Goal: Use online tool/utility: Utilize a website feature to perform a specific function

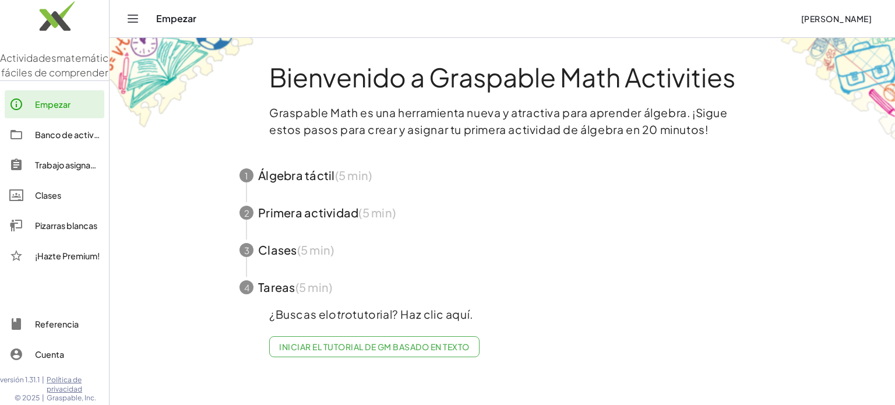
click at [339, 185] on span "button" at bounding box center [503, 175] width 554 height 37
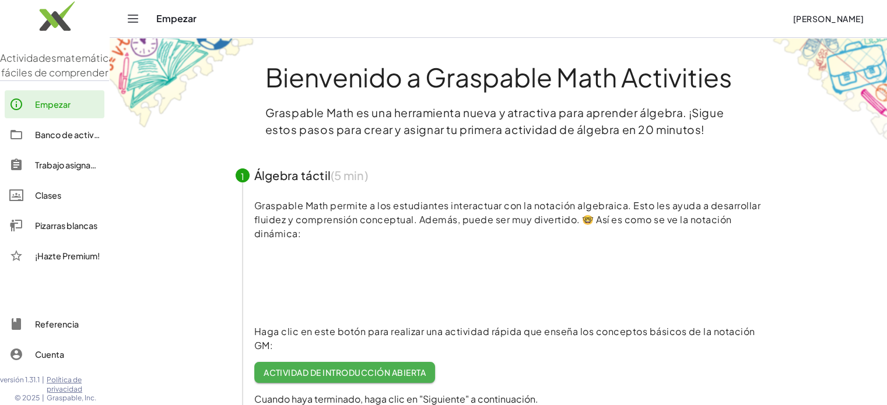
click at [338, 293] on video at bounding box center [341, 281] width 175 height 87
click at [63, 110] on font "Empezar" at bounding box center [53, 104] width 36 height 10
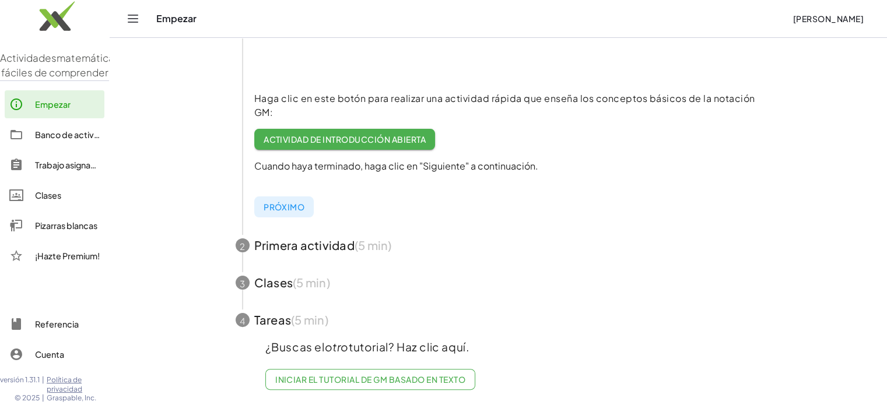
scroll to position [243, 0]
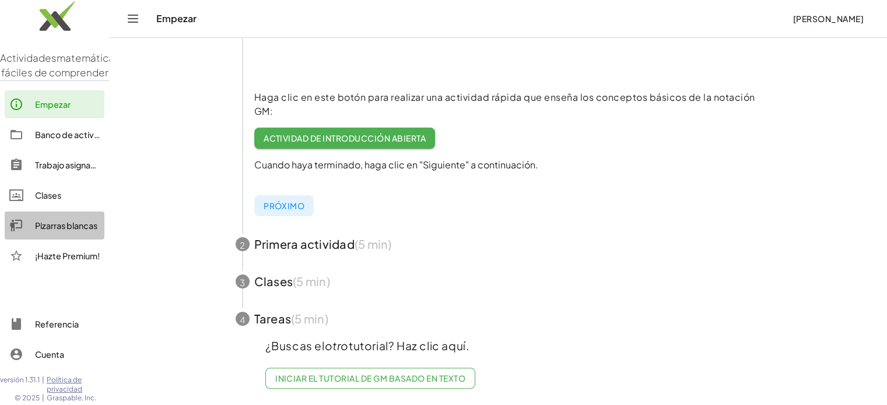
click at [58, 231] on font "Pizarras blancas" at bounding box center [66, 225] width 62 height 10
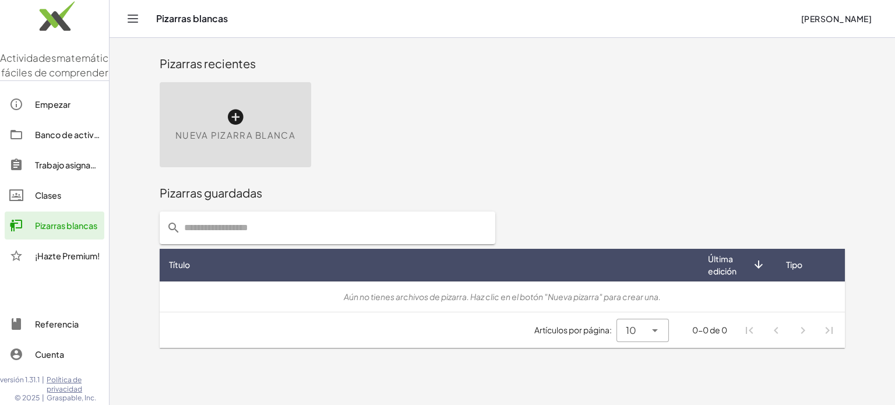
click at [233, 117] on icon at bounding box center [235, 117] width 19 height 19
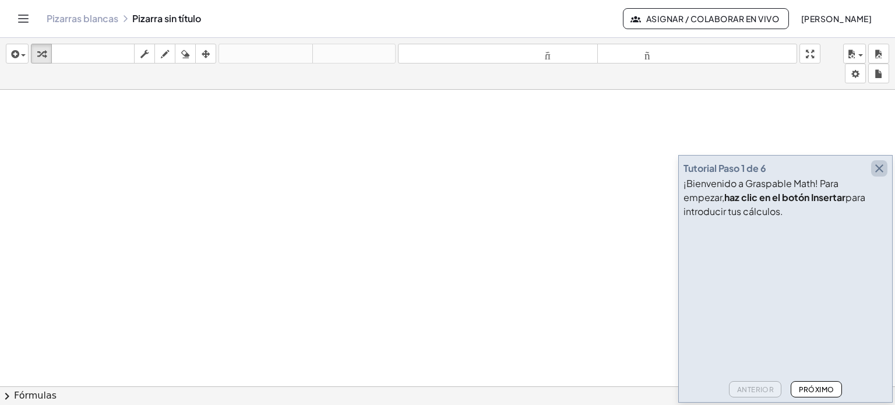
click at [881, 171] on icon "button" at bounding box center [880, 168] width 14 height 14
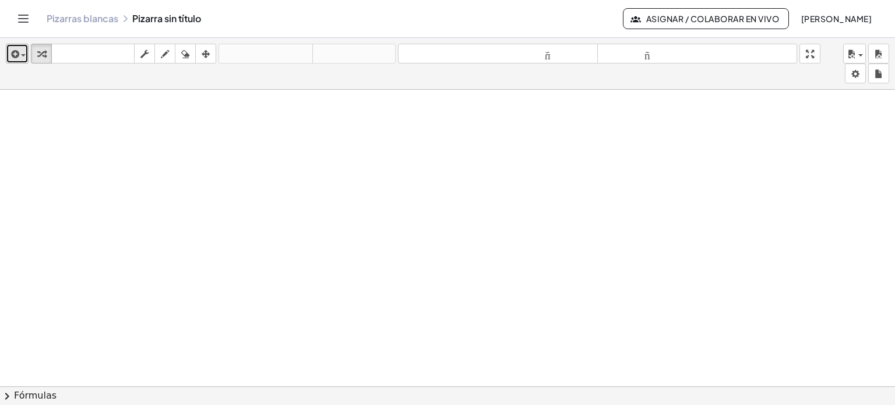
click at [23, 54] on span "button" at bounding box center [23, 55] width 5 height 2
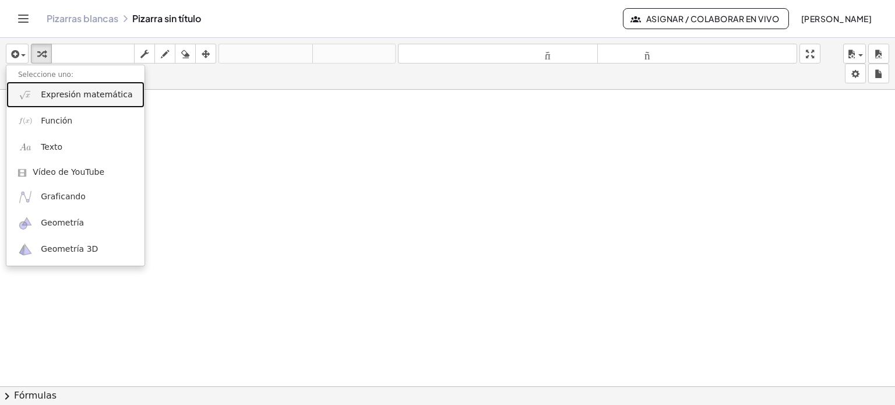
click at [44, 93] on font "Expresión matemática" at bounding box center [87, 94] width 92 height 9
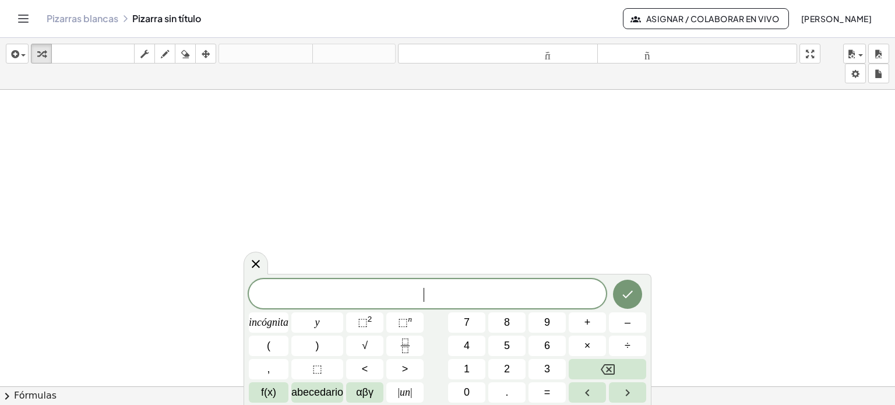
click at [368, 292] on span "​" at bounding box center [427, 295] width 357 height 16
click at [558, 395] on button "=" at bounding box center [547, 392] width 37 height 20
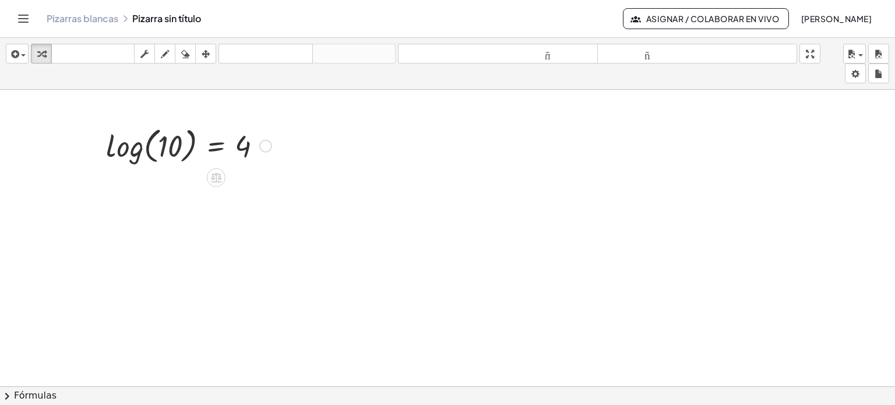
click at [160, 149] on div at bounding box center [188, 145] width 177 height 44
click at [164, 57] on icon "button" at bounding box center [165, 54] width 8 height 14
drag, startPoint x: 145, startPoint y: 214, endPoint x: 163, endPoint y: 205, distance: 20.3
click at [163, 208] on div at bounding box center [447, 147] width 895 height 611
click at [168, 191] on div at bounding box center [447, 147] width 895 height 611
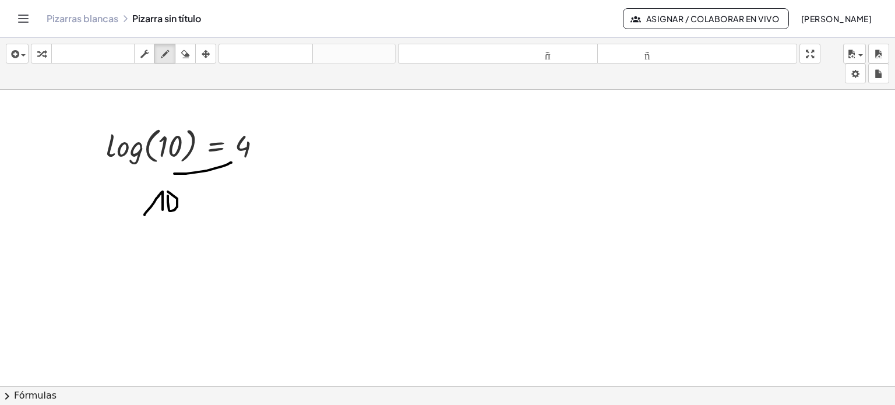
drag, startPoint x: 174, startPoint y: 173, endPoint x: 231, endPoint y: 161, distance: 58.2
click at [231, 161] on div at bounding box center [447, 147] width 895 height 611
drag, startPoint x: 231, startPoint y: 158, endPoint x: 226, endPoint y: 164, distance: 8.7
click at [226, 164] on div at bounding box center [447, 147] width 895 height 611
drag, startPoint x: 220, startPoint y: 154, endPoint x: 229, endPoint y: 175, distance: 23.1
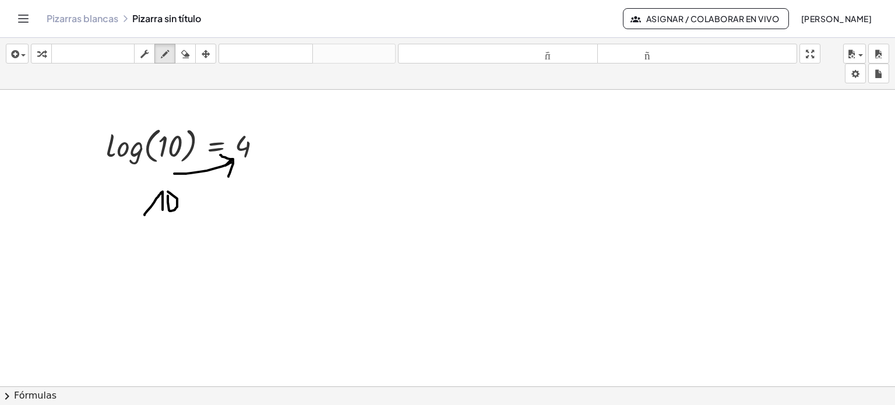
click at [229, 175] on div at bounding box center [447, 147] width 895 height 611
drag, startPoint x: 187, startPoint y: 54, endPoint x: 187, endPoint y: 60, distance: 6.4
click at [187, 54] on icon "button" at bounding box center [185, 54] width 8 height 14
drag, startPoint x: 166, startPoint y: 214, endPoint x: 170, endPoint y: 205, distance: 10.4
click at [170, 205] on div at bounding box center [447, 147] width 895 height 611
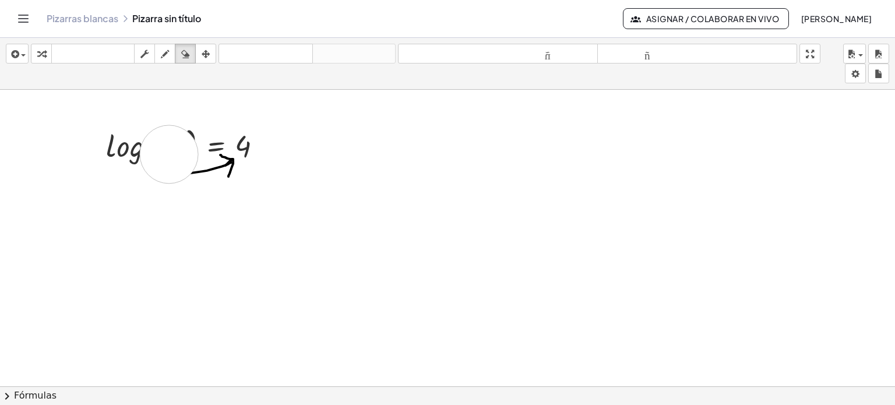
click at [169, 153] on div at bounding box center [447, 147] width 895 height 611
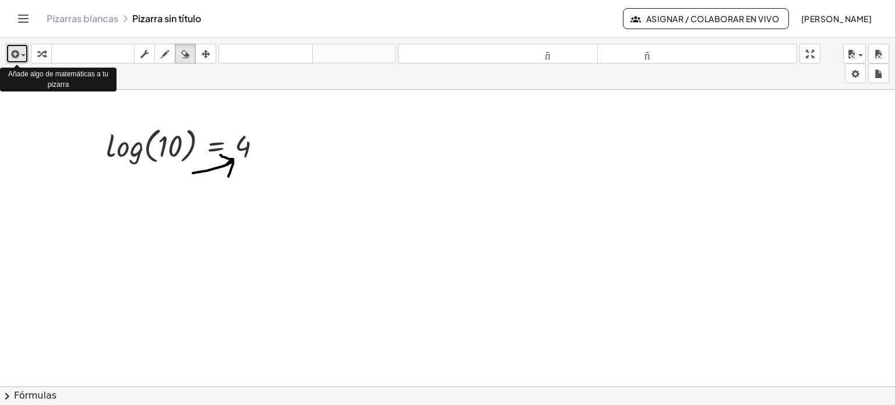
click at [21, 59] on div "button" at bounding box center [17, 54] width 17 height 14
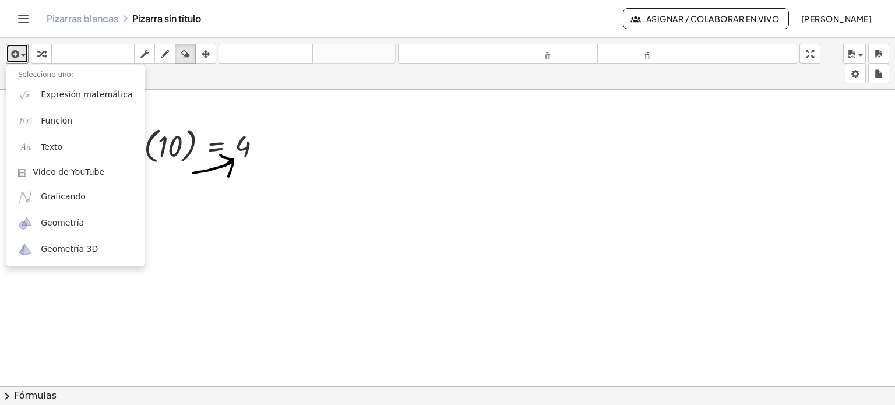
click at [170, 152] on div at bounding box center [447, 147] width 895 height 611
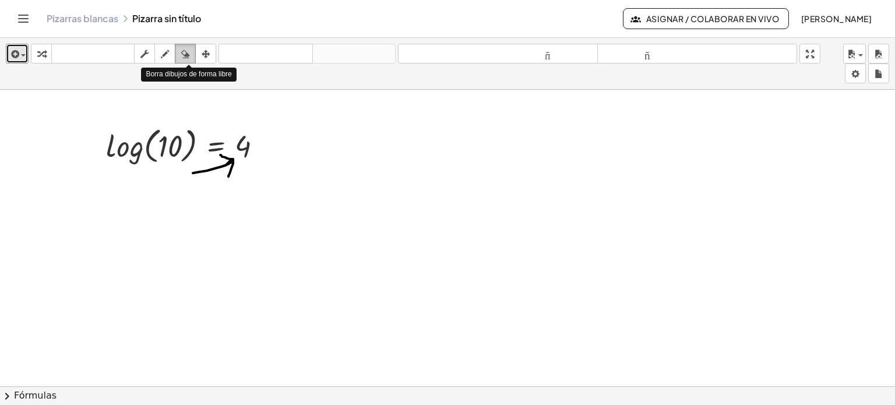
click at [189, 52] on icon "button" at bounding box center [185, 54] width 8 height 14
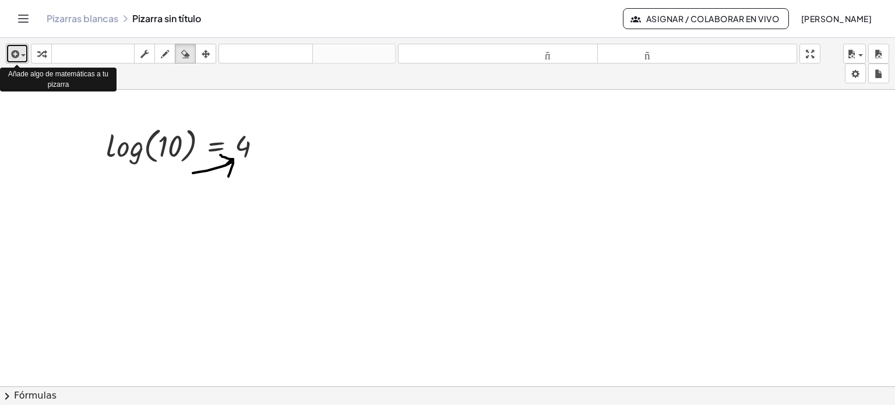
click at [24, 57] on span "button" at bounding box center [23, 55] width 5 height 2
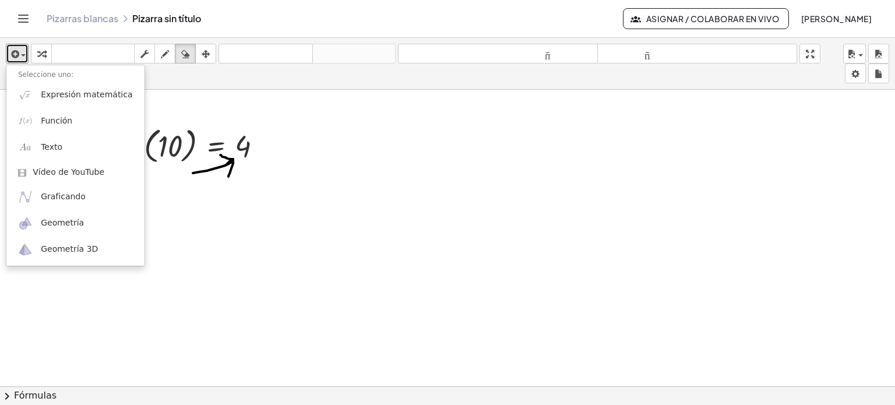
click at [170, 151] on div at bounding box center [447, 147] width 895 height 611
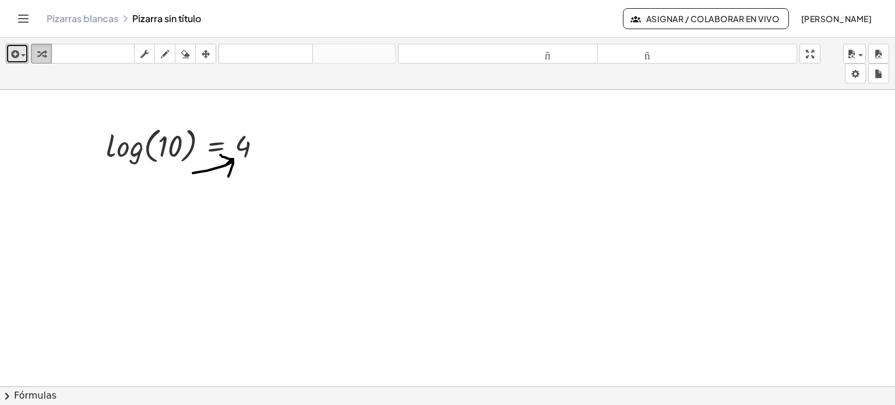
click at [45, 52] on div "button" at bounding box center [41, 54] width 15 height 14
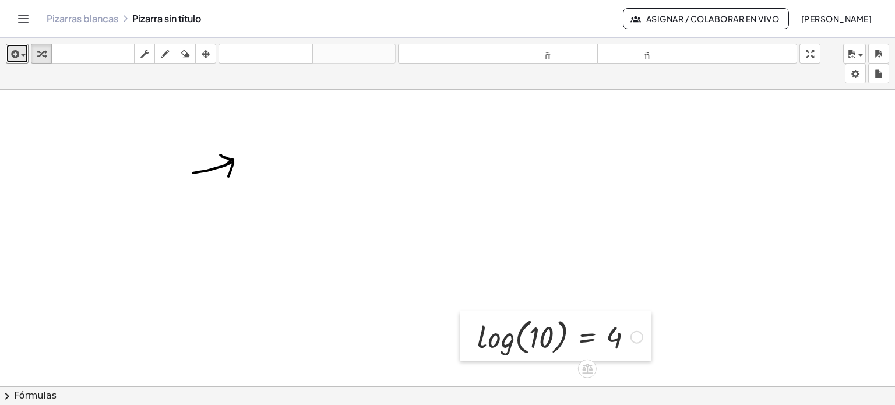
drag, startPoint x: 94, startPoint y: 130, endPoint x: 466, endPoint y: 321, distance: 417.7
click at [466, 321] on div at bounding box center [468, 336] width 17 height 50
click at [496, 327] on div at bounding box center [560, 336] width 177 height 44
click at [557, 338] on div at bounding box center [549, 336] width 17 height 44
click at [565, 336] on div at bounding box center [601, 336] width 96 height 38
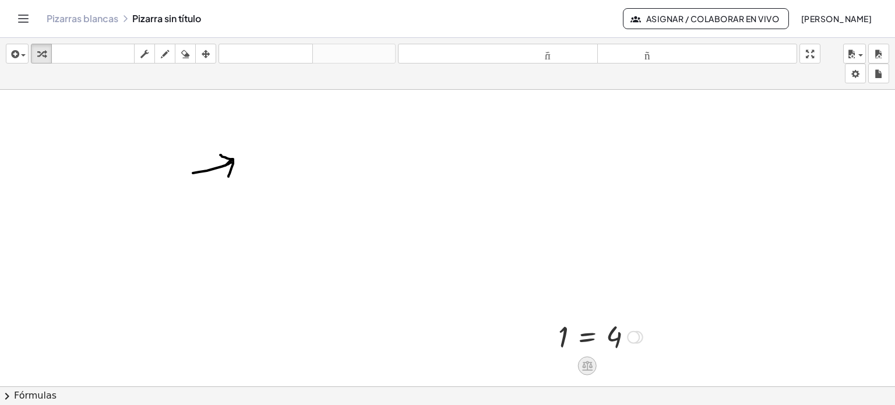
click at [589, 360] on icon at bounding box center [587, 366] width 12 height 12
click at [634, 338] on div at bounding box center [633, 337] width 13 height 13
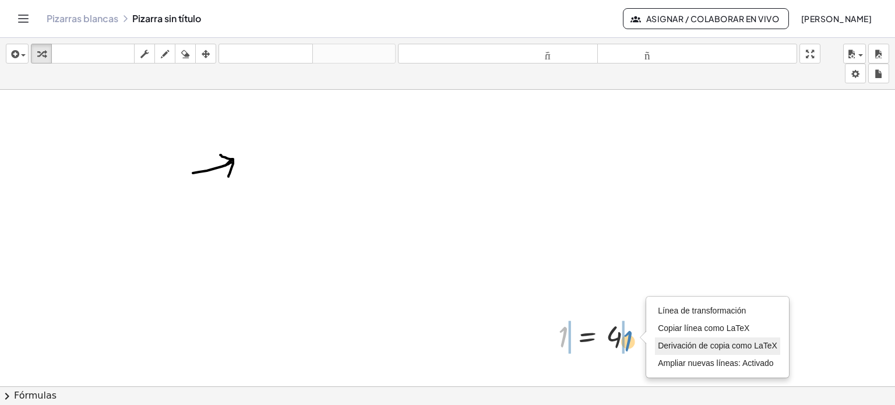
drag, startPoint x: 561, startPoint y: 335, endPoint x: 627, endPoint y: 340, distance: 66.1
click at [627, 340] on div at bounding box center [601, 336] width 96 height 38
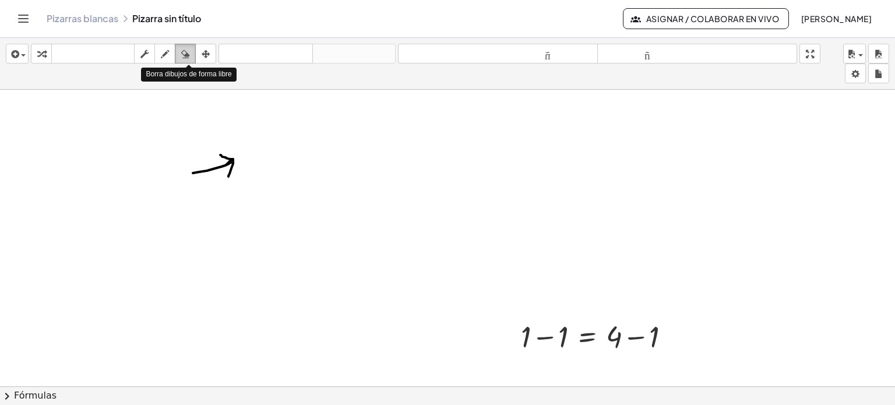
click at [182, 55] on icon "button" at bounding box center [185, 54] width 8 height 14
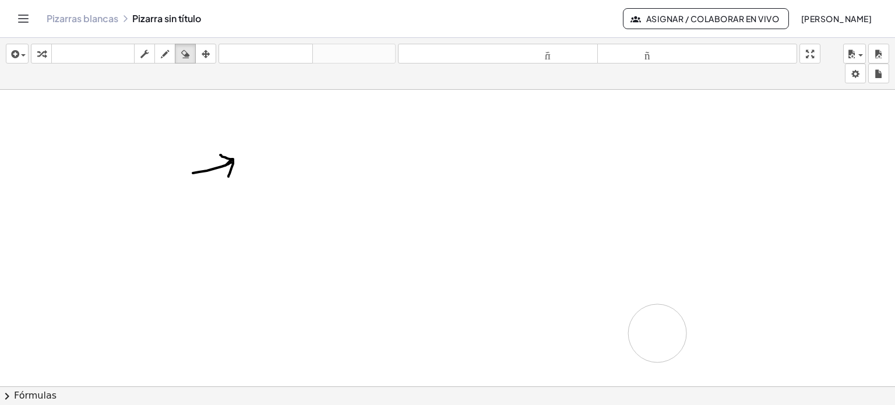
drag, startPoint x: 537, startPoint y: 329, endPoint x: 659, endPoint y: 332, distance: 121.9
click at [659, 332] on div at bounding box center [447, 147] width 895 height 611
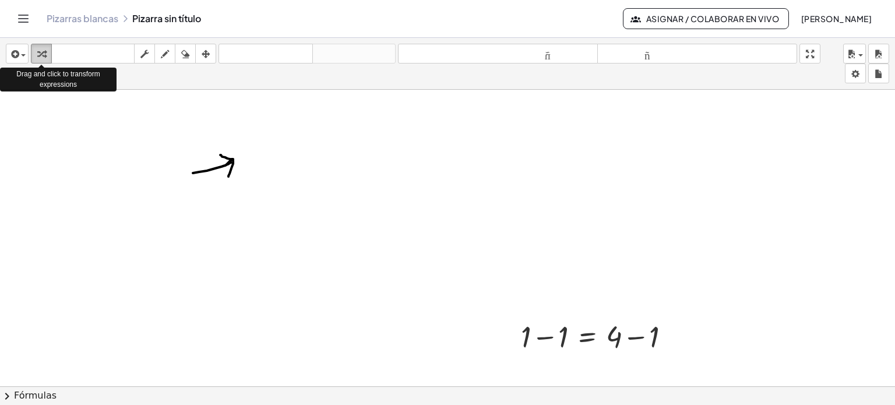
click at [41, 56] on icon "button" at bounding box center [41, 54] width 8 height 14
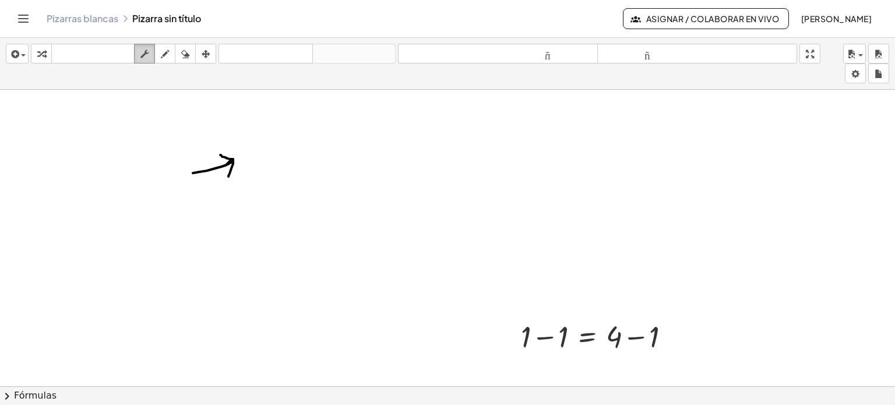
click at [147, 51] on icon "button" at bounding box center [144, 54] width 8 height 14
click at [184, 53] on icon "button" at bounding box center [185, 54] width 8 height 14
click at [228, 174] on div at bounding box center [447, 147] width 895 height 611
click at [195, 174] on div at bounding box center [447, 147] width 895 height 611
click at [524, 331] on div at bounding box center [447, 147] width 895 height 611
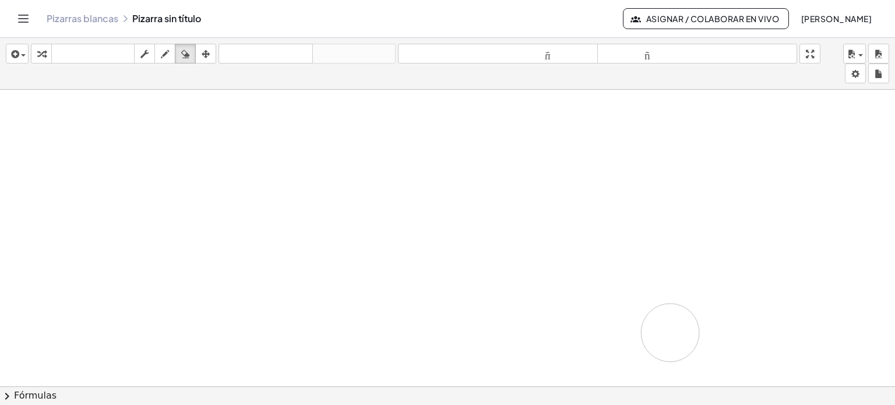
drag, startPoint x: 524, startPoint y: 331, endPoint x: 672, endPoint y: 332, distance: 147.5
click at [671, 332] on div at bounding box center [447, 147] width 895 height 611
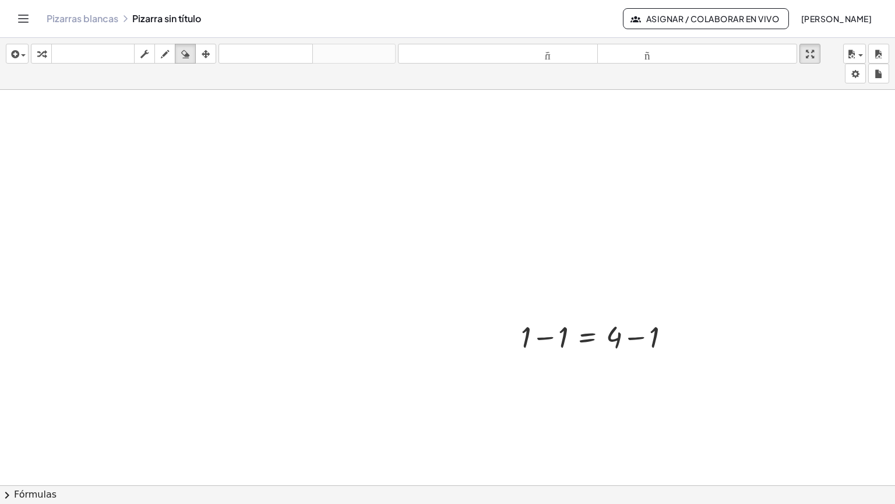
drag, startPoint x: 817, startPoint y: 55, endPoint x: 817, endPoint y: 125, distance: 70.5
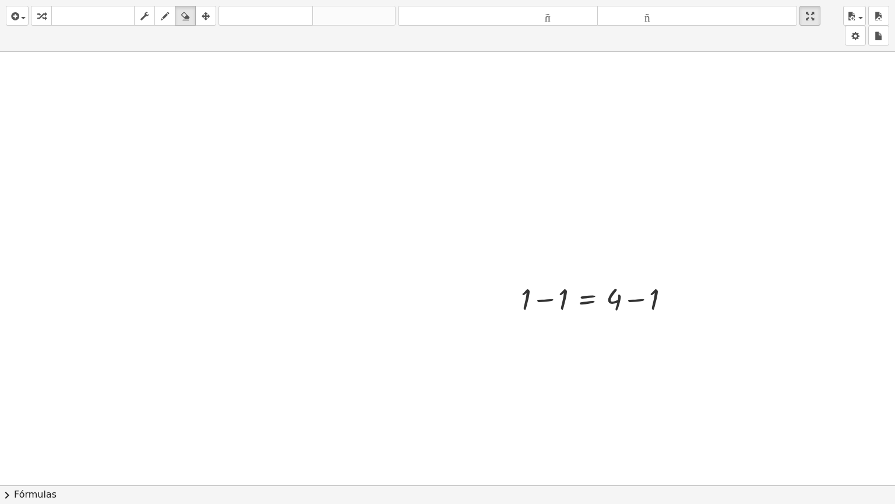
click at [817, 125] on div "insertar Seleccione uno: Expresión matemática Función Texto Vídeo de YouTube Gr…" at bounding box center [447, 252] width 895 height 504
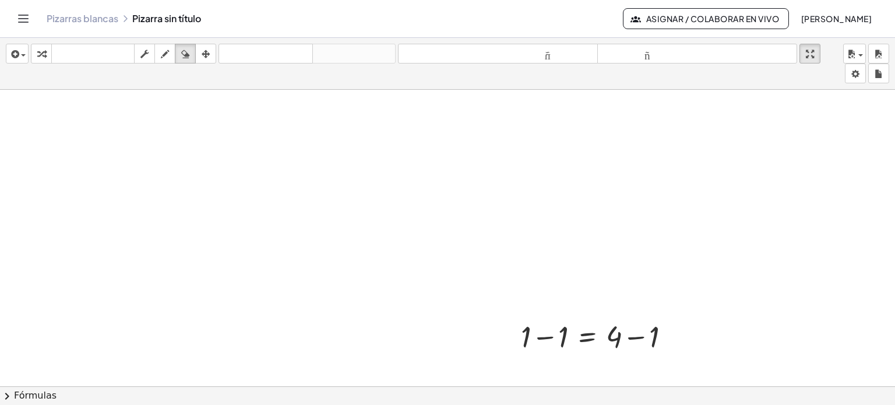
click at [527, 283] on div at bounding box center [447, 147] width 895 height 611
click at [532, 322] on div at bounding box center [447, 147] width 895 height 611
click at [677, 100] on div at bounding box center [447, 147] width 895 height 611
click at [863, 55] on span "button" at bounding box center [861, 55] width 5 height 2
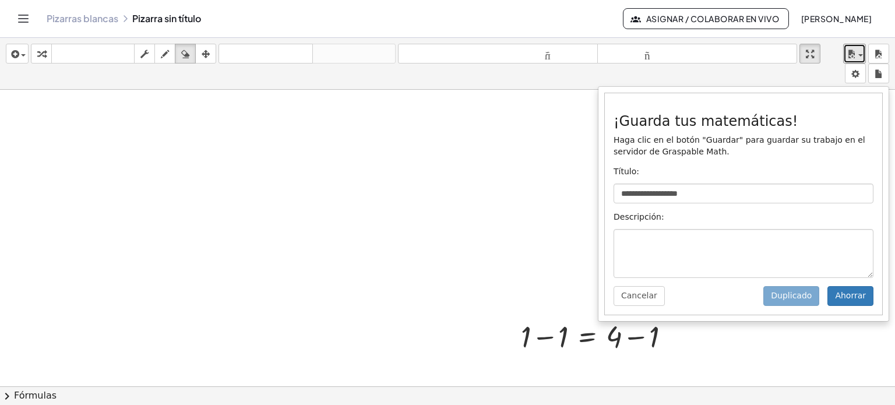
click at [549, 203] on div at bounding box center [447, 147] width 895 height 611
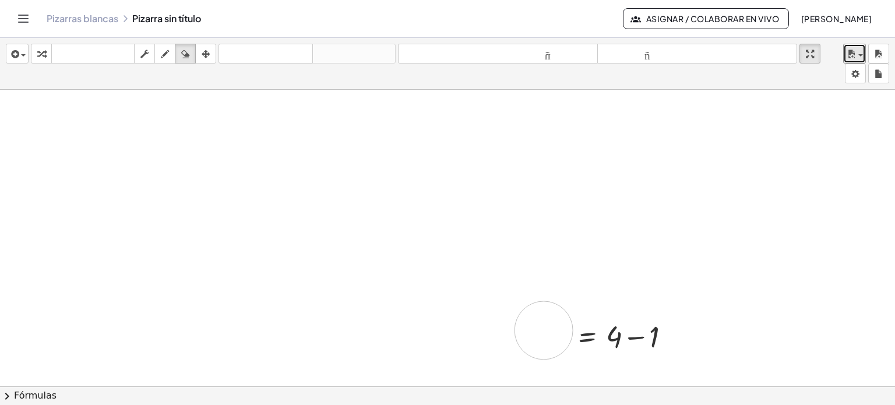
click at [544, 329] on div at bounding box center [447, 147] width 895 height 611
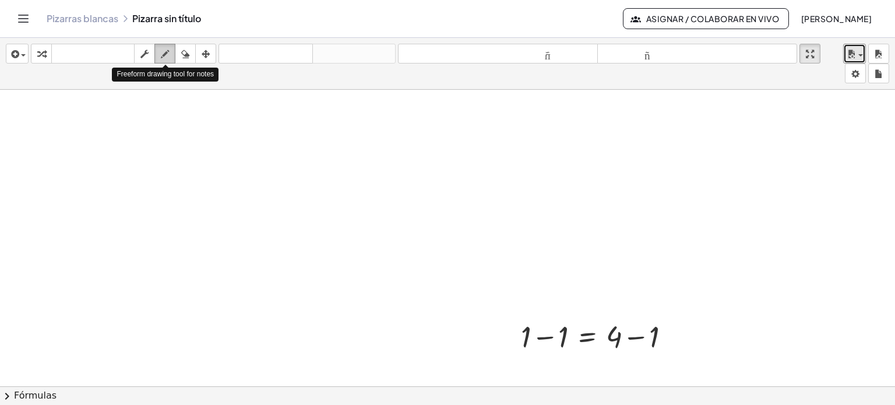
click at [161, 55] on icon "button" at bounding box center [165, 54] width 8 height 14
click at [209, 50] on icon "button" at bounding box center [206, 54] width 8 height 14
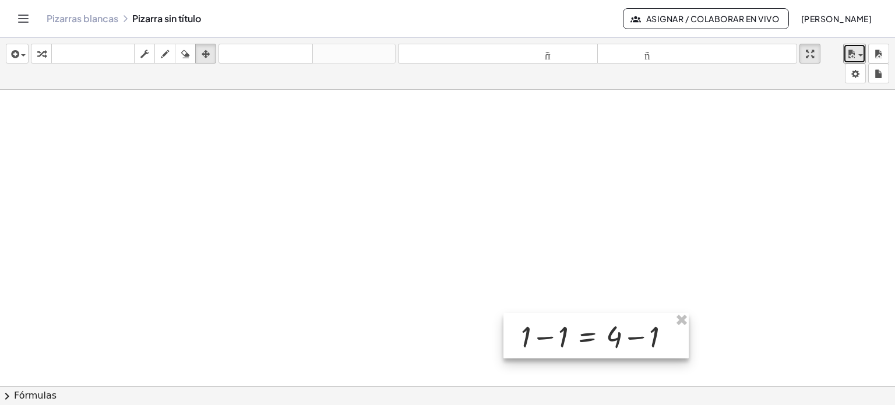
click at [597, 353] on div at bounding box center [596, 335] width 185 height 45
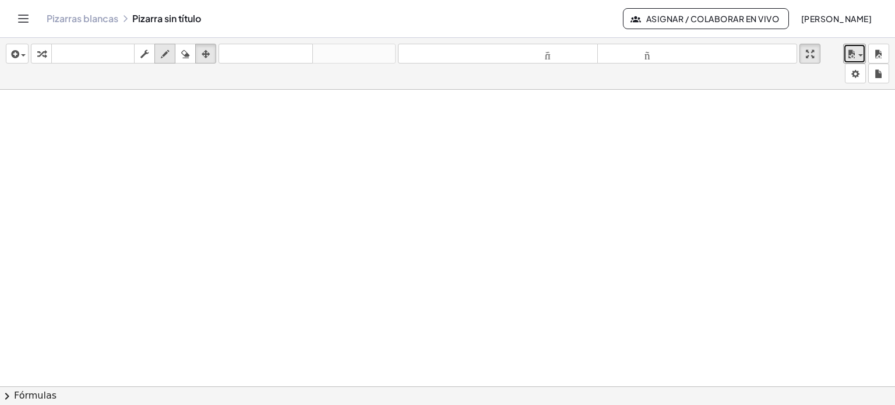
click at [163, 54] on icon "button" at bounding box center [165, 54] width 8 height 14
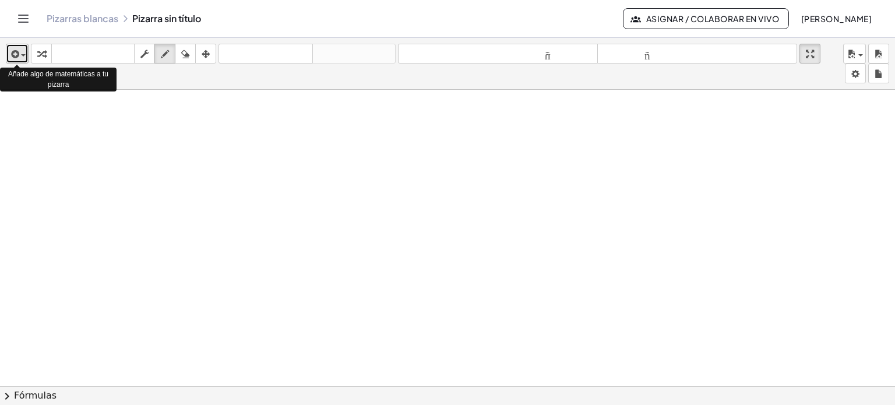
click at [22, 55] on span "button" at bounding box center [23, 55] width 5 height 2
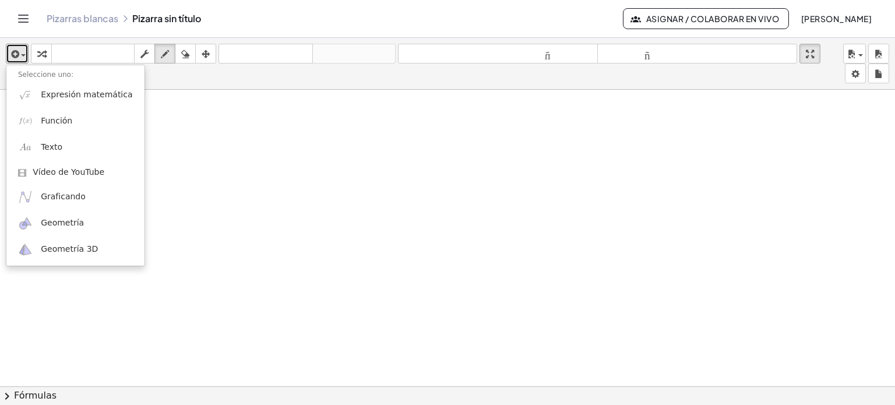
click at [152, 132] on div at bounding box center [447, 147] width 895 height 611
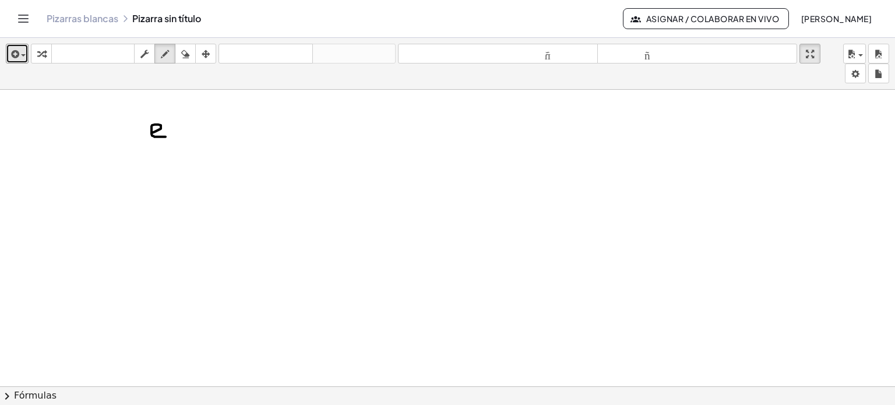
drag, startPoint x: 152, startPoint y: 132, endPoint x: 166, endPoint y: 136, distance: 14.6
click at [166, 136] on div at bounding box center [447, 147] width 895 height 611
drag, startPoint x: 173, startPoint y: 111, endPoint x: 180, endPoint y: 153, distance: 43.0
click at [180, 153] on div at bounding box center [447, 147] width 895 height 611
drag, startPoint x: 220, startPoint y: 111, endPoint x: 237, endPoint y: 147, distance: 39.9
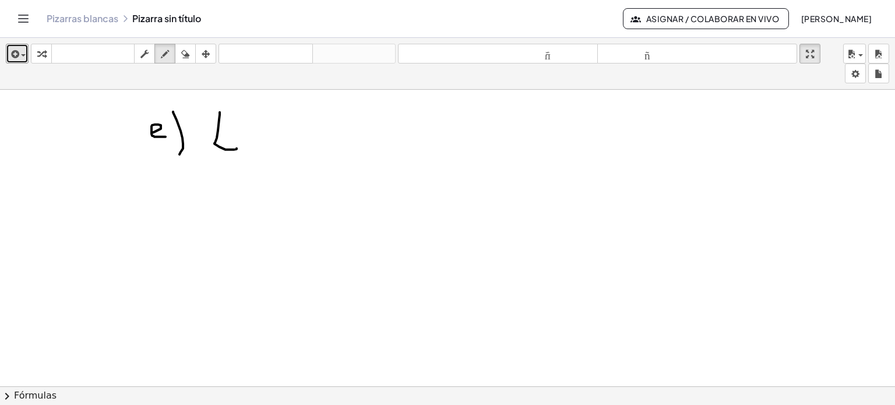
click at [237, 147] on div at bounding box center [447, 147] width 895 height 611
click at [263, 135] on div at bounding box center [447, 147] width 895 height 611
drag, startPoint x: 277, startPoint y: 132, endPoint x: 278, endPoint y: 152, distance: 19.8
click at [278, 152] on div at bounding box center [447, 147] width 895 height 611
drag, startPoint x: 296, startPoint y: 153, endPoint x: 329, endPoint y: 150, distance: 33.4
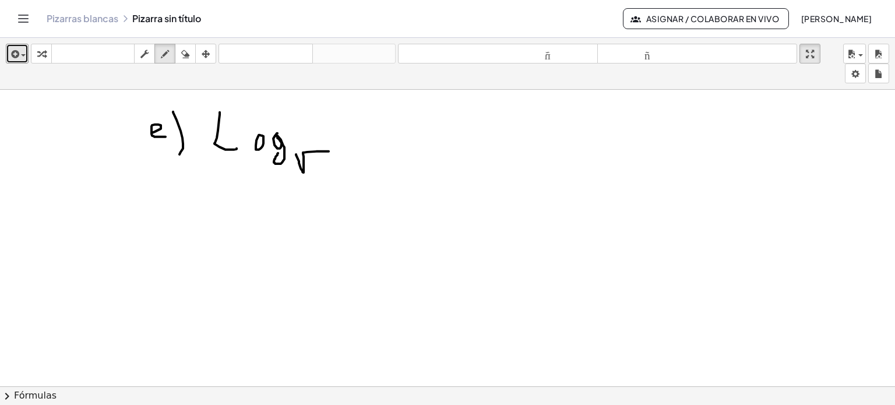
click at [329, 150] on div at bounding box center [447, 147] width 895 height 611
drag, startPoint x: 316, startPoint y: 156, endPoint x: 315, endPoint y: 174, distance: 18.7
click at [315, 174] on div at bounding box center [447, 147] width 895 height 611
drag, startPoint x: 334, startPoint y: 105, endPoint x: 333, endPoint y: 116, distance: 11.1
click at [333, 116] on div at bounding box center [447, 147] width 895 height 611
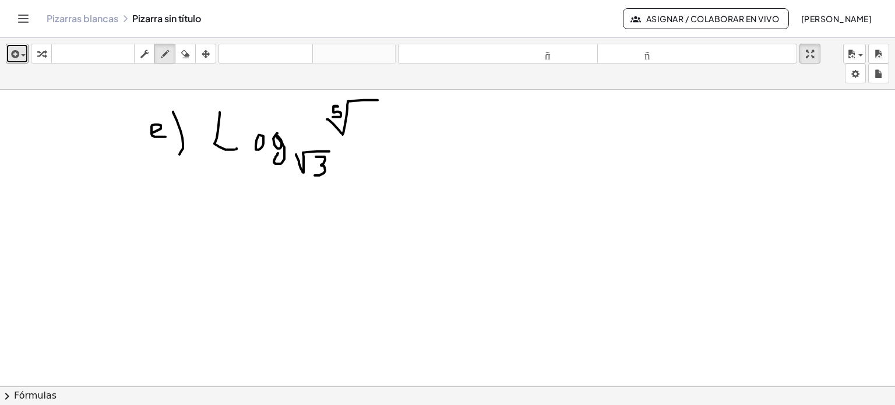
drag, startPoint x: 327, startPoint y: 118, endPoint x: 383, endPoint y: 99, distance: 59.2
click at [383, 99] on div at bounding box center [447, 147] width 895 height 611
drag, startPoint x: 364, startPoint y: 111, endPoint x: 365, endPoint y: 117, distance: 6.1
click at [365, 117] on div at bounding box center [447, 147] width 895 height 611
drag, startPoint x: 354, startPoint y: 121, endPoint x: 377, endPoint y: 121, distance: 22.7
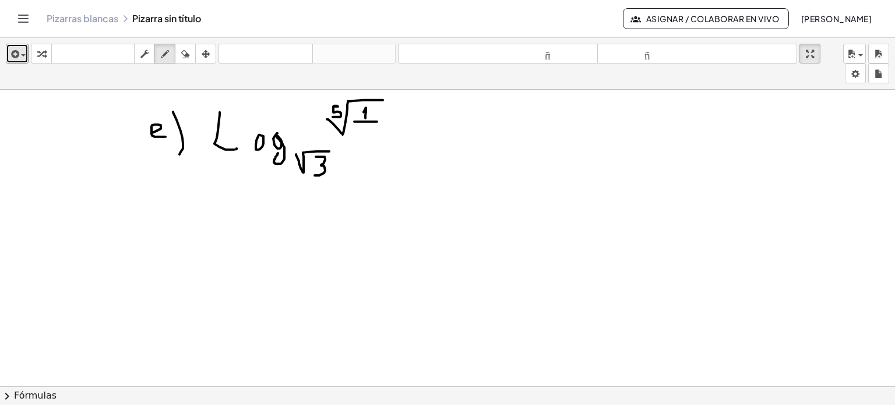
click at [377, 121] on div at bounding box center [447, 147] width 895 height 611
click at [360, 129] on div at bounding box center [447, 147] width 895 height 611
drag, startPoint x: 366, startPoint y: 132, endPoint x: 371, endPoint y: 139, distance: 8.9
click at [371, 139] on div at bounding box center [447, 147] width 895 height 611
click at [169, 53] on icon "button" at bounding box center [165, 54] width 8 height 14
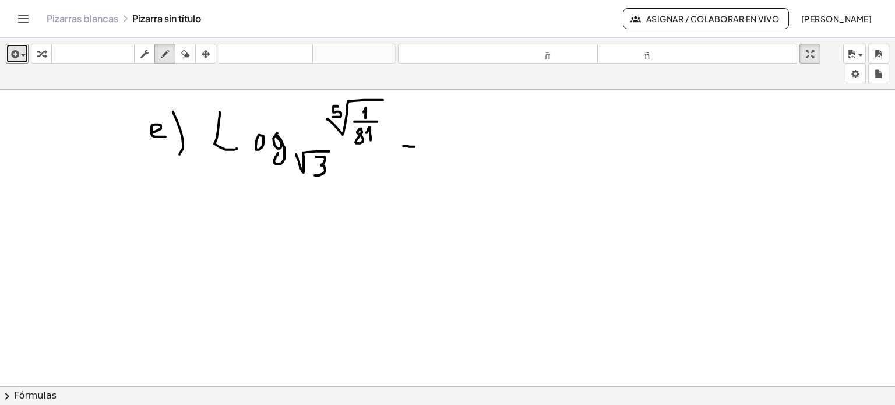
drag, startPoint x: 403, startPoint y: 145, endPoint x: 414, endPoint y: 146, distance: 11.1
click at [414, 146] on div at bounding box center [447, 147] width 895 height 611
drag, startPoint x: 403, startPoint y: 151, endPoint x: 416, endPoint y: 152, distance: 12.3
click at [416, 152] on div at bounding box center [447, 147] width 895 height 611
drag, startPoint x: 431, startPoint y: 139, endPoint x: 438, endPoint y: 146, distance: 10.3
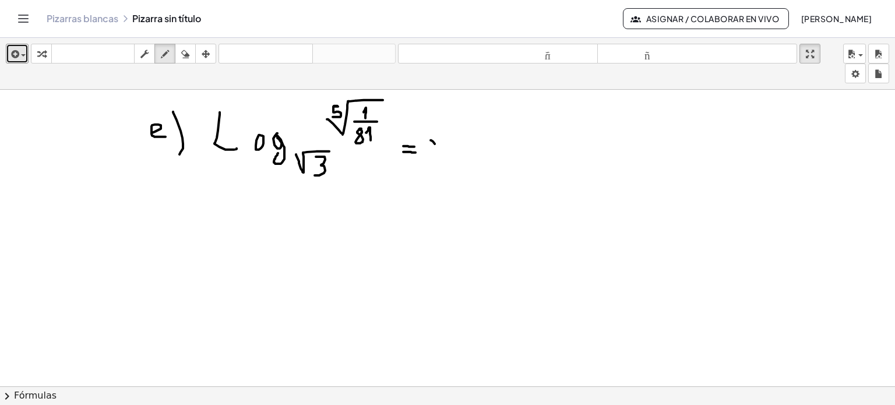
click at [438, 146] on div at bounding box center [447, 147] width 895 height 611
drag, startPoint x: 443, startPoint y: 133, endPoint x: 434, endPoint y: 157, distance: 25.1
click at [434, 157] on div at bounding box center [447, 147] width 895 height 611
drag, startPoint x: 321, startPoint y: 179, endPoint x: 428, endPoint y: 163, distance: 108.4
click at [428, 163] on div at bounding box center [447, 147] width 895 height 611
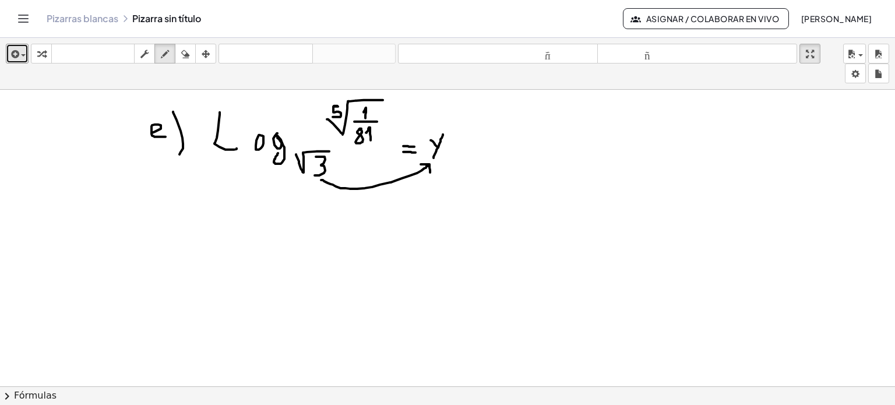
drag, startPoint x: 421, startPoint y: 163, endPoint x: 430, endPoint y: 171, distance: 12.4
click at [430, 171] on div at bounding box center [447, 147] width 895 height 611
drag, startPoint x: 203, startPoint y: 225, endPoint x: 229, endPoint y: 222, distance: 25.9
click at [229, 222] on div at bounding box center [447, 147] width 895 height 611
drag, startPoint x: 219, startPoint y: 229, endPoint x: 222, endPoint y: 244, distance: 15.3
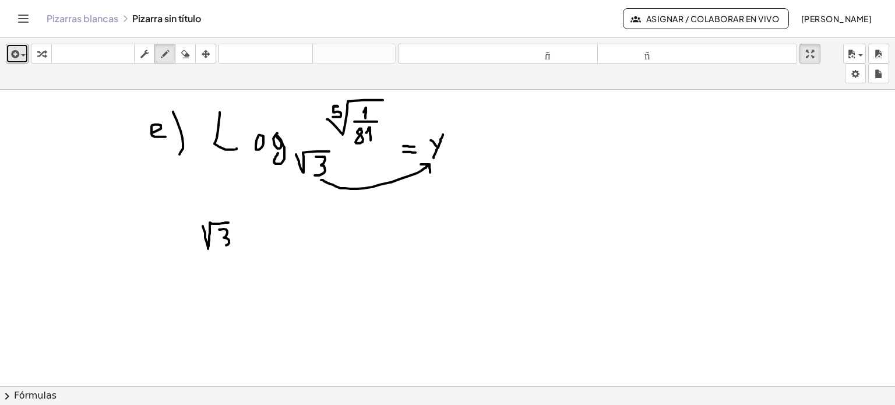
click at [222, 244] on div at bounding box center [447, 147] width 895 height 611
drag, startPoint x: 230, startPoint y: 204, endPoint x: 237, endPoint y: 210, distance: 8.7
click at [237, 210] on div at bounding box center [447, 147] width 895 height 611
drag, startPoint x: 240, startPoint y: 202, endPoint x: 232, endPoint y: 218, distance: 17.7
click at [232, 218] on div at bounding box center [447, 147] width 895 height 611
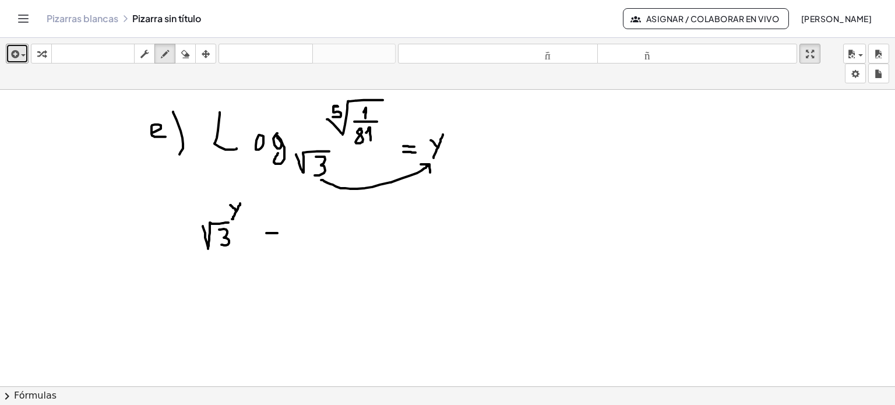
drag, startPoint x: 266, startPoint y: 232, endPoint x: 281, endPoint y: 232, distance: 14.6
click at [281, 232] on div at bounding box center [447, 147] width 895 height 611
drag, startPoint x: 266, startPoint y: 237, endPoint x: 283, endPoint y: 237, distance: 16.9
click at [283, 237] on div at bounding box center [447, 147] width 895 height 611
drag, startPoint x: 304, startPoint y: 208, endPoint x: 303, endPoint y: 220, distance: 12.4
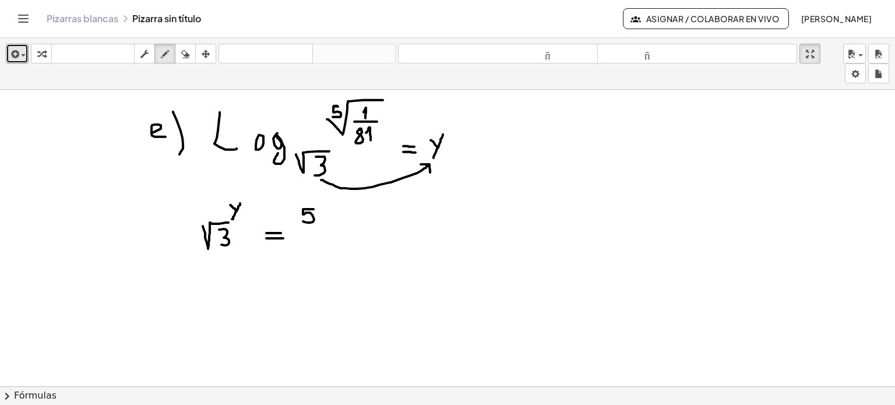
click at [303, 220] on div at bounding box center [447, 147] width 895 height 611
drag, startPoint x: 298, startPoint y: 224, endPoint x: 369, endPoint y: 199, distance: 75.1
click at [369, 199] on div at bounding box center [447, 147] width 895 height 611
drag, startPoint x: 343, startPoint y: 205, endPoint x: 343, endPoint y: 215, distance: 9.9
click at [343, 215] on div at bounding box center [447, 147] width 895 height 611
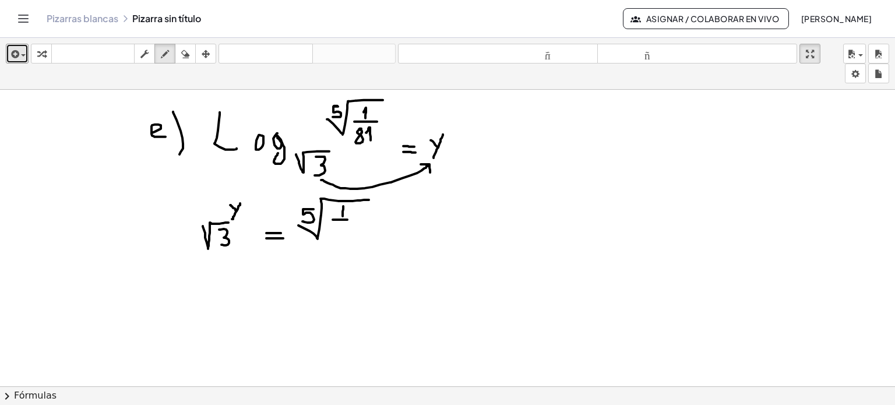
drag, startPoint x: 333, startPoint y: 219, endPoint x: 352, endPoint y: 219, distance: 18.7
click at [352, 219] on div at bounding box center [447, 147] width 895 height 611
click at [340, 226] on div at bounding box center [447, 147] width 895 height 611
drag, startPoint x: 346, startPoint y: 229, endPoint x: 350, endPoint y: 237, distance: 8.6
click at [350, 237] on div at bounding box center [447, 147] width 895 height 611
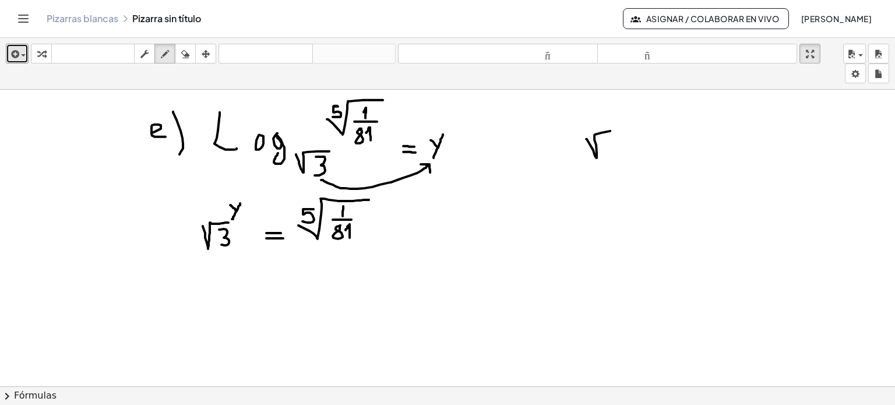
drag, startPoint x: 586, startPoint y: 138, endPoint x: 613, endPoint y: 130, distance: 28.0
click at [613, 130] on div at bounding box center [447, 147] width 895 height 611
drag, startPoint x: 602, startPoint y: 136, endPoint x: 606, endPoint y: 152, distance: 15.7
click at [606, 152] on div at bounding box center [447, 147] width 895 height 611
drag, startPoint x: 632, startPoint y: 142, endPoint x: 640, endPoint y: 142, distance: 8.2
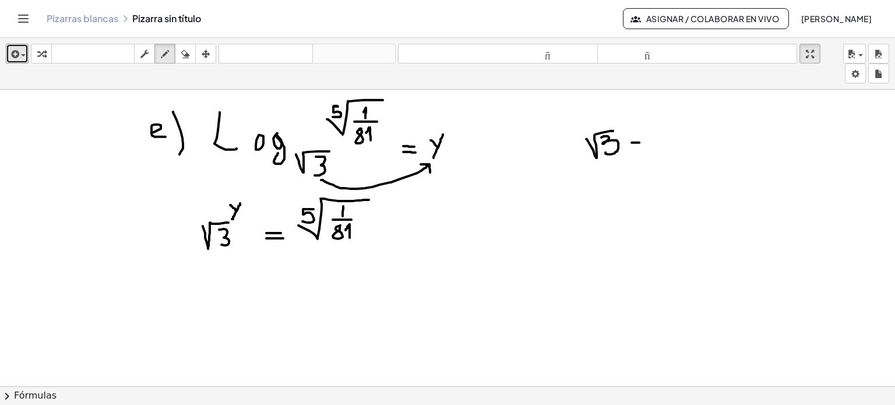
click at [640, 142] on div at bounding box center [447, 147] width 895 height 611
drag, startPoint x: 631, startPoint y: 148, endPoint x: 646, endPoint y: 148, distance: 15.2
click at [646, 148] on div at bounding box center [447, 147] width 895 height 611
drag, startPoint x: 659, startPoint y: 130, endPoint x: 663, endPoint y: 156, distance: 26.5
click at [663, 156] on div at bounding box center [447, 147] width 895 height 611
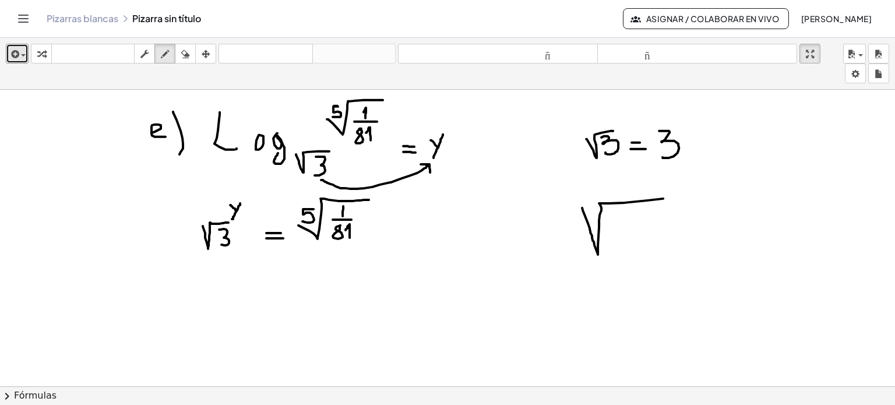
drag, startPoint x: 582, startPoint y: 207, endPoint x: 681, endPoint y: 195, distance: 99.2
click at [681, 195] on div at bounding box center [447, 147] width 895 height 611
drag, startPoint x: 620, startPoint y: 224, endPoint x: 622, endPoint y: 248, distance: 24.0
click at [622, 248] on div at bounding box center [447, 147] width 895 height 611
click at [644, 208] on div at bounding box center [447, 147] width 895 height 611
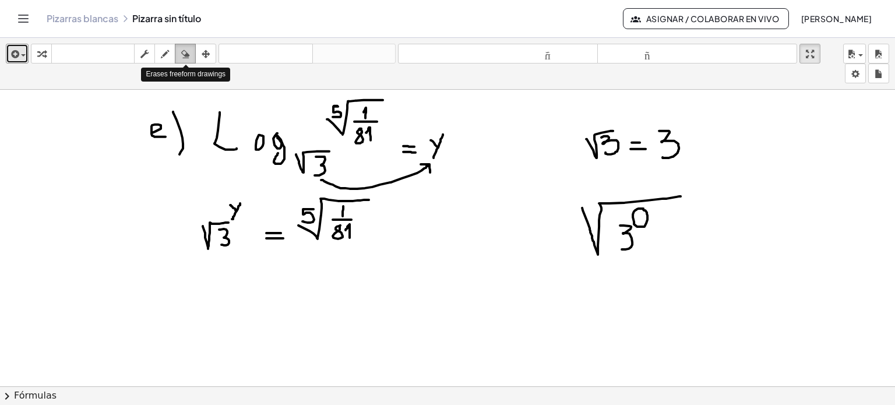
click at [183, 57] on icon "button" at bounding box center [185, 54] width 8 height 14
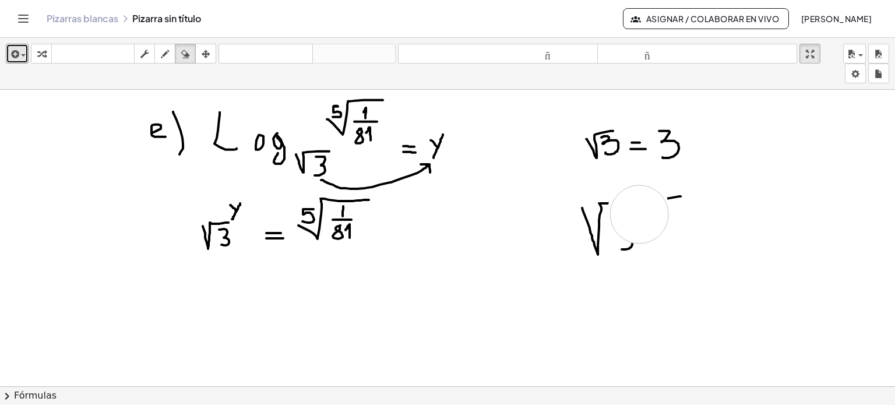
drag, startPoint x: 639, startPoint y: 203, endPoint x: 639, endPoint y: 213, distance: 9.9
click at [639, 213] on div at bounding box center [447, 147] width 895 height 611
drag, startPoint x: 605, startPoint y: 201, endPoint x: 661, endPoint y: 192, distance: 56.6
click at [661, 192] on div at bounding box center [447, 147] width 895 height 611
click at [182, 58] on icon "button" at bounding box center [185, 54] width 8 height 14
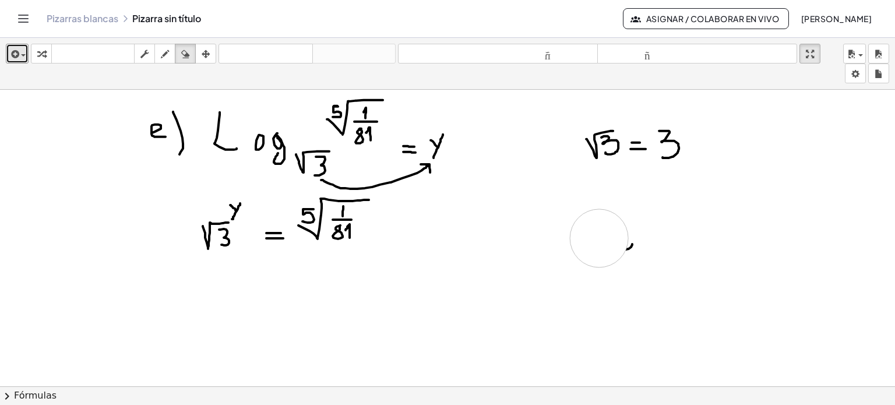
drag, startPoint x: 600, startPoint y: 215, endPoint x: 599, endPoint y: 238, distance: 24.0
click at [599, 238] on div at bounding box center [447, 147] width 895 height 611
click at [167, 59] on icon "button" at bounding box center [165, 54] width 8 height 14
drag, startPoint x: 585, startPoint y: 223, endPoint x: 662, endPoint y: 212, distance: 77.1
click at [662, 212] on div at bounding box center [447, 147] width 895 height 611
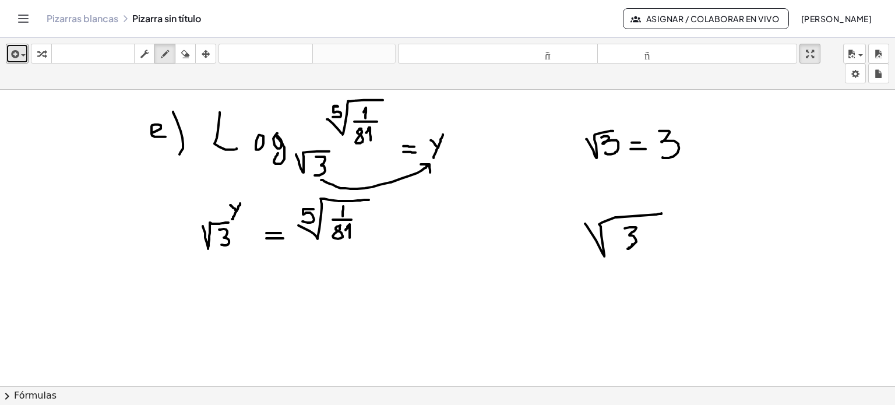
drag, startPoint x: 625, startPoint y: 227, endPoint x: 624, endPoint y: 247, distance: 19.2
click at [624, 247] on div at bounding box center [447, 147] width 895 height 611
drag, startPoint x: 679, startPoint y: 100, endPoint x: 679, endPoint y: 106, distance: 6.4
click at [679, 106] on div at bounding box center [447, 147] width 895 height 611
drag, startPoint x: 669, startPoint y: 109, endPoint x: 693, endPoint y: 110, distance: 23.9
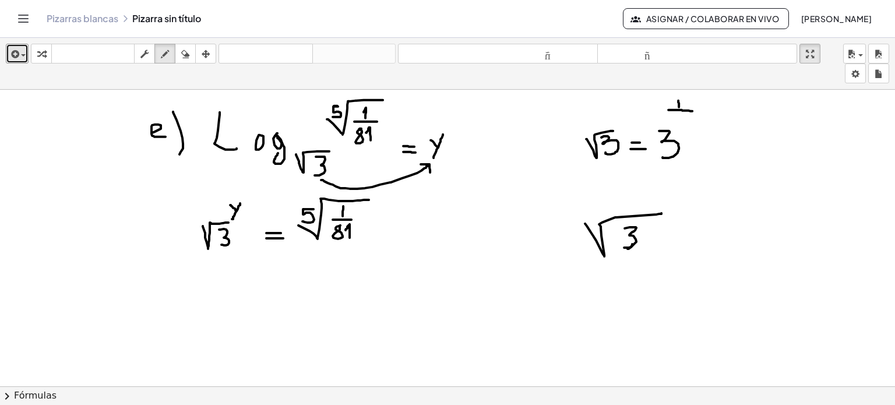
click at [693, 110] on div at bounding box center [447, 147] width 895 height 611
drag, startPoint x: 592, startPoint y: 209, endPoint x: 595, endPoint y: 224, distance: 14.8
click at [595, 224] on div at bounding box center [447, 147] width 895 height 611
drag, startPoint x: 590, startPoint y: 219, endPoint x: 599, endPoint y: 211, distance: 12.0
click at [599, 211] on div at bounding box center [447, 147] width 895 height 611
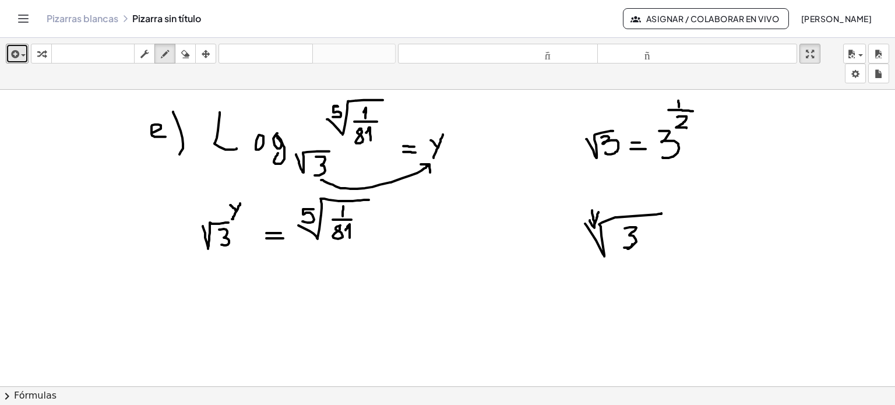
drag, startPoint x: 677, startPoint y: 116, endPoint x: 687, endPoint y: 127, distance: 14.9
click at [687, 127] on div at bounding box center [447, 147] width 895 height 611
click at [180, 55] on div "button" at bounding box center [185, 54] width 15 height 14
drag, startPoint x: 595, startPoint y: 217, endPoint x: 672, endPoint y: 216, distance: 76.4
click at [672, 216] on div at bounding box center [447, 147] width 895 height 611
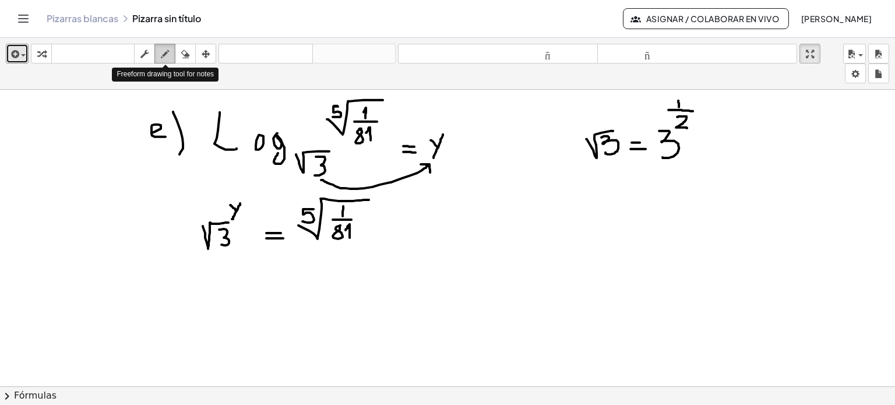
click at [170, 52] on div "button" at bounding box center [164, 54] width 15 height 14
click at [209, 290] on div at bounding box center [447, 147] width 895 height 611
drag, startPoint x: 209, startPoint y: 290, endPoint x: 205, endPoint y: 315, distance: 25.3
click at [205, 315] on div at bounding box center [447, 147] width 895 height 611
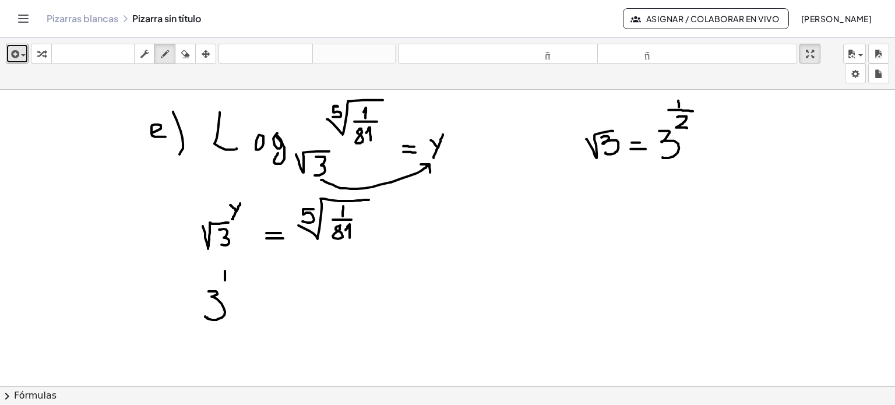
drag, startPoint x: 225, startPoint y: 270, endPoint x: 225, endPoint y: 279, distance: 9.3
click at [225, 279] on div at bounding box center [447, 147] width 895 height 611
drag, startPoint x: 220, startPoint y: 282, endPoint x: 233, endPoint y: 283, distance: 12.8
click at [233, 283] on div at bounding box center [447, 147] width 895 height 611
drag, startPoint x: 224, startPoint y: 287, endPoint x: 229, endPoint y: 294, distance: 8.4
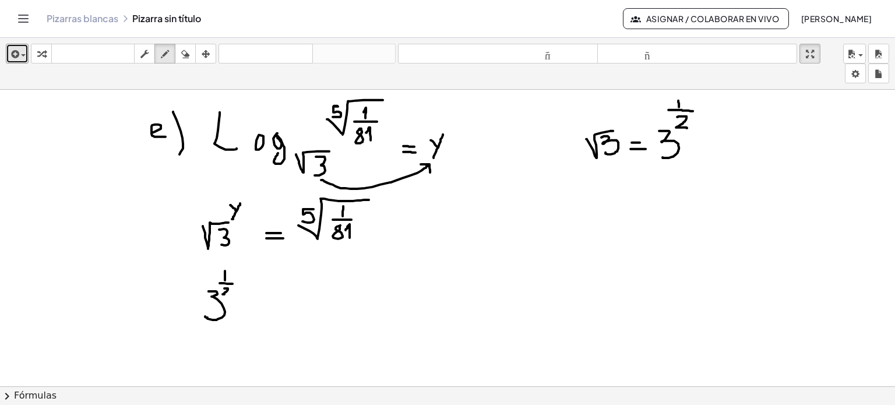
click at [229, 294] on div at bounding box center [447, 147] width 895 height 611
drag, startPoint x: 204, startPoint y: 272, endPoint x: 194, endPoint y: 327, distance: 56.4
click at [194, 327] on div at bounding box center [447, 147] width 895 height 611
drag, startPoint x: 233, startPoint y: 263, endPoint x: 235, endPoint y: 324, distance: 60.1
click at [235, 324] on div at bounding box center [447, 147] width 895 height 611
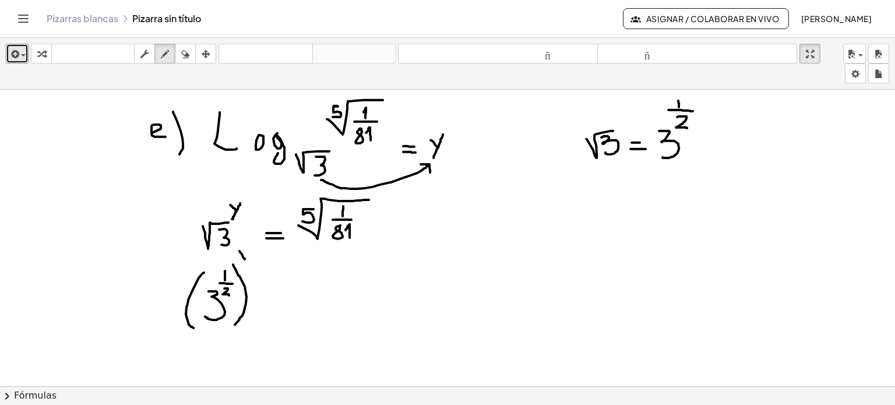
drag, startPoint x: 240, startPoint y: 250, endPoint x: 245, endPoint y: 259, distance: 10.5
click at [245, 259] on div at bounding box center [447, 147] width 895 height 611
drag, startPoint x: 249, startPoint y: 251, endPoint x: 241, endPoint y: 265, distance: 16.2
click at [241, 265] on div at bounding box center [447, 147] width 895 height 611
drag, startPoint x: 189, startPoint y: 53, endPoint x: 164, endPoint y: 102, distance: 54.7
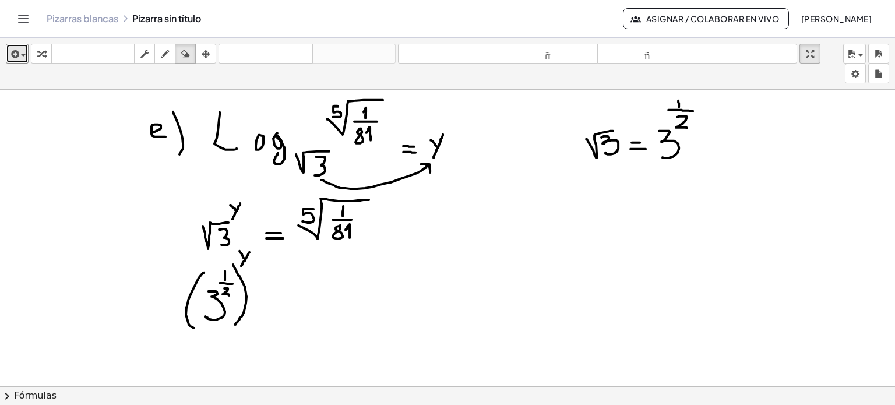
click at [164, 102] on div "**********" at bounding box center [447, 221] width 895 height 367
click at [164, 102] on div at bounding box center [447, 147] width 895 height 611
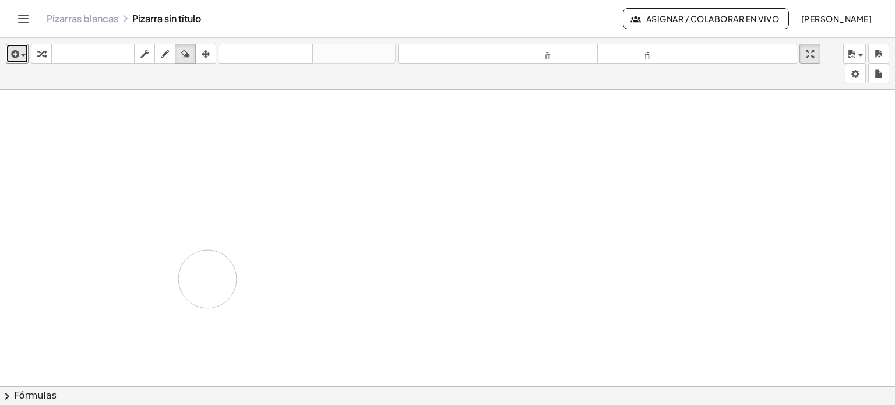
drag, startPoint x: 164, startPoint y: 102, endPoint x: 206, endPoint y: 277, distance: 179.7
click at [206, 277] on div at bounding box center [447, 147] width 895 height 611
click at [177, 122] on div at bounding box center [447, 147] width 895 height 611
click at [166, 61] on button "dibujar" at bounding box center [164, 54] width 21 height 20
drag, startPoint x: 171, startPoint y: 121, endPoint x: 198, endPoint y: 150, distance: 39.2
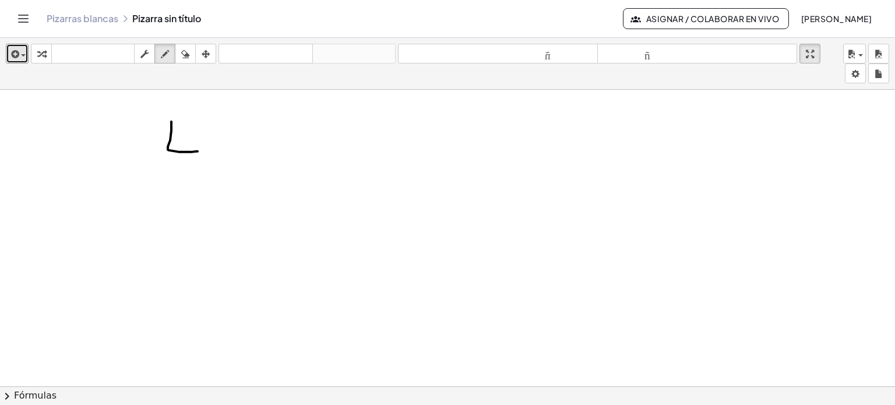
click at [198, 150] on div at bounding box center [447, 147] width 895 height 611
click at [216, 140] on div at bounding box center [447, 147] width 895 height 611
drag, startPoint x: 241, startPoint y: 136, endPoint x: 240, endPoint y: 159, distance: 22.2
click at [240, 159] on div at bounding box center [447, 147] width 895 height 611
drag, startPoint x: 260, startPoint y: 164, endPoint x: 281, endPoint y: 177, distance: 24.9
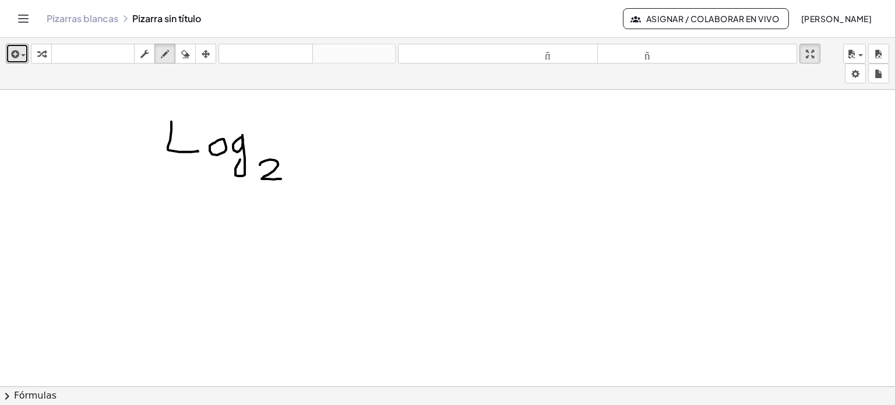
click at [281, 177] on div at bounding box center [447, 147] width 895 height 611
drag, startPoint x: 284, startPoint y: 114, endPoint x: 283, endPoint y: 133, distance: 19.3
click at [283, 133] on div at bounding box center [447, 147] width 895 height 611
drag, startPoint x: 300, startPoint y: 120, endPoint x: 312, endPoint y: 136, distance: 19.6
click at [312, 136] on div at bounding box center [447, 147] width 895 height 611
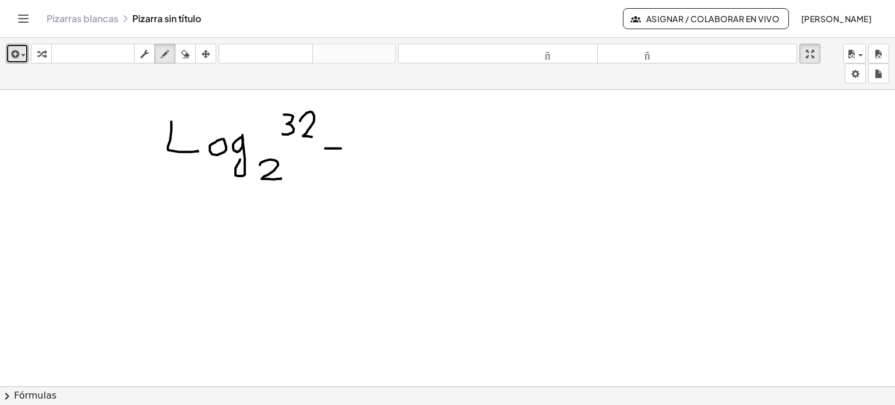
drag, startPoint x: 325, startPoint y: 147, endPoint x: 343, endPoint y: 147, distance: 17.5
click at [343, 147] on div at bounding box center [447, 147] width 895 height 611
drag, startPoint x: 323, startPoint y: 154, endPoint x: 344, endPoint y: 153, distance: 21.0
click at [344, 153] on div at bounding box center [447, 147] width 895 height 611
drag, startPoint x: 349, startPoint y: 142, endPoint x: 362, endPoint y: 157, distance: 20.2
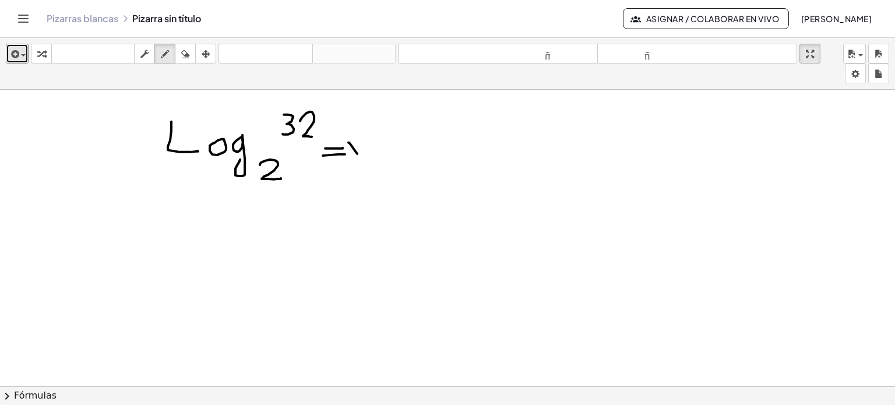
click at [362, 157] on div at bounding box center [447, 147] width 895 height 611
drag, startPoint x: 367, startPoint y: 143, endPoint x: 354, endPoint y: 173, distance: 31.6
click at [354, 173] on div at bounding box center [447, 147] width 895 height 611
drag, startPoint x: 261, startPoint y: 186, endPoint x: 346, endPoint y: 180, distance: 85.3
click at [346, 180] on div at bounding box center [447, 147] width 895 height 611
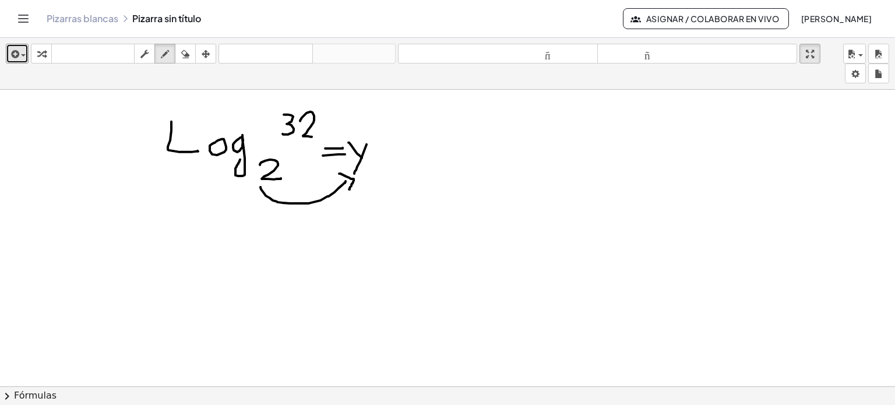
drag, startPoint x: 339, startPoint y: 173, endPoint x: 349, endPoint y: 188, distance: 18.6
click at [349, 188] on div at bounding box center [447, 147] width 895 height 611
drag, startPoint x: 188, startPoint y: 249, endPoint x: 206, endPoint y: 268, distance: 25.6
click at [206, 268] on div at bounding box center [447, 147] width 895 height 611
drag, startPoint x: 208, startPoint y: 214, endPoint x: 219, endPoint y: 226, distance: 16.5
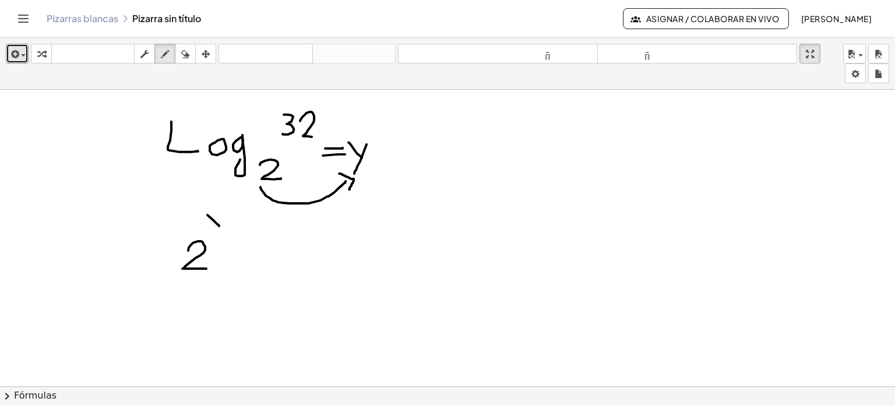
click at [219, 226] on div at bounding box center [447, 147] width 895 height 611
drag, startPoint x: 224, startPoint y: 215, endPoint x: 217, endPoint y: 232, distance: 18.3
click at [217, 232] on div at bounding box center [447, 147] width 895 height 611
drag, startPoint x: 233, startPoint y: 248, endPoint x: 247, endPoint y: 248, distance: 14.0
click at [247, 248] on div at bounding box center [447, 147] width 895 height 611
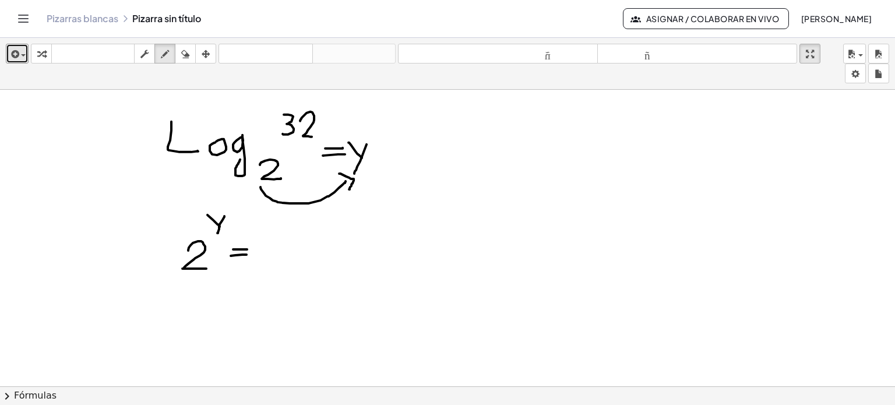
drag, startPoint x: 231, startPoint y: 255, endPoint x: 247, endPoint y: 254, distance: 15.8
click at [247, 254] on div at bounding box center [447, 147] width 895 height 611
drag, startPoint x: 263, startPoint y: 236, endPoint x: 270, endPoint y: 259, distance: 23.8
click at [270, 259] on div at bounding box center [447, 147] width 895 height 611
drag, startPoint x: 289, startPoint y: 239, endPoint x: 311, endPoint y: 261, distance: 31.3
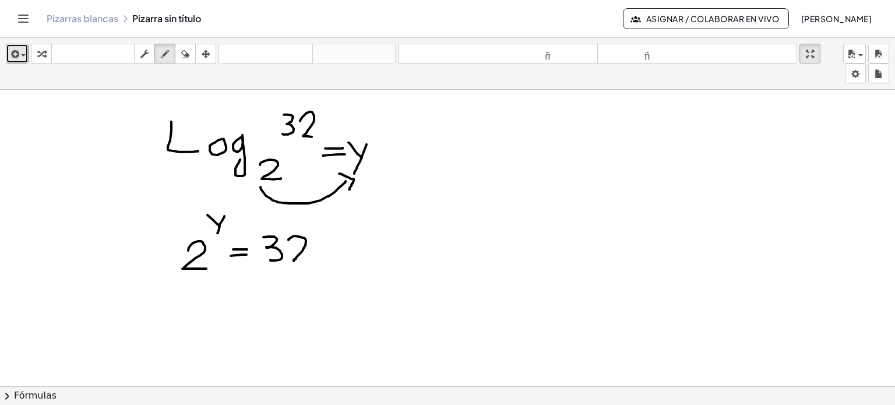
click at [311, 261] on div at bounding box center [447, 147] width 895 height 611
drag, startPoint x: 191, startPoint y: 306, endPoint x: 206, endPoint y: 327, distance: 25.5
click at [206, 327] on div at bounding box center [447, 147] width 895 height 611
drag, startPoint x: 210, startPoint y: 279, endPoint x: 219, endPoint y: 291, distance: 14.6
click at [219, 291] on div at bounding box center [447, 147] width 895 height 611
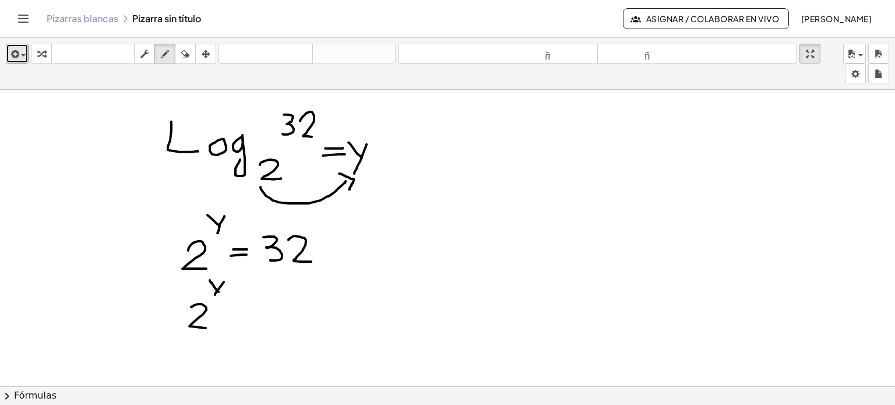
drag, startPoint x: 224, startPoint y: 281, endPoint x: 215, endPoint y: 294, distance: 16.3
click at [215, 294] on div at bounding box center [447, 147] width 895 height 611
drag, startPoint x: 213, startPoint y: 291, endPoint x: 209, endPoint y: 298, distance: 8.6
click at [209, 298] on div at bounding box center [447, 147] width 895 height 611
drag, startPoint x: 219, startPoint y: 284, endPoint x: 208, endPoint y: 299, distance: 18.8
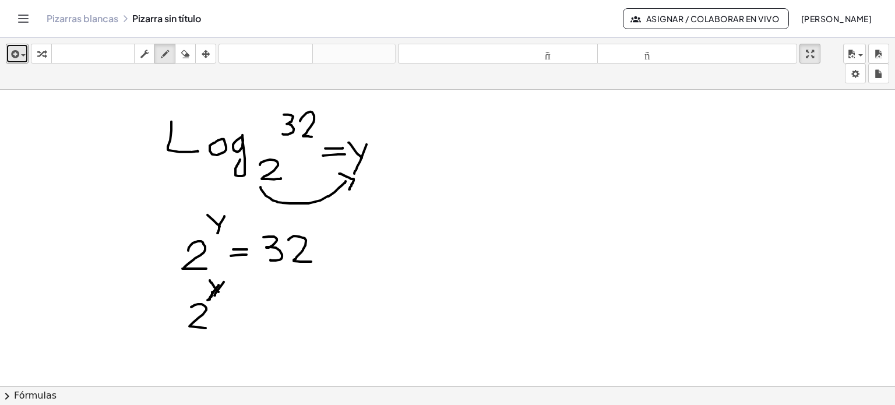
click at [208, 299] on div at bounding box center [447, 147] width 895 height 611
drag, startPoint x: 234, startPoint y: 314, endPoint x: 247, endPoint y: 314, distance: 12.8
click at [247, 314] on div at bounding box center [447, 147] width 895 height 611
drag, startPoint x: 236, startPoint y: 323, endPoint x: 252, endPoint y: 323, distance: 16.3
click at [252, 323] on div at bounding box center [447, 147] width 895 height 611
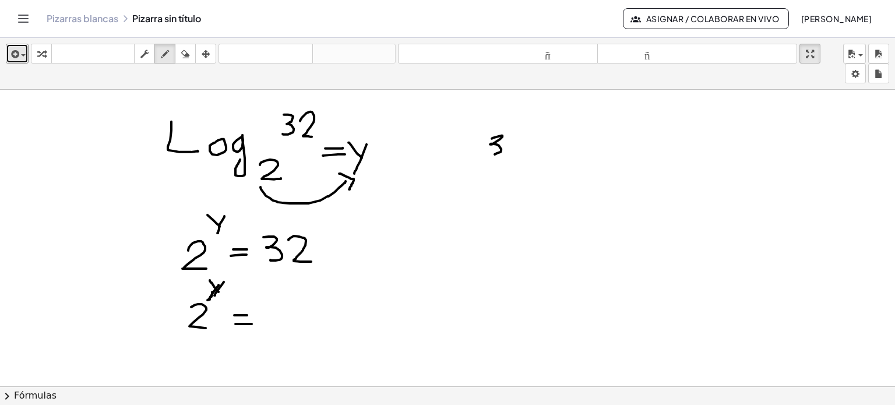
drag, startPoint x: 492, startPoint y: 138, endPoint x: 486, endPoint y: 152, distance: 15.7
click at [486, 152] on div at bounding box center [447, 147] width 895 height 611
drag, startPoint x: 505, startPoint y: 139, endPoint x: 518, endPoint y: 153, distance: 19.0
click at [518, 153] on div at bounding box center [447, 147] width 895 height 611
drag, startPoint x: 523, startPoint y: 137, endPoint x: 522, endPoint y: 240, distance: 102.6
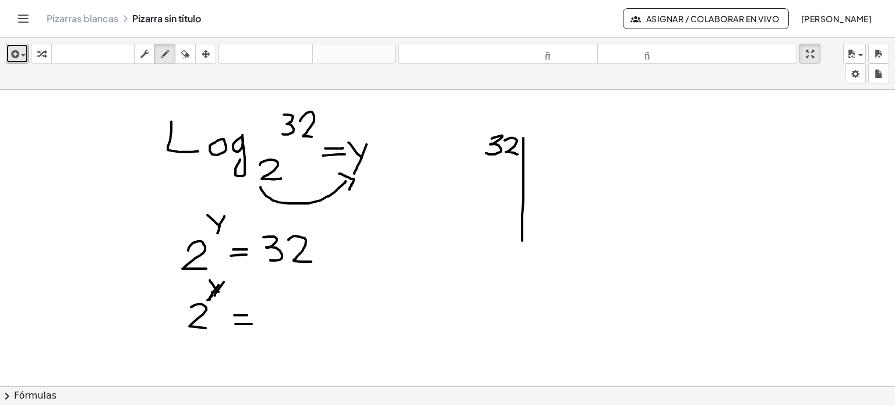
click at [522, 240] on div at bounding box center [447, 147] width 895 height 611
drag, startPoint x: 528, startPoint y: 146, endPoint x: 546, endPoint y: 161, distance: 23.2
click at [546, 161] on div at bounding box center [447, 147] width 895 height 611
drag, startPoint x: 491, startPoint y: 176, endPoint x: 494, endPoint y: 191, distance: 15.4
click at [494, 191] on div at bounding box center [447, 147] width 895 height 611
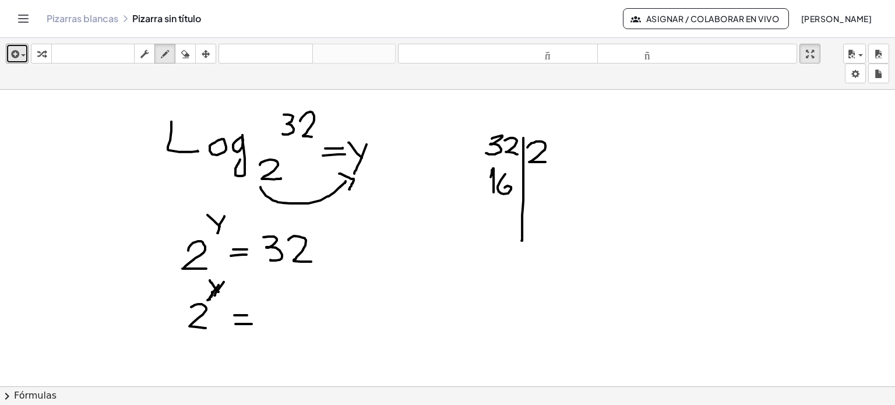
drag, startPoint x: 505, startPoint y: 173, endPoint x: 504, endPoint y: 189, distance: 15.8
click at [504, 189] on div at bounding box center [447, 147] width 895 height 611
drag, startPoint x: 529, startPoint y: 178, endPoint x: 546, endPoint y: 192, distance: 22.3
click at [546, 192] on div at bounding box center [447, 147] width 895 height 611
click at [504, 201] on div at bounding box center [447, 147] width 895 height 611
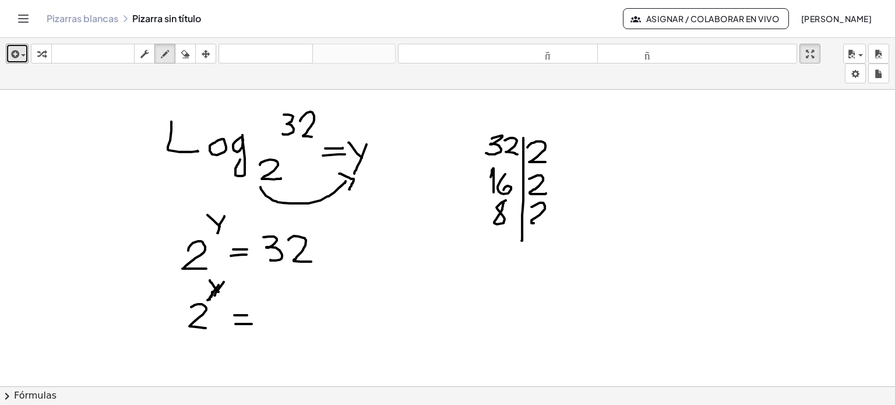
drag, startPoint x: 532, startPoint y: 206, endPoint x: 542, endPoint y: 223, distance: 19.6
click at [542, 223] on div at bounding box center [447, 147] width 895 height 611
drag, startPoint x: 500, startPoint y: 231, endPoint x: 505, endPoint y: 244, distance: 13.6
click at [505, 244] on div at bounding box center [447, 147] width 895 height 611
drag, startPoint x: 505, startPoint y: 236, endPoint x: 506, endPoint y: 250, distance: 14.0
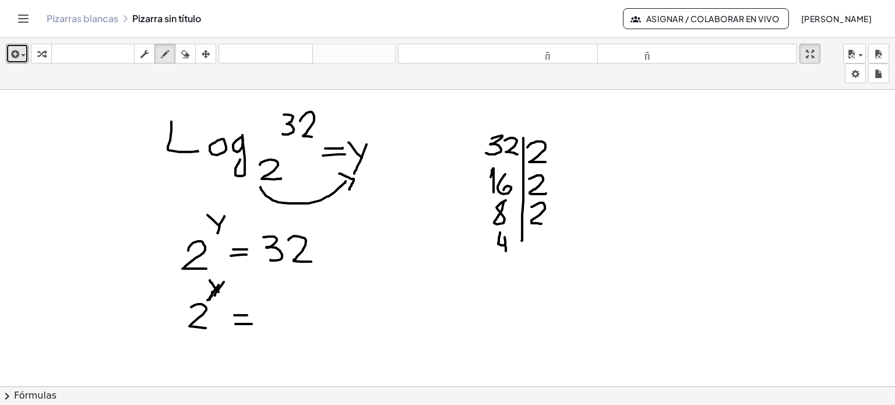
click at [506, 250] on div at bounding box center [447, 147] width 895 height 611
drag, startPoint x: 536, startPoint y: 239, endPoint x: 548, endPoint y: 260, distance: 24.0
click at [548, 260] on div at bounding box center [447, 147] width 895 height 611
drag, startPoint x: 498, startPoint y: 272, endPoint x: 508, endPoint y: 290, distance: 20.9
click at [508, 290] on div at bounding box center [447, 147] width 895 height 611
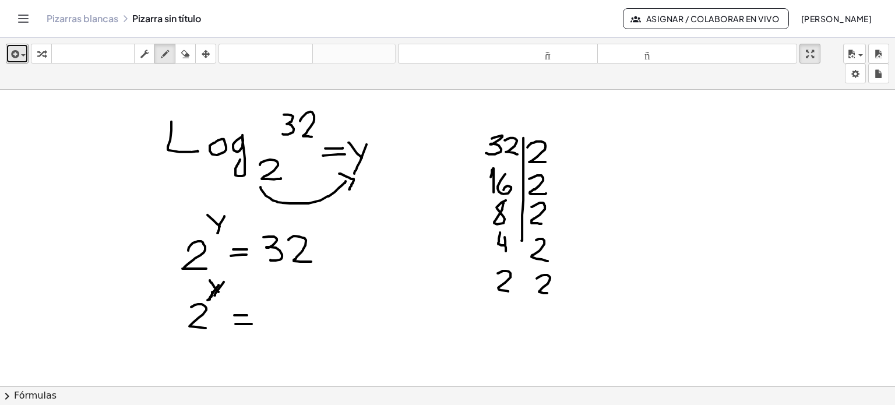
drag, startPoint x: 537, startPoint y: 277, endPoint x: 551, endPoint y: 293, distance: 21.1
click at [551, 293] on div at bounding box center [447, 147] width 895 height 611
drag, startPoint x: 501, startPoint y: 314, endPoint x: 506, endPoint y: 320, distance: 7.8
click at [506, 320] on div at bounding box center [447, 147] width 895 height 611
drag, startPoint x: 525, startPoint y: 237, endPoint x: 523, endPoint y: 311, distance: 74.6
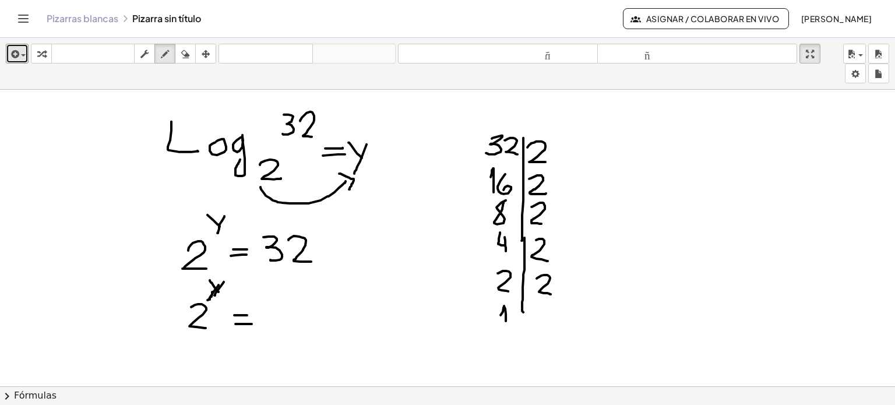
click at [523, 311] on div at bounding box center [447, 147] width 895 height 611
drag, startPoint x: 558, startPoint y: 145, endPoint x: 569, endPoint y: 283, distance: 139.1
click at [569, 283] on div at bounding box center [447, 147] width 895 height 611
drag, startPoint x: 276, startPoint y: 310, endPoint x: 293, endPoint y: 331, distance: 27.4
click at [293, 331] on div at bounding box center [447, 147] width 895 height 611
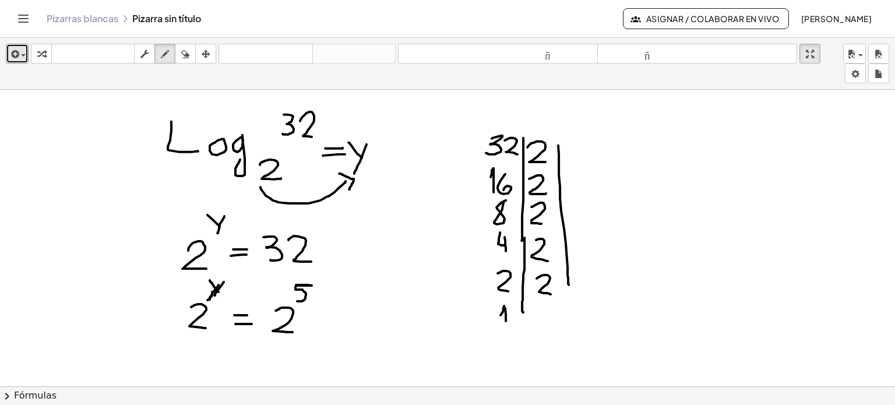
drag, startPoint x: 296, startPoint y: 284, endPoint x: 294, endPoint y: 300, distance: 15.8
click at [294, 300] on div at bounding box center [447, 147] width 895 height 611
drag, startPoint x: 114, startPoint y: 133, endPoint x: 116, endPoint y: 150, distance: 17.6
click at [116, 150] on div at bounding box center [447, 147] width 895 height 611
drag, startPoint x: 126, startPoint y: 111, endPoint x: 120, endPoint y: 167, distance: 56.3
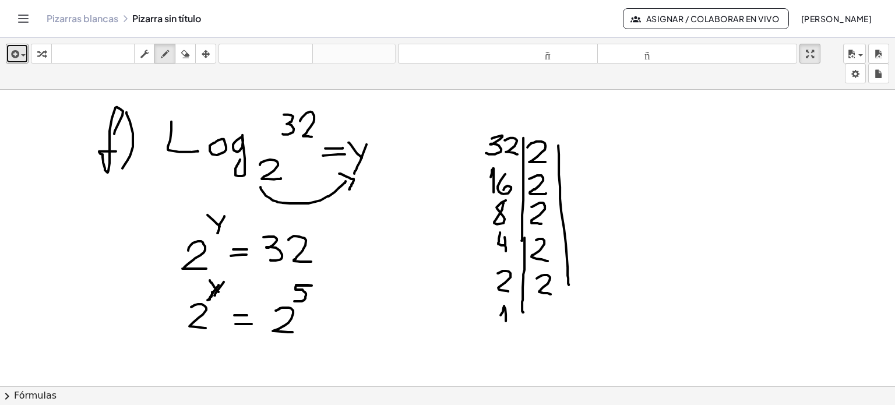
click at [120, 167] on div at bounding box center [447, 147] width 895 height 611
drag, startPoint x: 201, startPoint y: 334, endPoint x: 284, endPoint y: 342, distance: 84.3
click at [284, 342] on div at bounding box center [447, 147] width 895 height 611
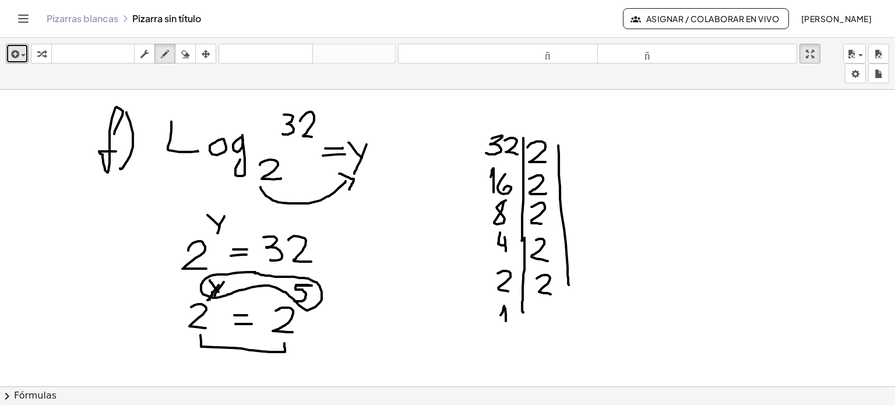
click at [255, 272] on div at bounding box center [447, 147] width 895 height 611
drag, startPoint x: 342, startPoint y: 323, endPoint x: 358, endPoint y: 336, distance: 20.7
click at [358, 336] on div at bounding box center [447, 147] width 895 height 611
drag, startPoint x: 364, startPoint y: 317, endPoint x: 359, endPoint y: 346, distance: 29.5
click at [359, 346] on div at bounding box center [447, 147] width 895 height 611
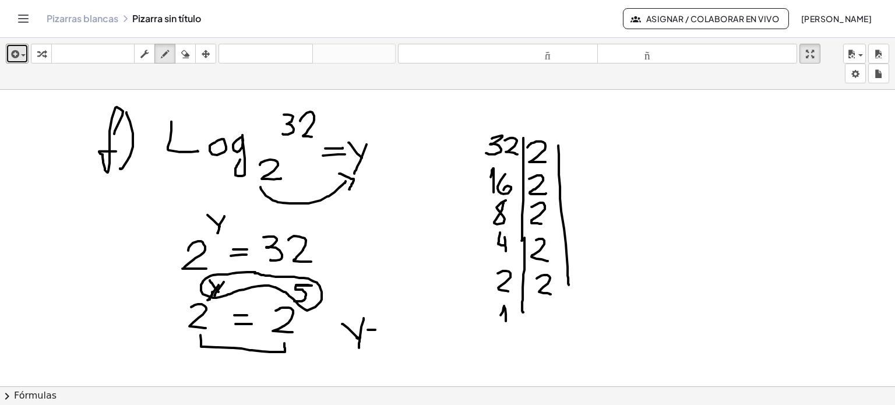
drag, startPoint x: 368, startPoint y: 329, endPoint x: 377, endPoint y: 328, distance: 9.3
click at [377, 328] on div at bounding box center [447, 147] width 895 height 611
drag, startPoint x: 367, startPoint y: 333, endPoint x: 384, endPoint y: 333, distance: 16.9
click at [384, 333] on div at bounding box center [447, 147] width 895 height 611
drag, startPoint x: 397, startPoint y: 314, endPoint x: 403, endPoint y: 332, distance: 18.6
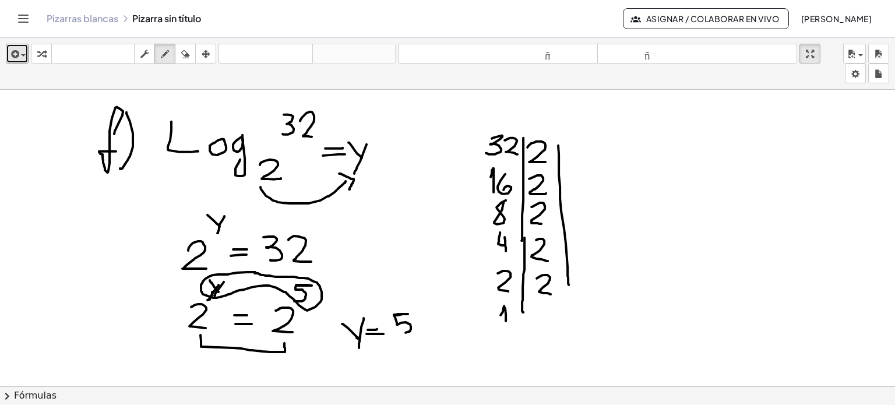
click at [403, 332] on div at bounding box center [447, 147] width 895 height 611
drag, startPoint x: 336, startPoint y: 298, endPoint x: 344, endPoint y: 307, distance: 12.0
click at [344, 307] on div at bounding box center [447, 147] width 895 height 611
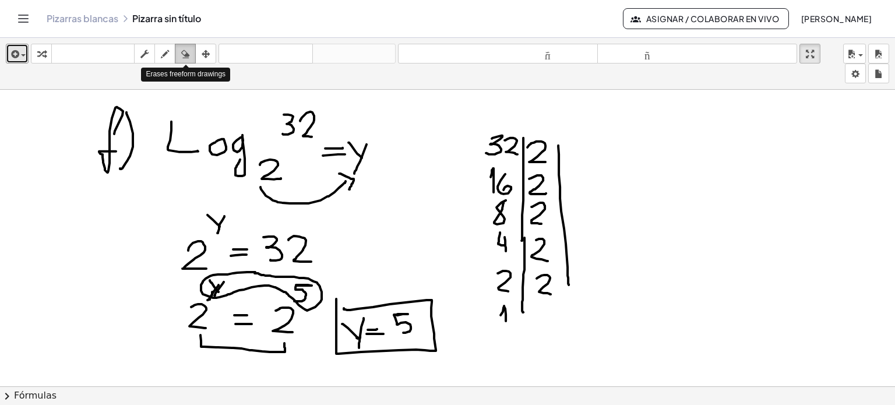
click at [184, 51] on icon "button" at bounding box center [185, 54] width 8 height 14
click at [105, 98] on div at bounding box center [447, 147] width 895 height 611
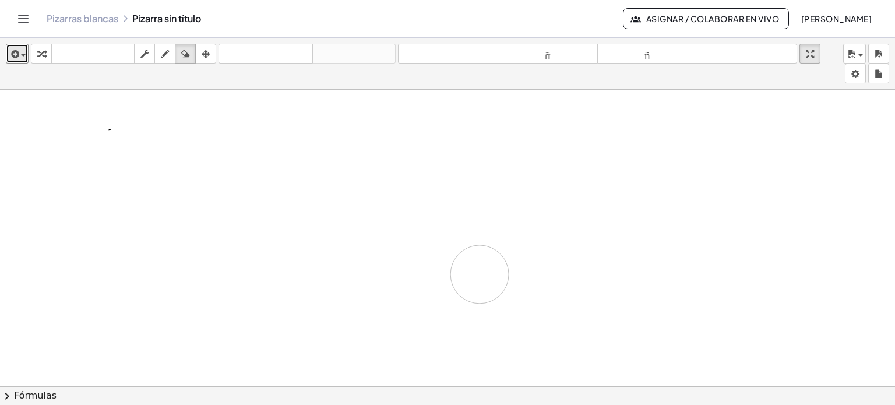
drag, startPoint x: 105, startPoint y: 98, endPoint x: 537, endPoint y: 286, distance: 471.0
click at [537, 286] on div at bounding box center [447, 147] width 895 height 611
click at [164, 58] on icon "button" at bounding box center [165, 54] width 8 height 14
drag, startPoint x: 154, startPoint y: 123, endPoint x: 149, endPoint y: 167, distance: 44.5
click at [149, 167] on div at bounding box center [447, 147] width 895 height 611
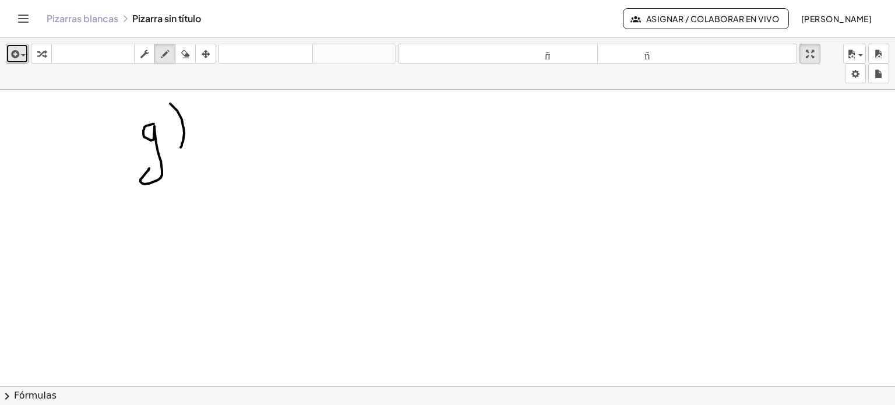
drag, startPoint x: 170, startPoint y: 103, endPoint x: 178, endPoint y: 151, distance: 49.0
click at [178, 151] on div at bounding box center [447, 147] width 895 height 611
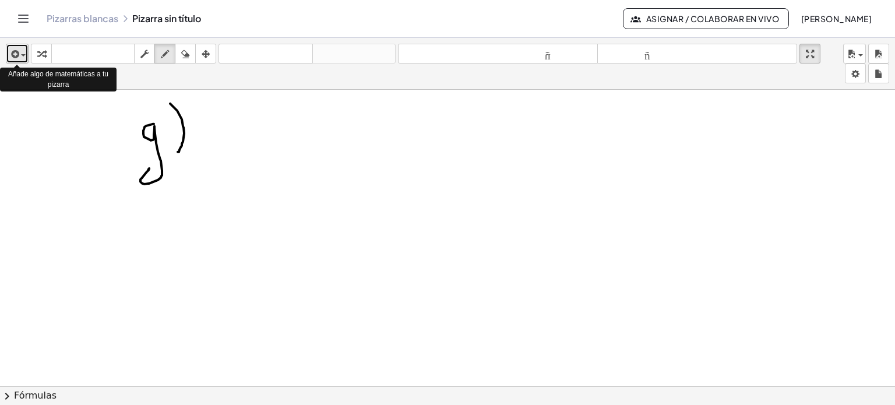
click at [23, 56] on span "button" at bounding box center [23, 55] width 5 height 2
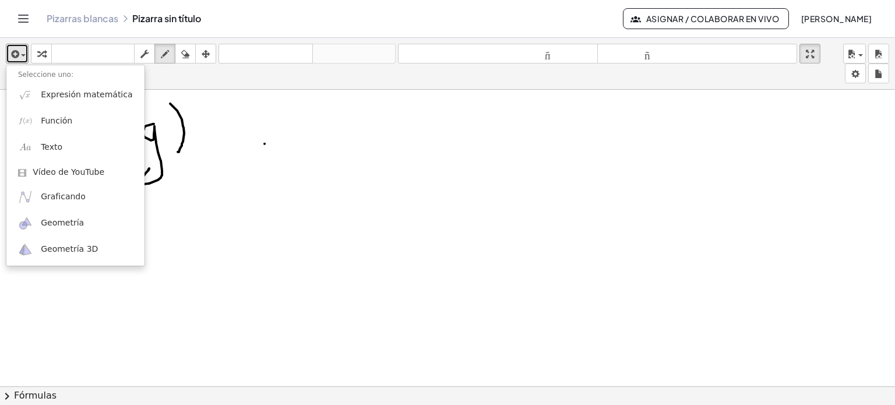
click at [265, 143] on div at bounding box center [447, 147] width 895 height 611
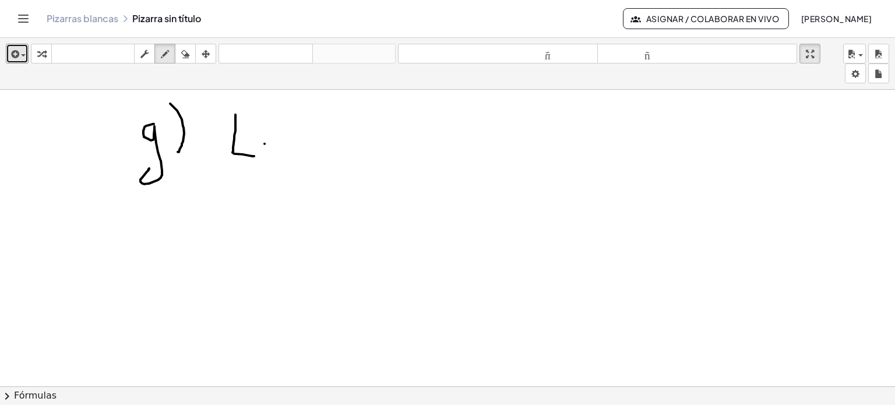
drag, startPoint x: 236, startPoint y: 114, endPoint x: 255, endPoint y: 156, distance: 46.4
click at [255, 156] on div at bounding box center [447, 147] width 895 height 611
drag, startPoint x: 277, startPoint y: 149, endPoint x: 270, endPoint y: 146, distance: 7.6
click at [270, 146] on div at bounding box center [447, 147] width 895 height 611
drag, startPoint x: 289, startPoint y: 146, endPoint x: 287, endPoint y: 172, distance: 26.3
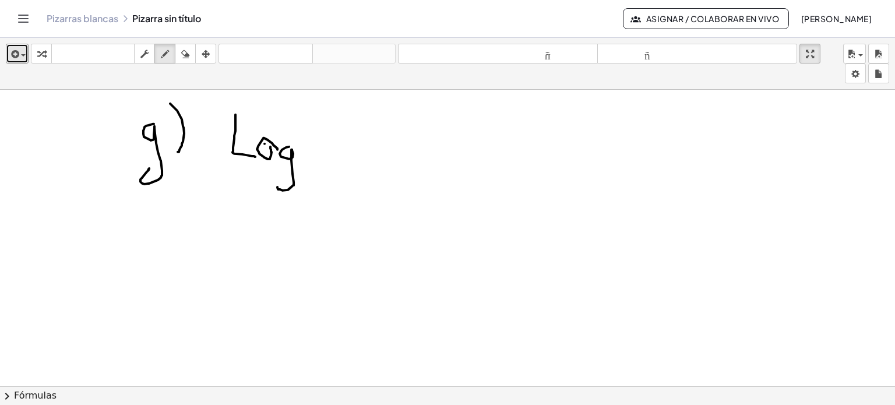
click at [287, 172] on div at bounding box center [447, 147] width 895 height 611
drag, startPoint x: 319, startPoint y: 165, endPoint x: 322, endPoint y: 190, distance: 25.2
click at [322, 190] on div at bounding box center [447, 147] width 895 height 611
drag, startPoint x: 321, startPoint y: 100, endPoint x: 329, endPoint y: 121, distance: 22.0
click at [329, 121] on div at bounding box center [447, 147] width 895 height 611
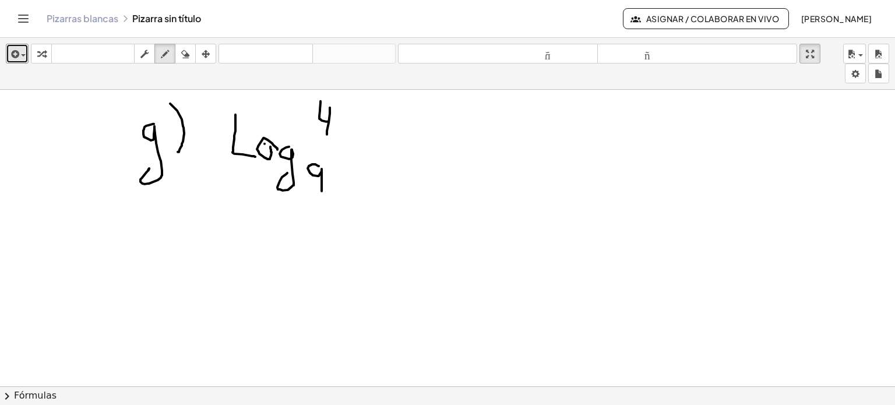
drag, startPoint x: 330, startPoint y: 107, endPoint x: 327, endPoint y: 133, distance: 27.0
click at [327, 133] on div at bounding box center [447, 147] width 895 height 611
drag, startPoint x: 303, startPoint y: 138, endPoint x: 360, endPoint y: 111, distance: 62.9
click at [360, 111] on div at bounding box center [447, 147] width 895 height 611
drag, startPoint x: 349, startPoint y: 125, endPoint x: 348, endPoint y: 142, distance: 16.9
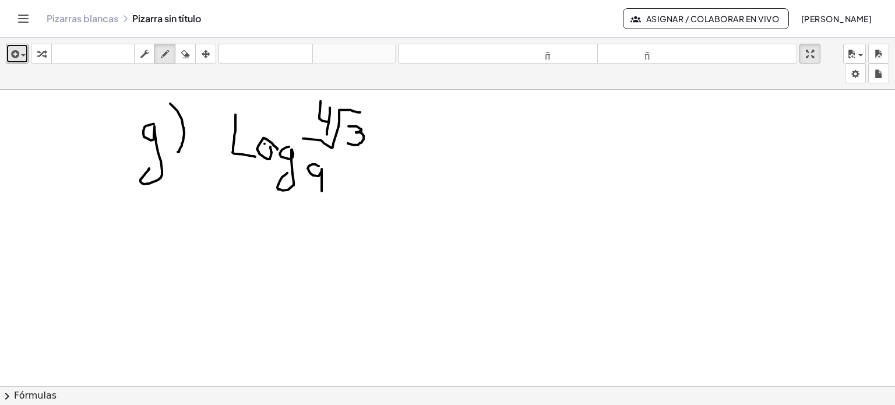
click at [348, 142] on div at bounding box center [447, 147] width 895 height 611
drag, startPoint x: 388, startPoint y: 153, endPoint x: 403, endPoint y: 155, distance: 15.8
click at [403, 155] on div at bounding box center [447, 147] width 895 height 611
drag, startPoint x: 388, startPoint y: 161, endPoint x: 406, endPoint y: 161, distance: 18.1
click at [406, 161] on div at bounding box center [447, 147] width 895 height 611
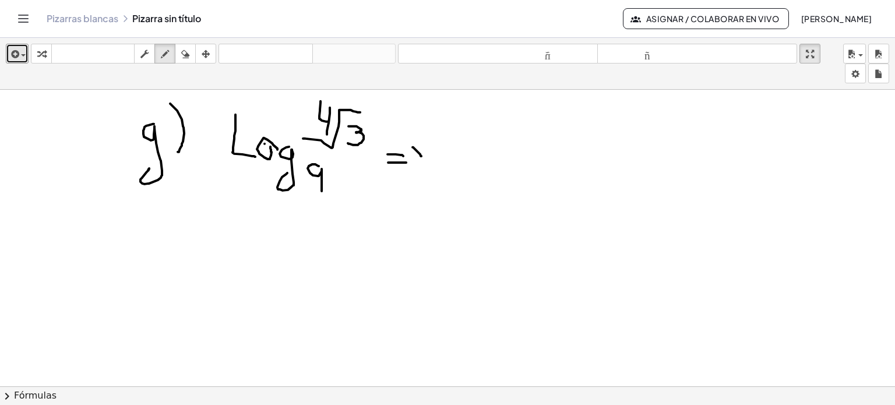
drag, startPoint x: 413, startPoint y: 146, endPoint x: 423, endPoint y: 157, distance: 14.4
click at [423, 157] on div at bounding box center [447, 147] width 895 height 611
drag, startPoint x: 429, startPoint y: 140, endPoint x: 419, endPoint y: 171, distance: 33.2
click at [419, 171] on div at bounding box center [447, 147] width 895 height 611
drag, startPoint x: 319, startPoint y: 199, endPoint x: 411, endPoint y: 192, distance: 91.8
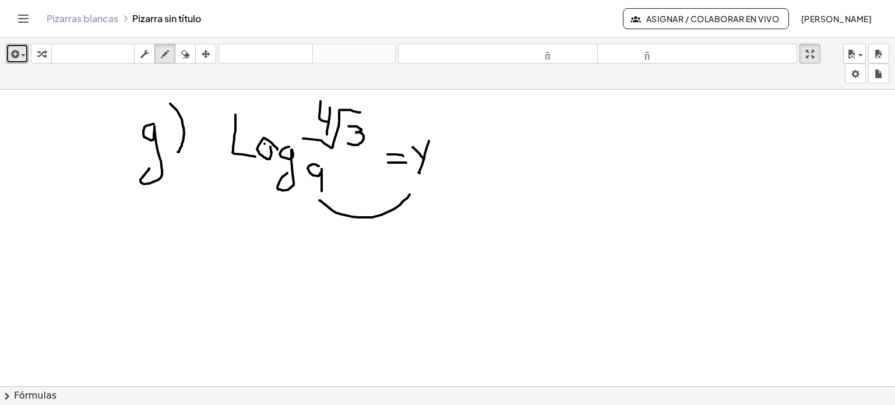
click at [411, 192] on div at bounding box center [447, 147] width 895 height 611
drag, startPoint x: 406, startPoint y: 186, endPoint x: 417, endPoint y: 196, distance: 15.3
click at [417, 196] on div at bounding box center [447, 147] width 895 height 611
drag, startPoint x: 221, startPoint y: 264, endPoint x: 213, endPoint y: 289, distance: 26.2
click at [213, 289] on div at bounding box center [447, 147] width 895 height 611
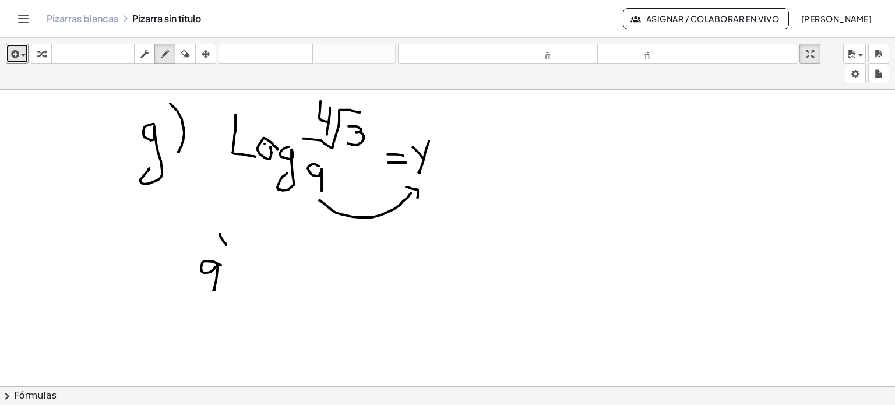
drag, startPoint x: 220, startPoint y: 233, endPoint x: 226, endPoint y: 244, distance: 13.3
click at [226, 244] on div at bounding box center [447, 147] width 895 height 611
drag, startPoint x: 235, startPoint y: 234, endPoint x: 222, endPoint y: 252, distance: 23.0
click at [222, 252] on div at bounding box center [447, 147] width 895 height 611
drag, startPoint x: 236, startPoint y: 271, endPoint x: 251, endPoint y: 272, distance: 14.6
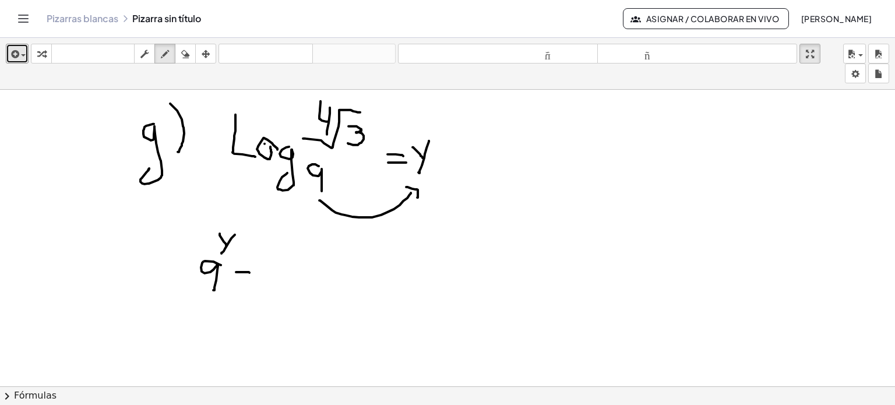
click at [251, 272] on div at bounding box center [447, 147] width 895 height 611
drag, startPoint x: 237, startPoint y: 279, endPoint x: 251, endPoint y: 280, distance: 14.6
click at [251, 280] on div at bounding box center [447, 147] width 895 height 611
drag, startPoint x: 270, startPoint y: 243, endPoint x: 280, endPoint y: 256, distance: 16.7
click at [280, 256] on div at bounding box center [447, 147] width 895 height 611
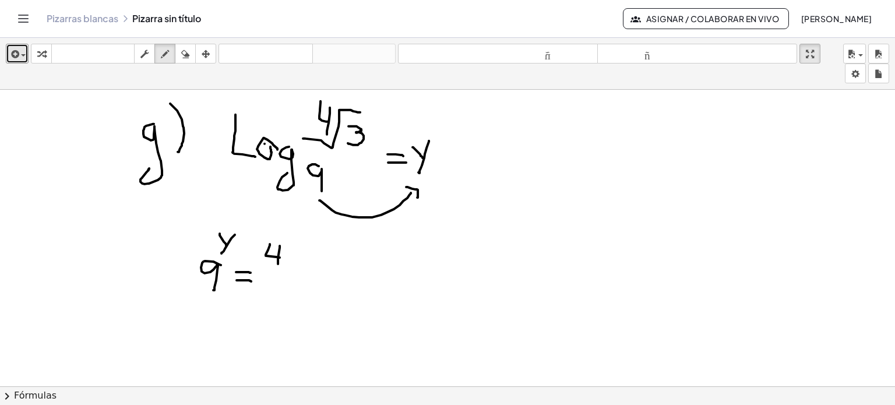
drag, startPoint x: 280, startPoint y: 245, endPoint x: 277, endPoint y: 265, distance: 20.0
click at [277, 265] on div at bounding box center [447, 147] width 895 height 611
drag, startPoint x: 260, startPoint y: 272, endPoint x: 310, endPoint y: 244, distance: 57.4
click at [310, 244] on div at bounding box center [447, 147] width 895 height 611
drag, startPoint x: 300, startPoint y: 254, endPoint x: 298, endPoint y: 277, distance: 23.3
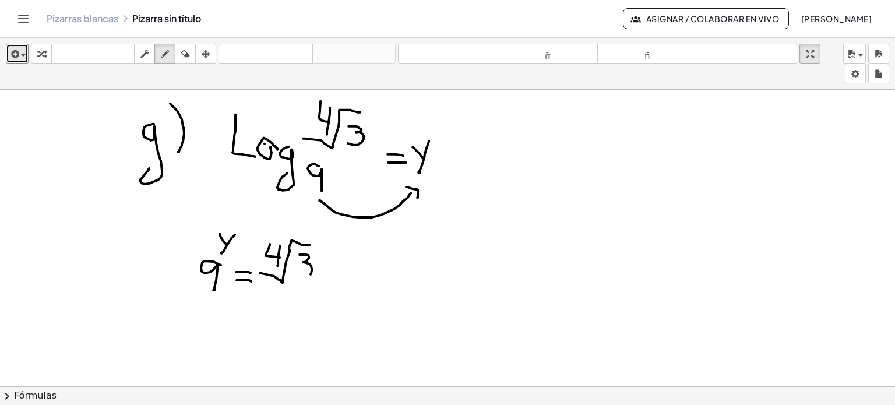
click at [298, 277] on div at bounding box center [447, 147] width 895 height 611
drag, startPoint x: 203, startPoint y: 313, endPoint x: 201, endPoint y: 345, distance: 31.5
click at [201, 345] on div at bounding box center [447, 147] width 895 height 611
drag, startPoint x: 220, startPoint y: 307, endPoint x: 233, endPoint y: 317, distance: 16.3
click at [233, 317] on div at bounding box center [447, 147] width 895 height 611
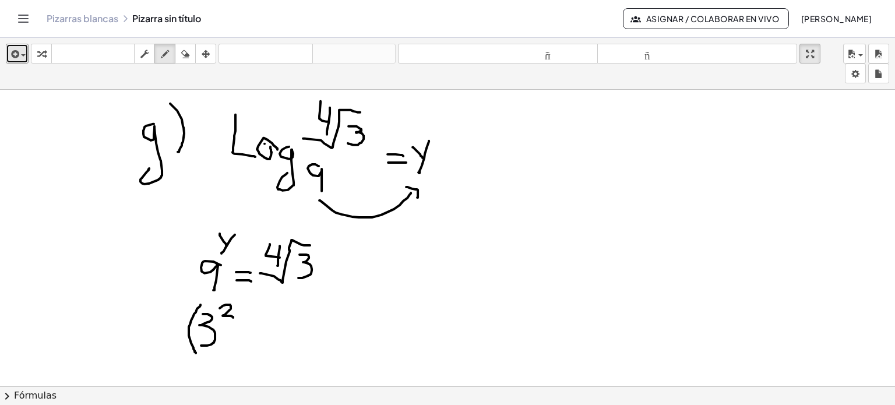
drag, startPoint x: 201, startPoint y: 304, endPoint x: 196, endPoint y: 353, distance: 49.1
click at [196, 353] on div at bounding box center [447, 147] width 895 height 611
drag, startPoint x: 235, startPoint y: 300, endPoint x: 226, endPoint y: 352, distance: 52.1
click at [226, 352] on div at bounding box center [447, 147] width 895 height 611
drag, startPoint x: 242, startPoint y: 296, endPoint x: 247, endPoint y: 302, distance: 7.9
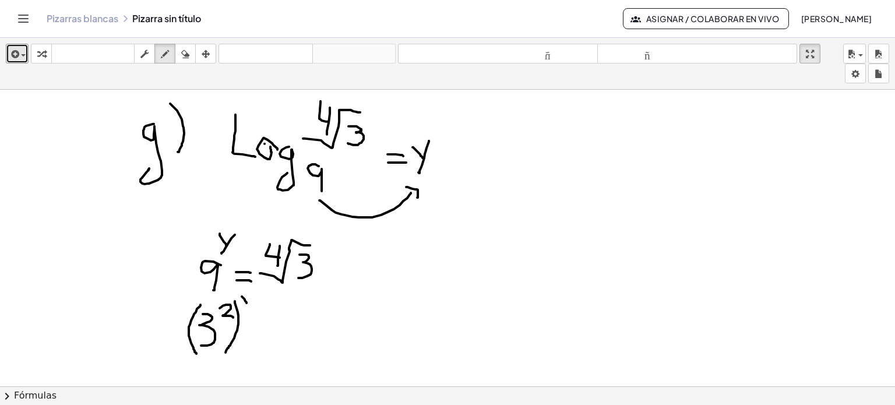
click at [247, 302] on div at bounding box center [447, 147] width 895 height 611
drag, startPoint x: 254, startPoint y: 296, endPoint x: 244, endPoint y: 308, distance: 15.7
click at [244, 308] on div at bounding box center [447, 147] width 895 height 611
drag, startPoint x: 263, startPoint y: 333, endPoint x: 278, endPoint y: 334, distance: 14.6
click at [278, 334] on div at bounding box center [447, 147] width 895 height 611
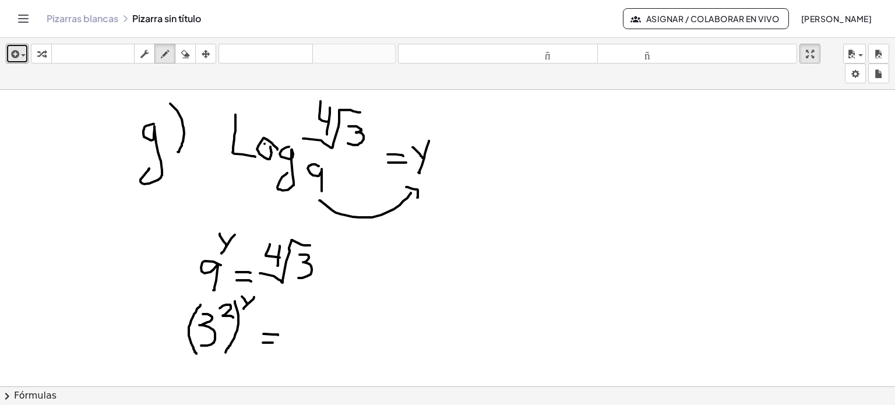
drag, startPoint x: 263, startPoint y: 342, endPoint x: 273, endPoint y: 342, distance: 9.9
click at [273, 342] on div at bounding box center [447, 147] width 895 height 611
drag, startPoint x: 591, startPoint y: 149, endPoint x: 599, endPoint y: 170, distance: 22.5
click at [599, 170] on div at bounding box center [447, 147] width 895 height 611
drag, startPoint x: 597, startPoint y: 151, endPoint x: 598, endPoint y: 182, distance: 30.9
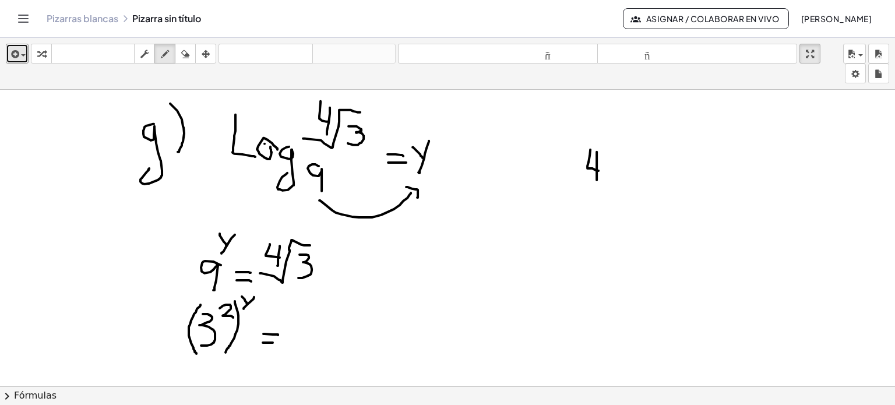
click at [598, 182] on div at bounding box center [447, 147] width 895 height 611
drag, startPoint x: 581, startPoint y: 188, endPoint x: 642, endPoint y: 149, distance: 73.1
click at [642, 149] on div at bounding box center [447, 147] width 895 height 611
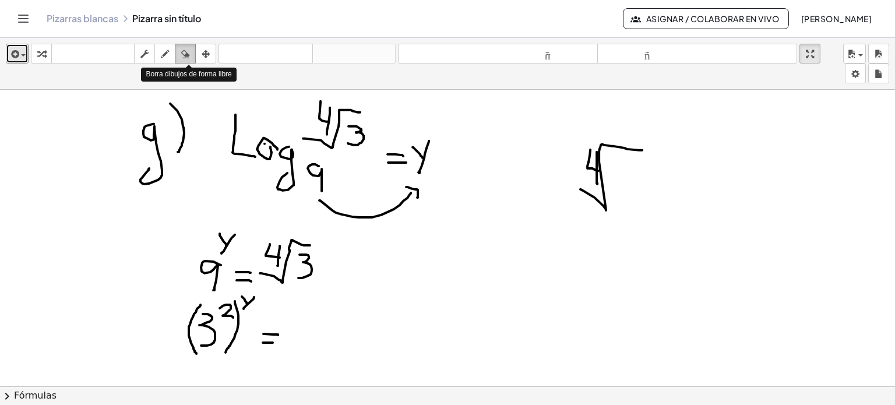
click at [184, 54] on icon "button" at bounding box center [185, 54] width 8 height 14
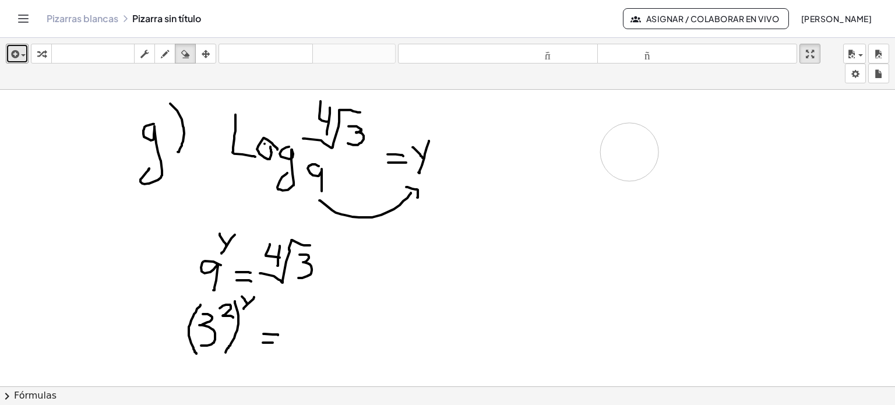
drag, startPoint x: 602, startPoint y: 148, endPoint x: 633, endPoint y: 128, distance: 37.5
click at [633, 128] on div at bounding box center [447, 147] width 895 height 611
click at [168, 54] on icon "button" at bounding box center [165, 54] width 8 height 14
drag, startPoint x: 597, startPoint y: 146, endPoint x: 610, endPoint y: 167, distance: 25.1
click at [610, 167] on div at bounding box center [447, 147] width 895 height 611
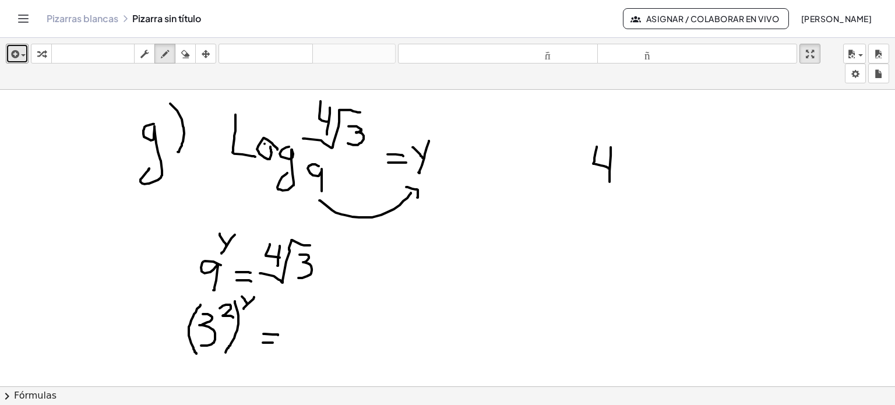
drag, startPoint x: 611, startPoint y: 146, endPoint x: 610, endPoint y: 181, distance: 34.4
click at [610, 181] on div at bounding box center [447, 147] width 895 height 611
drag, startPoint x: 593, startPoint y: 191, endPoint x: 694, endPoint y: 145, distance: 111.1
click at [694, 145] on div at bounding box center [447, 147] width 895 height 611
drag, startPoint x: 655, startPoint y: 165, endPoint x: 645, endPoint y: 208, distance: 44.3
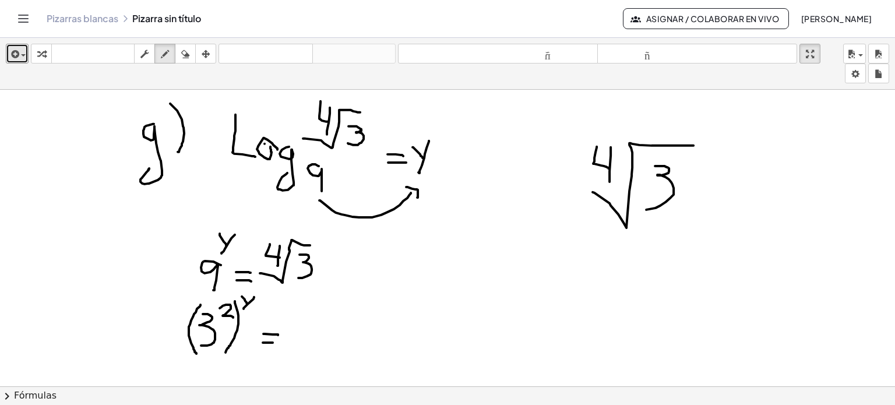
click at [645, 208] on div at bounding box center [447, 147] width 895 height 611
drag, startPoint x: 697, startPoint y: 194, endPoint x: 714, endPoint y: 195, distance: 16.3
click at [714, 195] on div at bounding box center [447, 147] width 895 height 611
drag, startPoint x: 695, startPoint y: 201, endPoint x: 711, endPoint y: 202, distance: 15.8
click at [711, 202] on div at bounding box center [447, 147] width 895 height 611
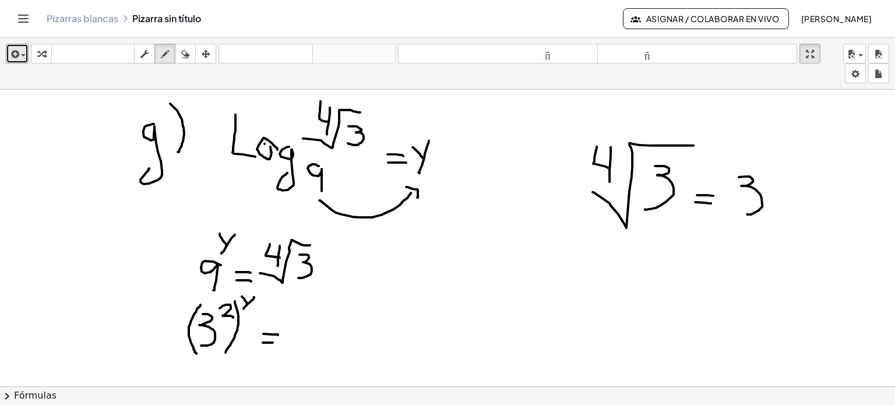
drag, startPoint x: 739, startPoint y: 176, endPoint x: 746, endPoint y: 213, distance: 38.0
click at [746, 213] on div at bounding box center [447, 147] width 895 height 611
click at [674, 159] on div at bounding box center [447, 147] width 895 height 611
drag, startPoint x: 760, startPoint y: 114, endPoint x: 761, endPoint y: 126, distance: 12.3
click at [761, 126] on div at bounding box center [447, 147] width 895 height 611
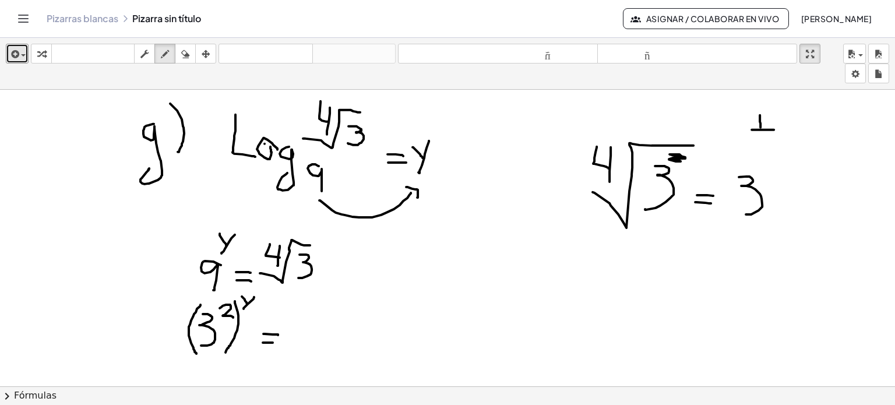
drag, startPoint x: 752, startPoint y: 129, endPoint x: 774, endPoint y: 129, distance: 22.2
click at [774, 129] on div at bounding box center [447, 147] width 895 height 611
click at [609, 138] on div at bounding box center [447, 147] width 895 height 611
drag, startPoint x: 760, startPoint y: 135, endPoint x: 768, endPoint y: 146, distance: 13.9
click at [768, 146] on div at bounding box center [447, 147] width 895 height 611
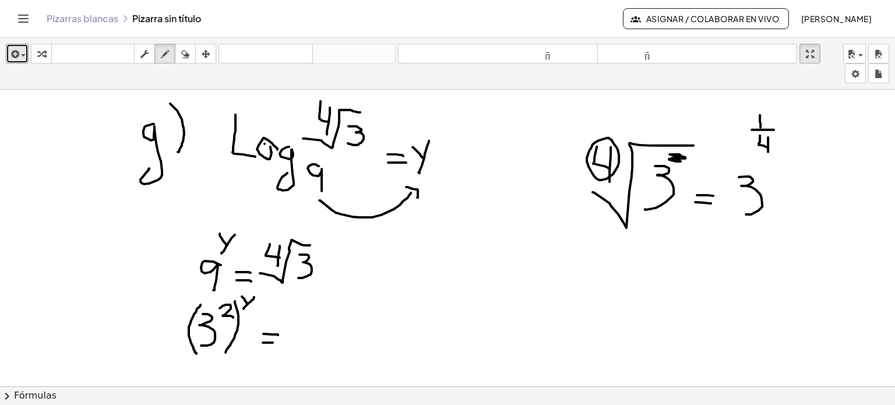
drag, startPoint x: 768, startPoint y: 136, endPoint x: 768, endPoint y: 151, distance: 14.6
click at [768, 151] on div at bounding box center [447, 147] width 895 height 611
drag, startPoint x: 301, startPoint y: 319, endPoint x: 298, endPoint y: 345, distance: 25.8
click at [298, 345] on div at bounding box center [447, 147] width 895 height 611
click at [329, 307] on div at bounding box center [447, 147] width 895 height 611
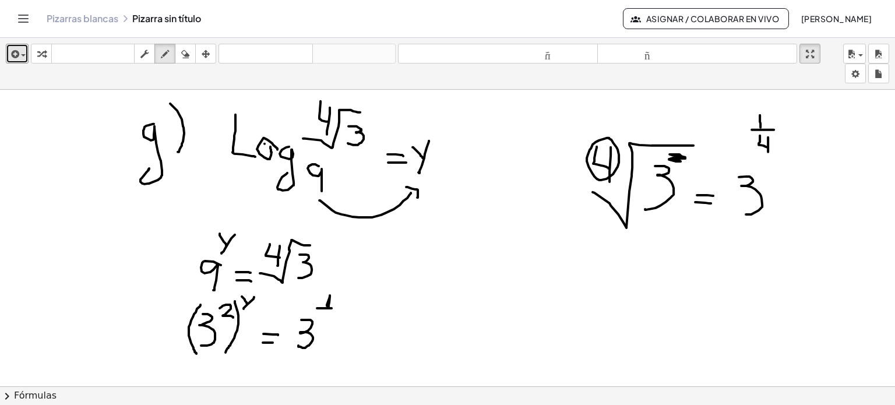
drag, startPoint x: 317, startPoint y: 307, endPoint x: 340, endPoint y: 307, distance: 22.7
click at [340, 307] on div at bounding box center [447, 147] width 895 height 611
drag, startPoint x: 326, startPoint y: 311, endPoint x: 332, endPoint y: 318, distance: 8.7
click at [332, 318] on div at bounding box center [447, 147] width 895 height 611
drag, startPoint x: 333, startPoint y: 311, endPoint x: 333, endPoint y: 320, distance: 9.3
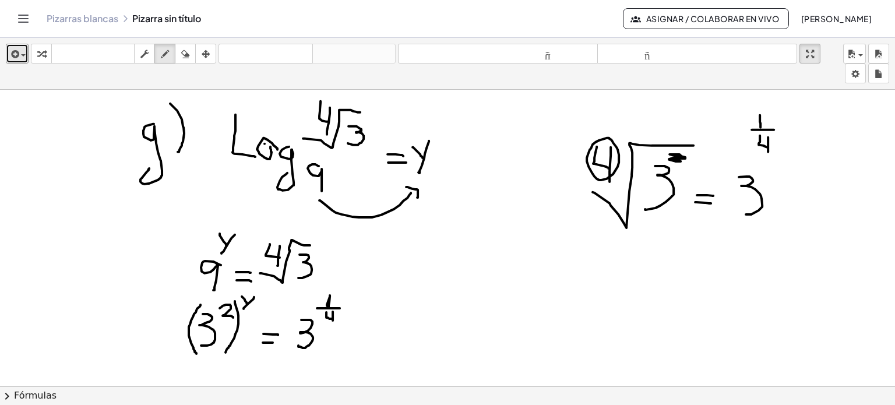
click at [333, 320] on div at bounding box center [447, 147] width 895 height 611
drag, startPoint x: 358, startPoint y: 336, endPoint x: 391, endPoint y: 336, distance: 33.2
click at [391, 336] on div at bounding box center [447, 147] width 895 height 611
drag, startPoint x: 384, startPoint y: 325, endPoint x: 384, endPoint y: 351, distance: 25.7
click at [384, 351] on div at bounding box center [447, 147] width 895 height 611
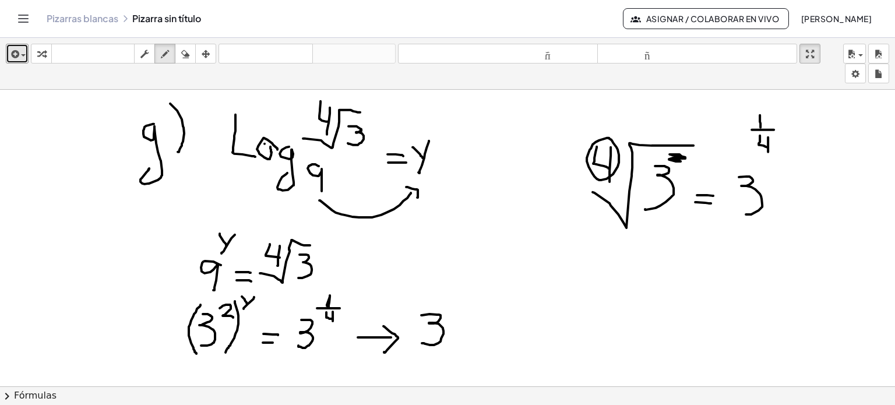
drag, startPoint x: 421, startPoint y: 314, endPoint x: 422, endPoint y: 341, distance: 26.8
click at [422, 341] on div at bounding box center [447, 147] width 895 height 611
drag, startPoint x: 229, startPoint y: 318, endPoint x: 252, endPoint y: 307, distance: 25.3
click at [252, 307] on div at bounding box center [447, 147] width 895 height 611
drag, startPoint x: 440, startPoint y: 296, endPoint x: 452, endPoint y: 307, distance: 16.9
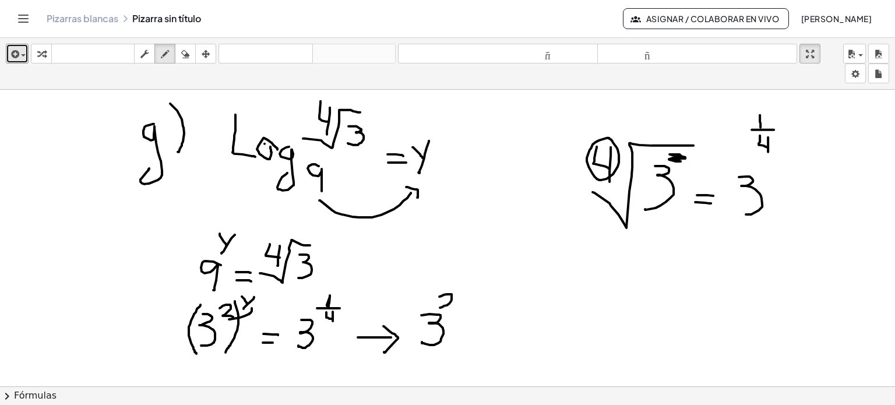
click at [452, 307] on div at bounding box center [447, 147] width 895 height 611
drag, startPoint x: 457, startPoint y: 298, endPoint x: 463, endPoint y: 305, distance: 9.1
click at [463, 305] on div at bounding box center [447, 147] width 895 height 611
drag, startPoint x: 471, startPoint y: 294, endPoint x: 459, endPoint y: 310, distance: 19.5
click at [459, 310] on div at bounding box center [447, 147] width 895 height 611
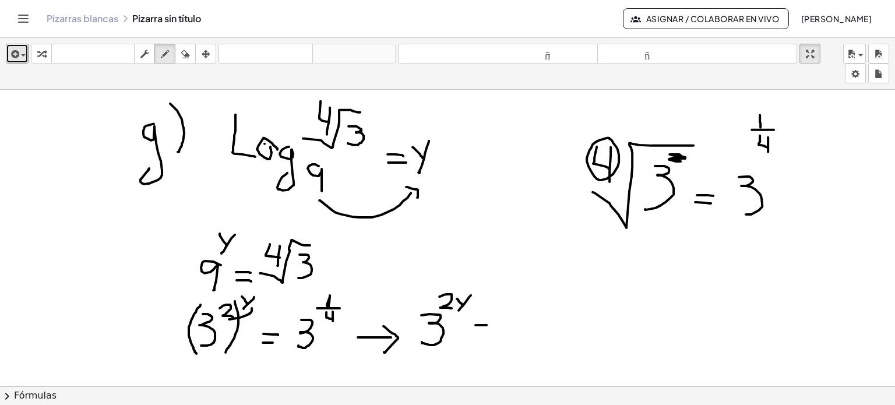
drag, startPoint x: 476, startPoint y: 324, endPoint x: 488, endPoint y: 324, distance: 12.2
click at [488, 324] on div at bounding box center [447, 147] width 895 height 611
drag, startPoint x: 477, startPoint y: 329, endPoint x: 493, endPoint y: 331, distance: 15.3
click at [493, 331] on div at bounding box center [447, 147] width 895 height 611
drag, startPoint x: 510, startPoint y: 308, endPoint x: 510, endPoint y: 332, distance: 23.9
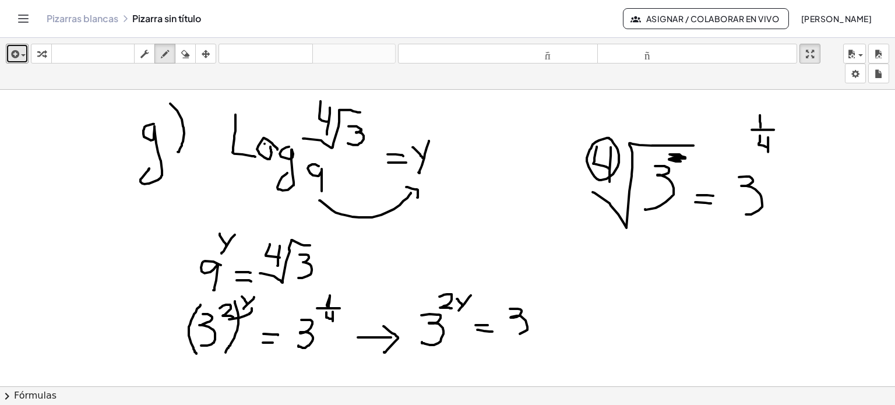
click at [510, 332] on div at bounding box center [447, 147] width 895 height 611
drag, startPoint x: 527, startPoint y: 269, endPoint x: 527, endPoint y: 283, distance: 13.4
click at [527, 283] on div at bounding box center [447, 147] width 895 height 611
drag, startPoint x: 514, startPoint y: 286, endPoint x: 531, endPoint y: 286, distance: 16.9
click at [531, 286] on div at bounding box center [447, 147] width 895 height 611
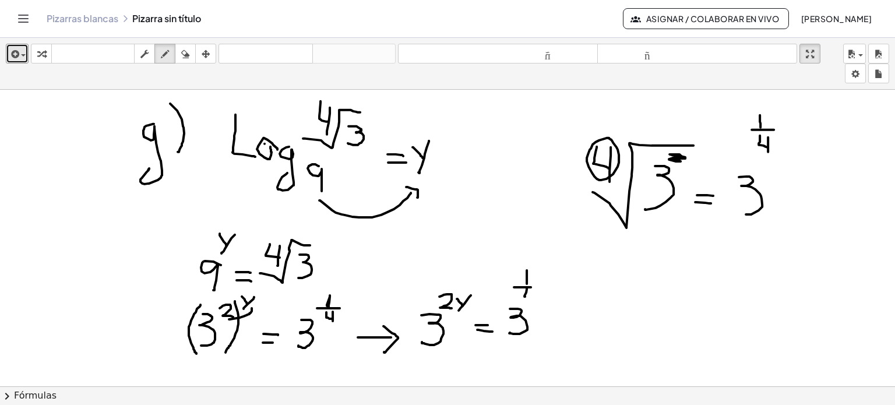
drag, startPoint x: 527, startPoint y: 287, endPoint x: 532, endPoint y: 298, distance: 11.7
click at [532, 298] on div at bounding box center [447, 147] width 895 height 611
drag, startPoint x: 532, startPoint y: 293, endPoint x: 532, endPoint y: 306, distance: 12.8
click at [532, 306] on div at bounding box center [447, 147] width 895 height 611
drag, startPoint x: 440, startPoint y: 347, endPoint x: 520, endPoint y: 340, distance: 80.7
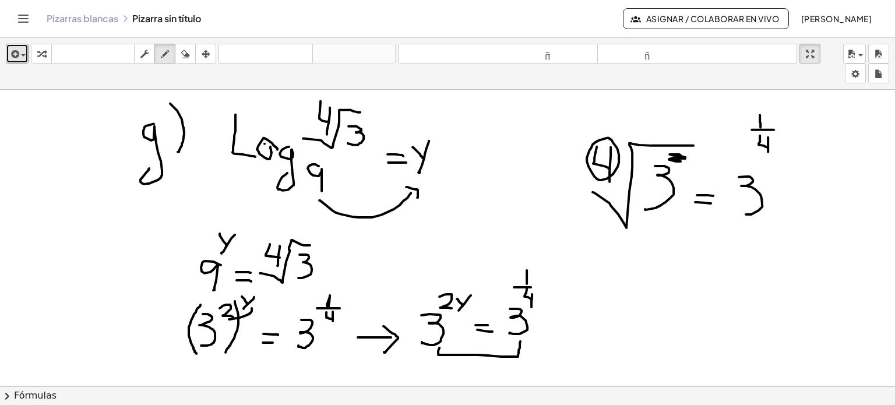
click at [520, 340] on div at bounding box center [447, 147] width 895 height 611
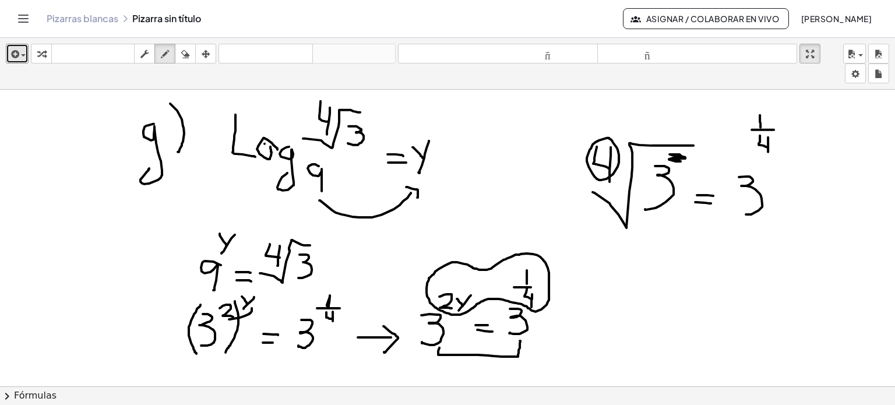
click at [471, 266] on div at bounding box center [447, 147] width 895 height 611
drag, startPoint x: 562, startPoint y: 319, endPoint x: 583, endPoint y: 321, distance: 21.1
click at [583, 321] on div at bounding box center [447, 147] width 895 height 611
drag, startPoint x: 568, startPoint y: 322, endPoint x: 584, endPoint y: 324, distance: 15.9
click at [584, 324] on div at bounding box center [447, 147] width 895 height 611
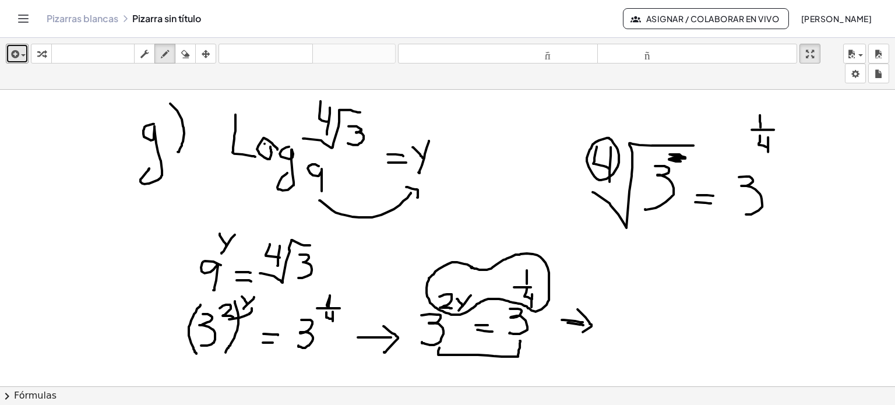
drag, startPoint x: 578, startPoint y: 308, endPoint x: 572, endPoint y: 336, distance: 28.6
click at [572, 336] on div at bounding box center [447, 147] width 895 height 611
drag, startPoint x: 612, startPoint y: 284, endPoint x: 625, endPoint y: 304, distance: 24.1
click at [625, 304] on div at bounding box center [447, 147] width 895 height 611
drag, startPoint x: 631, startPoint y: 290, endPoint x: 642, endPoint y: 305, distance: 18.7
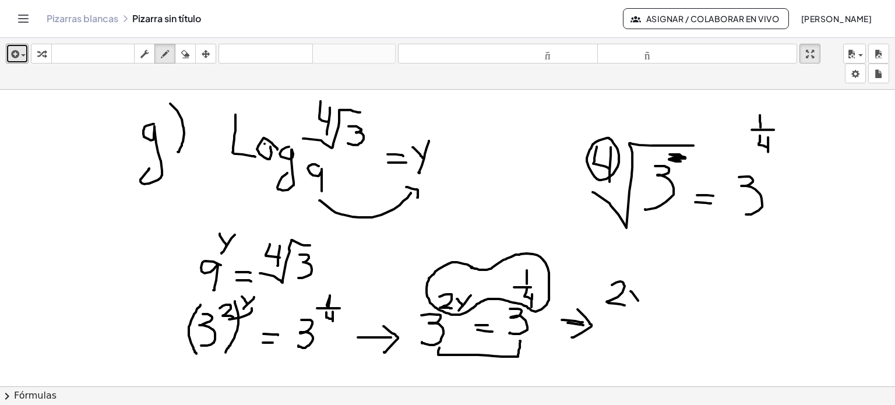
click at [642, 305] on div at bounding box center [447, 147] width 895 height 611
drag, startPoint x: 646, startPoint y: 289, endPoint x: 638, endPoint y: 312, distance: 24.2
click at [638, 312] on div at bounding box center [447, 147] width 895 height 611
drag, startPoint x: 658, startPoint y: 294, endPoint x: 668, endPoint y: 294, distance: 10.5
click at [668, 294] on div at bounding box center [447, 147] width 895 height 611
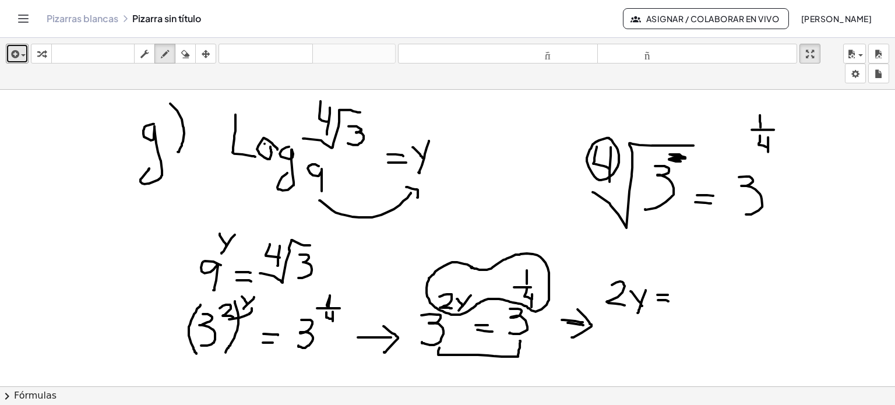
drag, startPoint x: 658, startPoint y: 299, endPoint x: 669, endPoint y: 300, distance: 10.5
click at [669, 300] on div at bounding box center [447, 147] width 895 height 611
drag, startPoint x: 688, startPoint y: 289, endPoint x: 693, endPoint y: 296, distance: 8.4
click at [693, 296] on div at bounding box center [447, 147] width 895 height 611
drag, startPoint x: 686, startPoint y: 297, endPoint x: 707, endPoint y: 298, distance: 21.1
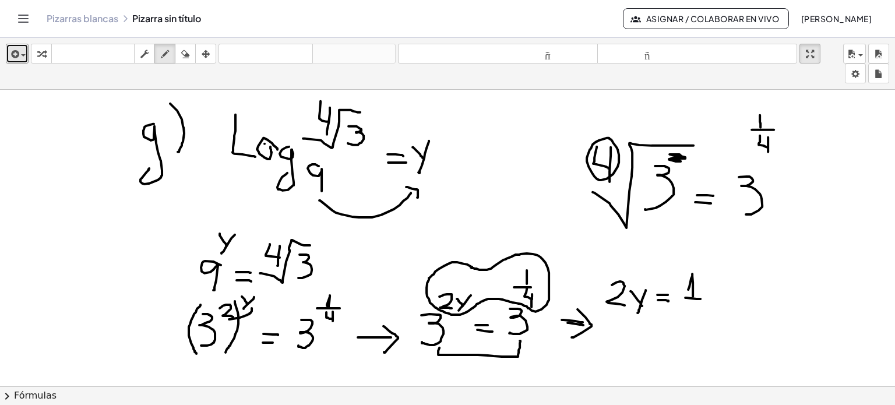
click at [707, 298] on div at bounding box center [447, 147] width 895 height 611
drag, startPoint x: 696, startPoint y: 301, endPoint x: 702, endPoint y: 313, distance: 13.8
click at [702, 313] on div at bounding box center [447, 147] width 895 height 611
drag, startPoint x: 701, startPoint y: 303, endPoint x: 701, endPoint y: 319, distance: 16.3
click at [701, 319] on div at bounding box center [447, 147] width 895 height 611
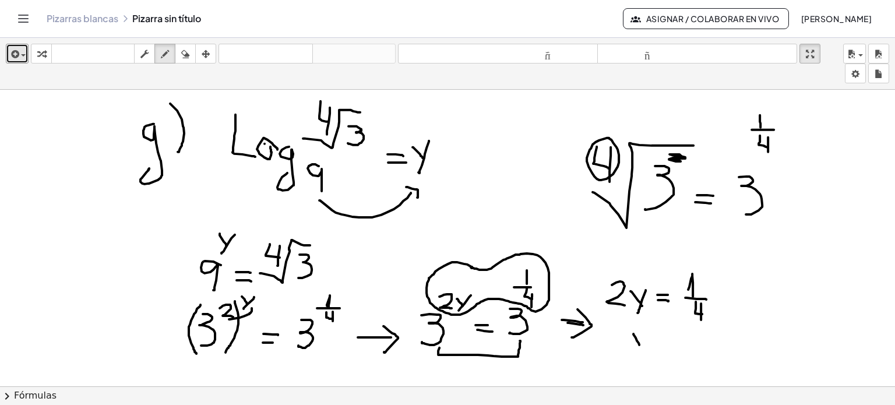
drag, startPoint x: 634, startPoint y: 333, endPoint x: 641, endPoint y: 346, distance: 14.9
click at [641, 346] on div at bounding box center [447, 147] width 895 height 611
drag, startPoint x: 645, startPoint y: 333, endPoint x: 639, endPoint y: 354, distance: 22.3
click at [639, 354] on div at bounding box center [447, 147] width 895 height 611
drag, startPoint x: 654, startPoint y: 340, endPoint x: 665, endPoint y: 341, distance: 10.6
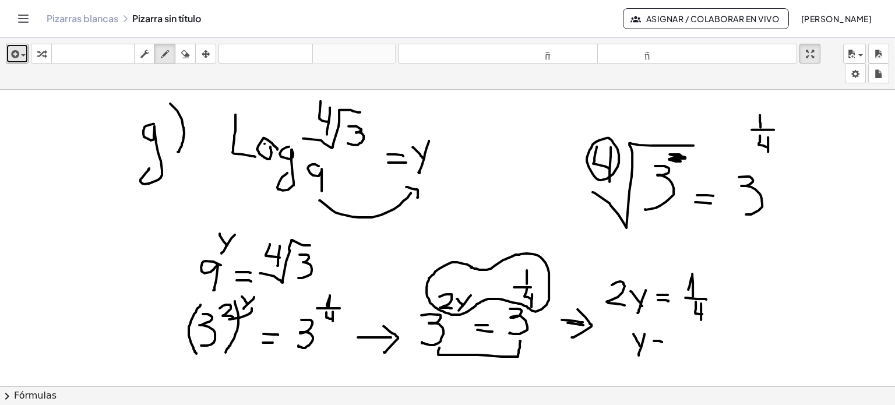
click at [665, 341] on div at bounding box center [447, 147] width 895 height 611
drag, startPoint x: 654, startPoint y: 344, endPoint x: 666, endPoint y: 347, distance: 12.0
click at [666, 347] on div at bounding box center [447, 147] width 895 height 611
drag, startPoint x: 693, startPoint y: 328, endPoint x: 693, endPoint y: 338, distance: 9.3
click at [693, 338] on div at bounding box center [447, 147] width 895 height 611
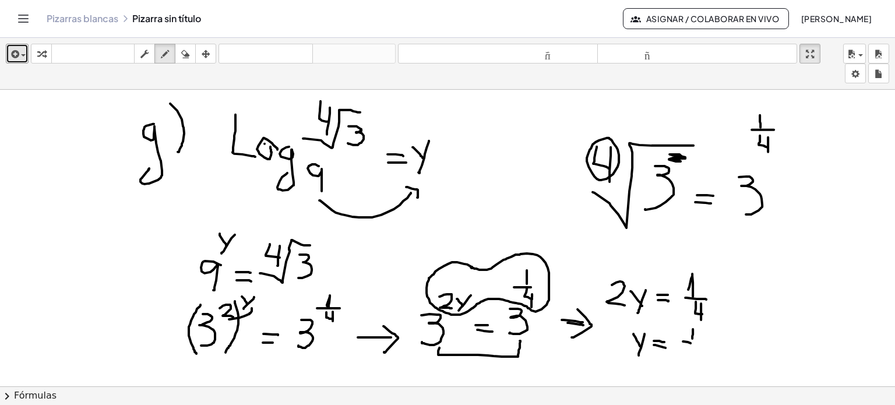
drag, startPoint x: 683, startPoint y: 340, endPoint x: 698, endPoint y: 342, distance: 14.7
click at [698, 342] on div at bounding box center [447, 147] width 895 height 611
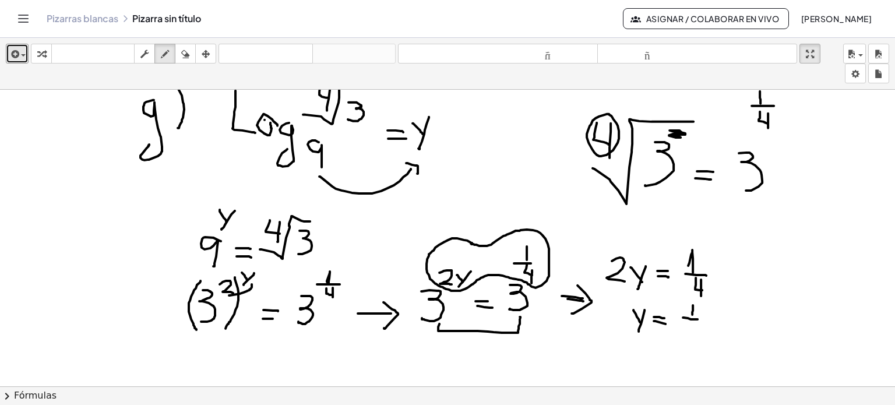
scroll to position [280, 0]
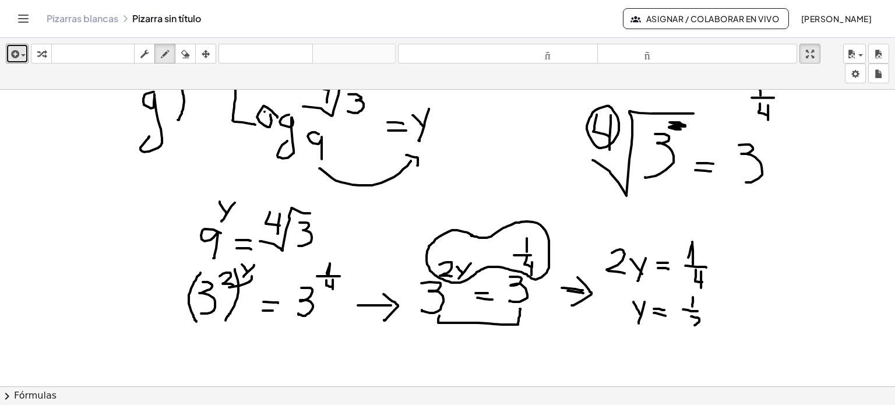
drag, startPoint x: 691, startPoint y: 315, endPoint x: 695, endPoint y: 324, distance: 9.4
click at [695, 324] on div at bounding box center [447, 115] width 895 height 611
click at [184, 53] on icon "button" at bounding box center [185, 54] width 8 height 14
drag, startPoint x: 691, startPoint y: 297, endPoint x: 691, endPoint y: 312, distance: 14.6
click at [691, 312] on div at bounding box center [447, 115] width 895 height 611
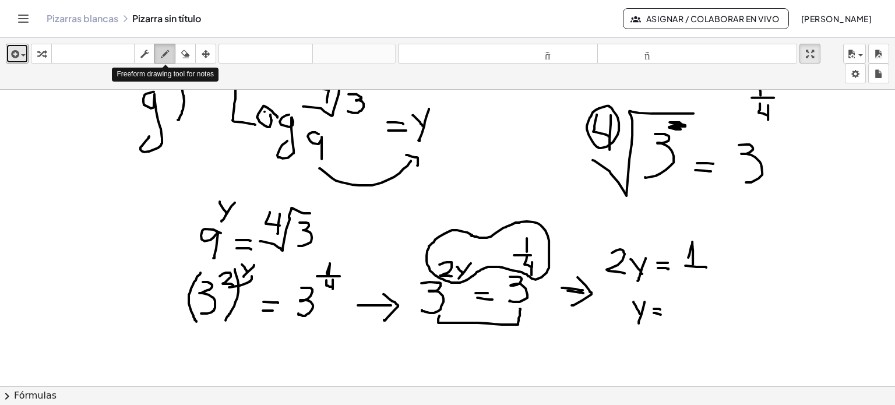
click at [168, 52] on icon "button" at bounding box center [165, 54] width 8 height 14
drag, startPoint x: 685, startPoint y: 305, endPoint x: 689, endPoint y: 310, distance: 6.6
click at [689, 310] on div at bounding box center [447, 115] width 895 height 611
drag, startPoint x: 692, startPoint y: 268, endPoint x: 697, endPoint y: 275, distance: 9.2
click at [697, 275] on div at bounding box center [447, 115] width 895 height 611
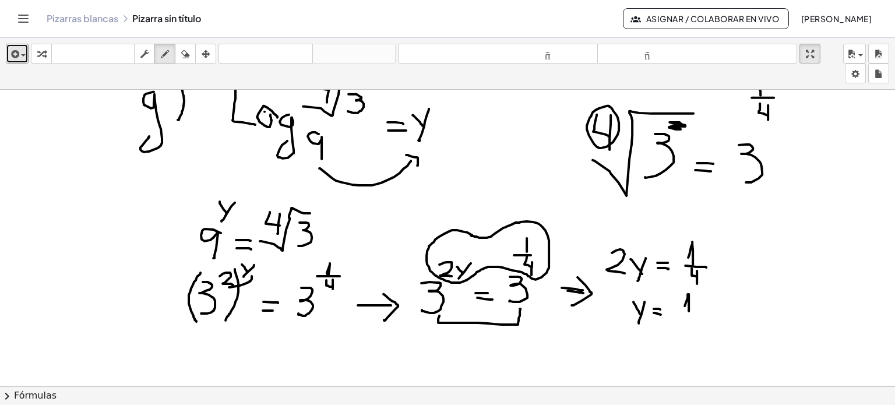
drag, startPoint x: 697, startPoint y: 270, endPoint x: 697, endPoint y: 283, distance: 12.8
click at [697, 283] on div at bounding box center [447, 115] width 895 height 611
drag, startPoint x: 676, startPoint y: 311, endPoint x: 701, endPoint y: 312, distance: 24.5
click at [701, 312] on div at bounding box center [447, 115] width 895 height 611
drag, startPoint x: 684, startPoint y: 318, endPoint x: 689, endPoint y: 325, distance: 8.4
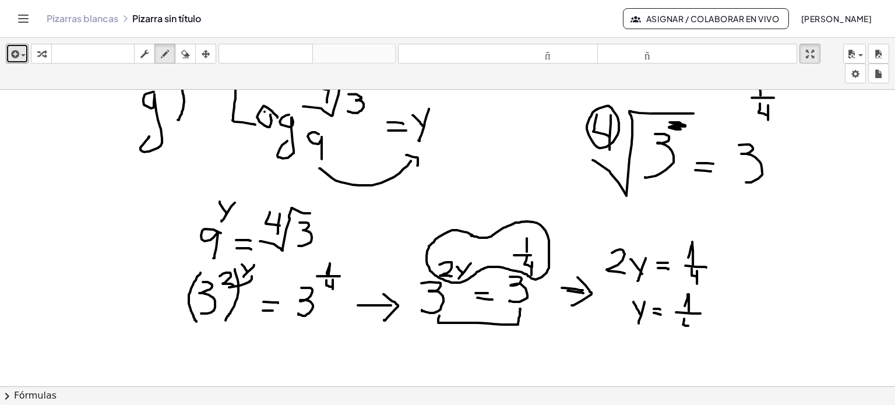
click at [689, 325] on div at bounding box center [447, 115] width 895 height 611
drag, startPoint x: 690, startPoint y: 317, endPoint x: 690, endPoint y: 327, distance: 10.5
click at [690, 327] on div at bounding box center [447, 115] width 895 height 611
drag, startPoint x: 669, startPoint y: 332, endPoint x: 716, endPoint y: 337, distance: 48.1
click at [716, 337] on div at bounding box center [447, 115] width 895 height 611
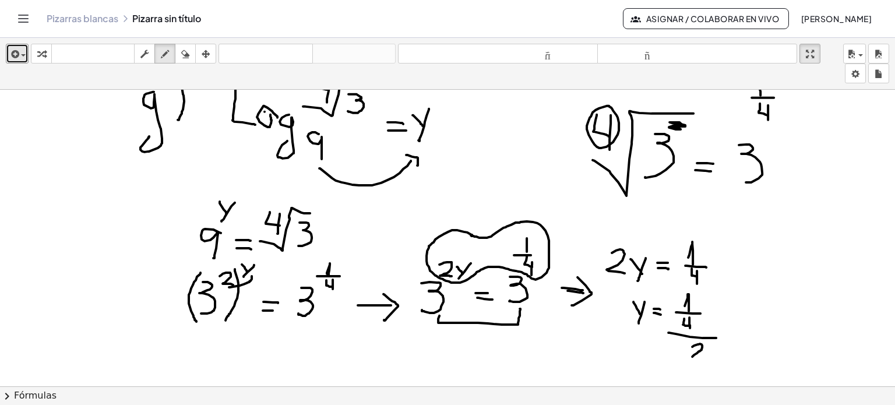
drag, startPoint x: 693, startPoint y: 346, endPoint x: 704, endPoint y: 356, distance: 15.7
click at [704, 356] on div at bounding box center [447, 115] width 895 height 611
click at [181, 52] on div "button" at bounding box center [185, 54] width 15 height 14
drag, startPoint x: 641, startPoint y: 300, endPoint x: 625, endPoint y: 338, distance: 41.3
click at [625, 338] on div at bounding box center [447, 115] width 895 height 611
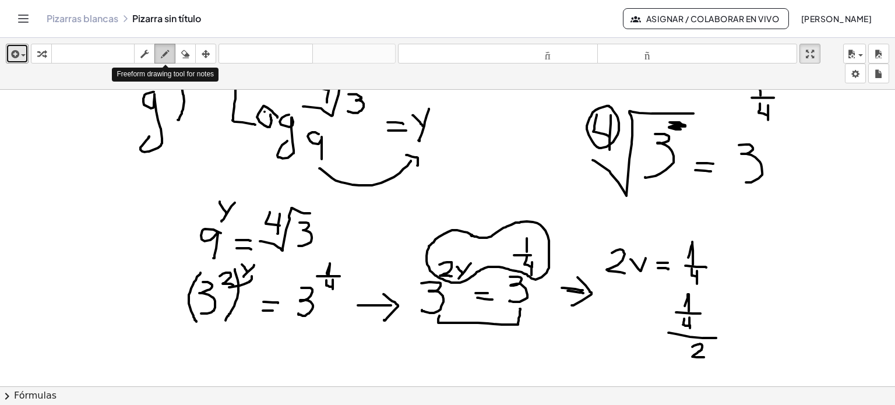
click at [166, 55] on icon "button" at bounding box center [165, 54] width 8 height 14
click at [632, 338] on div at bounding box center [447, 115] width 895 height 611
drag, startPoint x: 627, startPoint y: 321, endPoint x: 636, endPoint y: 330, distance: 12.8
click at [636, 330] on div at bounding box center [447, 115] width 895 height 611
drag, startPoint x: 637, startPoint y: 320, endPoint x: 632, endPoint y: 336, distance: 16.4
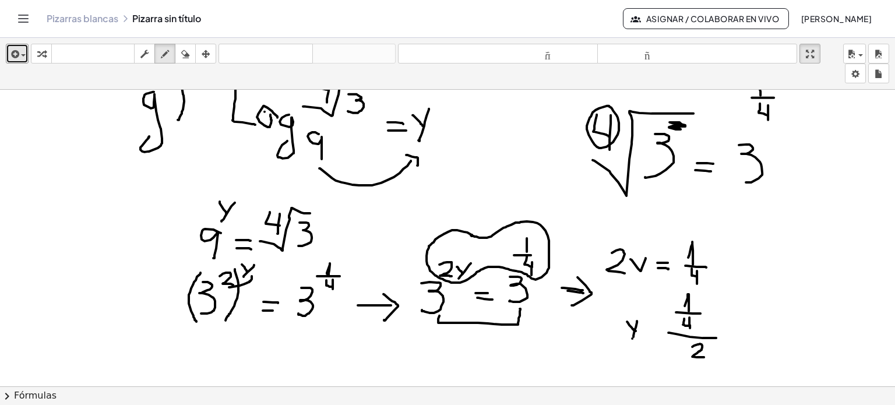
click at [632, 336] on div at bounding box center [447, 115] width 895 height 611
drag, startPoint x: 646, startPoint y: 328, endPoint x: 655, endPoint y: 328, distance: 9.3
click at [655, 328] on div at bounding box center [447, 115] width 895 height 611
drag, startPoint x: 649, startPoint y: 331, endPoint x: 658, endPoint y: 332, distance: 8.8
click at [658, 332] on div at bounding box center [447, 115] width 895 height 611
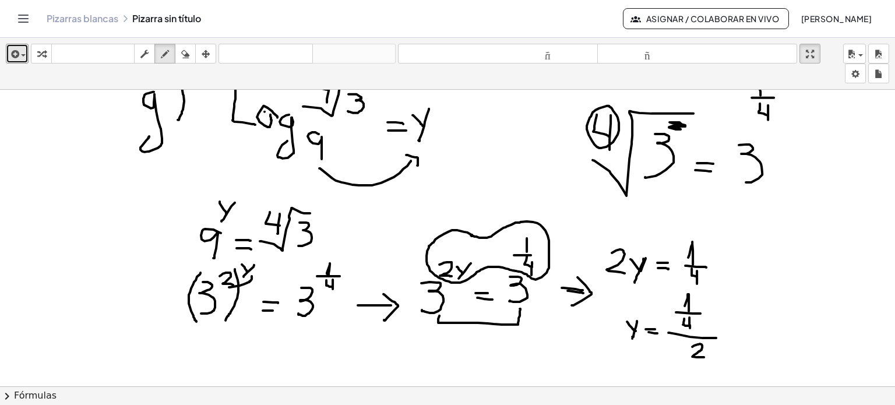
drag, startPoint x: 644, startPoint y: 258, endPoint x: 634, endPoint y: 284, distance: 28.0
click at [634, 284] on div at bounding box center [447, 115] width 895 height 611
drag, startPoint x: 684, startPoint y: 361, endPoint x: 708, endPoint y: 363, distance: 23.9
click at [708, 363] on div at bounding box center [447, 115] width 895 height 611
drag, startPoint x: 690, startPoint y: 372, endPoint x: 696, endPoint y: 377, distance: 7.1
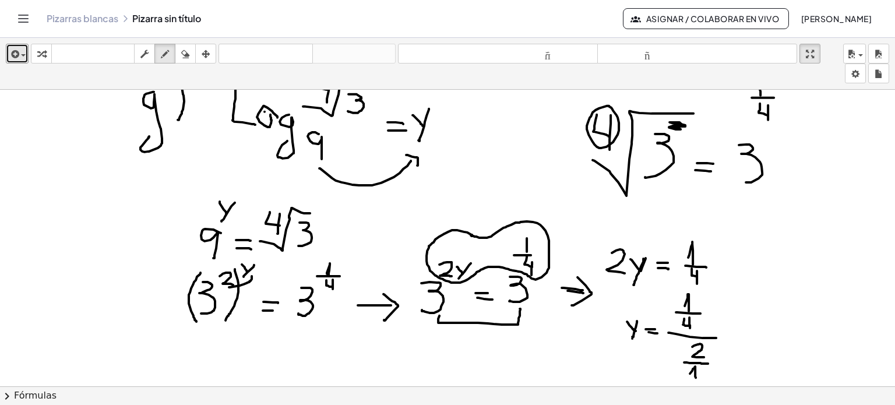
click at [696, 377] on div at bounding box center [447, 115] width 895 height 611
drag, startPoint x: 682, startPoint y: 301, endPoint x: 680, endPoint y: 369, distance: 67.7
click at [680, 369] on div at bounding box center [447, 115] width 895 height 611
drag, startPoint x: 704, startPoint y: 320, endPoint x: 707, endPoint y: 352, distance: 31.6
click at [707, 352] on div at bounding box center [447, 115] width 895 height 611
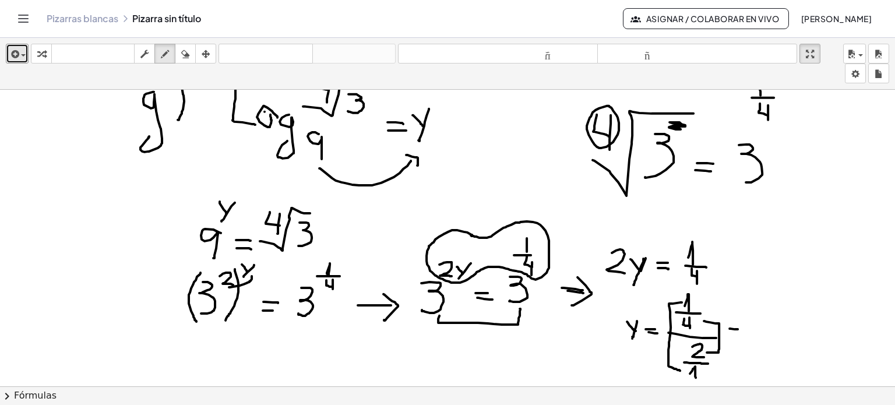
drag, startPoint x: 730, startPoint y: 328, endPoint x: 740, endPoint y: 328, distance: 10.5
click at [740, 328] on div at bounding box center [447, 115] width 895 height 611
drag, startPoint x: 732, startPoint y: 331, endPoint x: 744, endPoint y: 333, distance: 11.9
click at [744, 333] on div at bounding box center [447, 115] width 895 height 611
drag, startPoint x: 765, startPoint y: 324, endPoint x: 769, endPoint y: 331, distance: 8.4
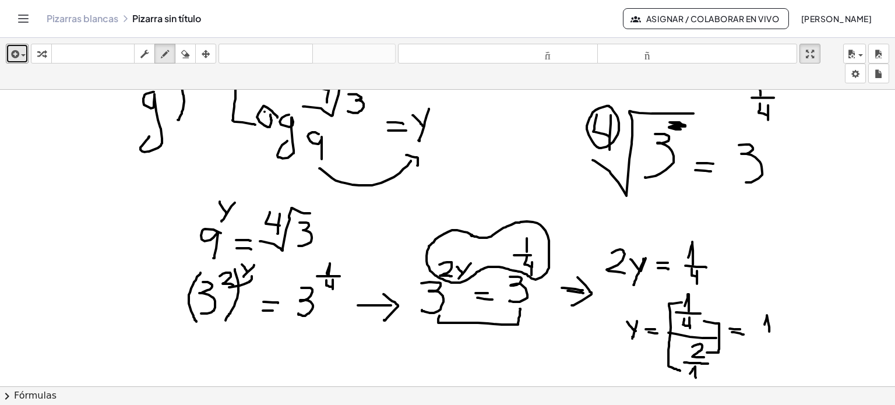
click at [769, 331] on div at bounding box center [447, 115] width 895 height 611
drag, startPoint x: 758, startPoint y: 333, endPoint x: 778, endPoint y: 336, distance: 20.6
click at [778, 336] on div at bounding box center [447, 115] width 895 height 611
click at [769, 340] on div at bounding box center [447, 115] width 895 height 611
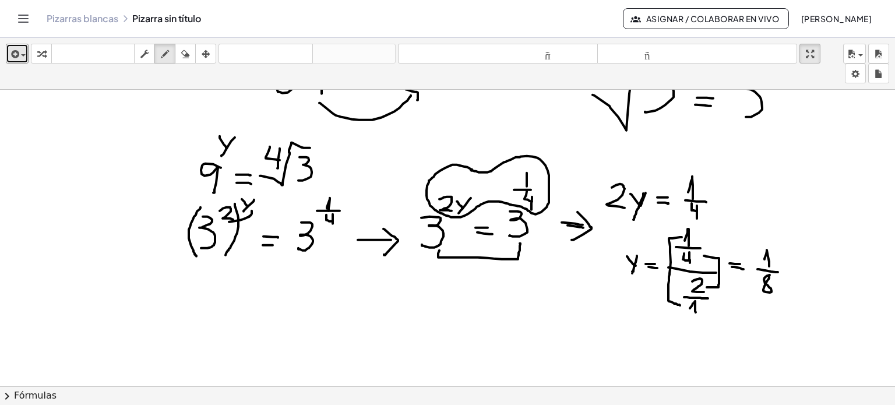
scroll to position [347, 0]
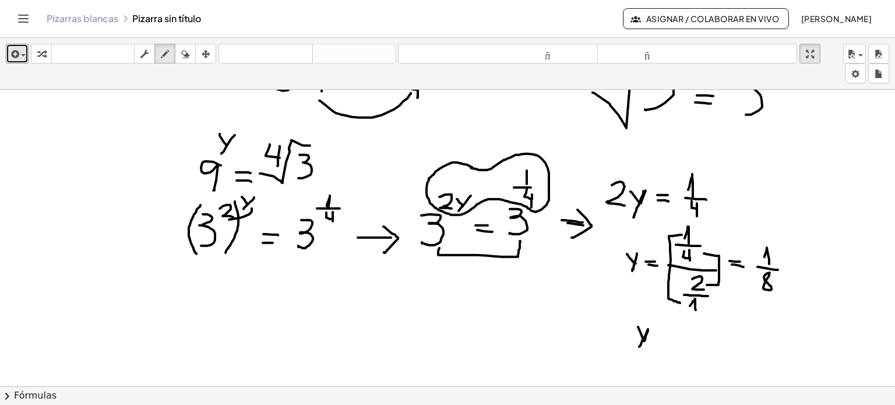
drag, startPoint x: 638, startPoint y: 326, endPoint x: 639, endPoint y: 347, distance: 21.0
click at [639, 347] on div at bounding box center [447, 188] width 895 height 892
drag, startPoint x: 659, startPoint y: 331, endPoint x: 674, endPoint y: 331, distance: 15.7
click at [674, 331] on div at bounding box center [447, 188] width 895 height 892
drag, startPoint x: 660, startPoint y: 335, endPoint x: 670, endPoint y: 336, distance: 10.6
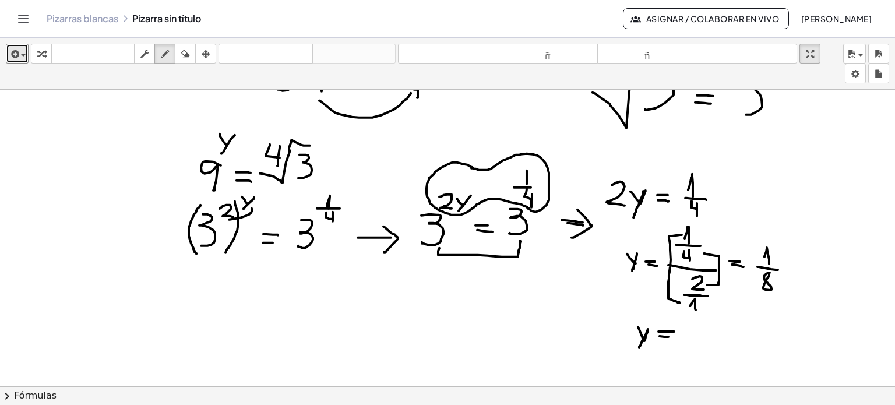
click at [670, 336] on div at bounding box center [447, 188] width 895 height 892
drag, startPoint x: 688, startPoint y: 336, endPoint x: 694, endPoint y: 339, distance: 6.8
click at [694, 339] on div at bounding box center [447, 188] width 895 height 892
drag, startPoint x: 685, startPoint y: 342, endPoint x: 703, endPoint y: 342, distance: 18.1
click at [703, 342] on div at bounding box center [447, 188] width 895 height 892
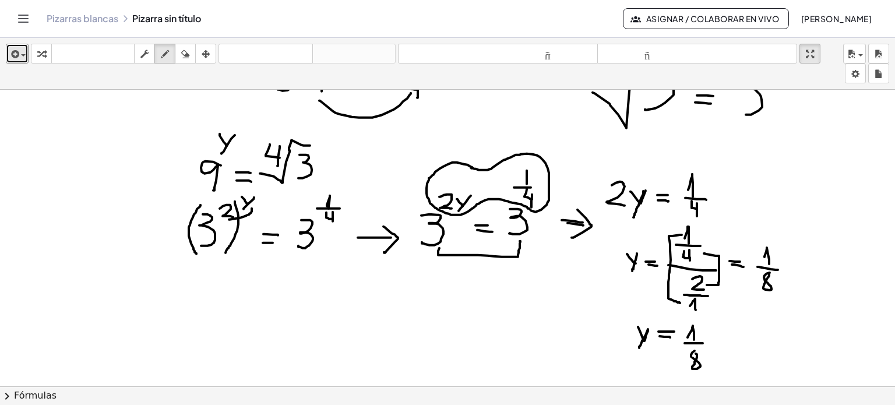
click at [695, 352] on div at bounding box center [447, 188] width 895 height 892
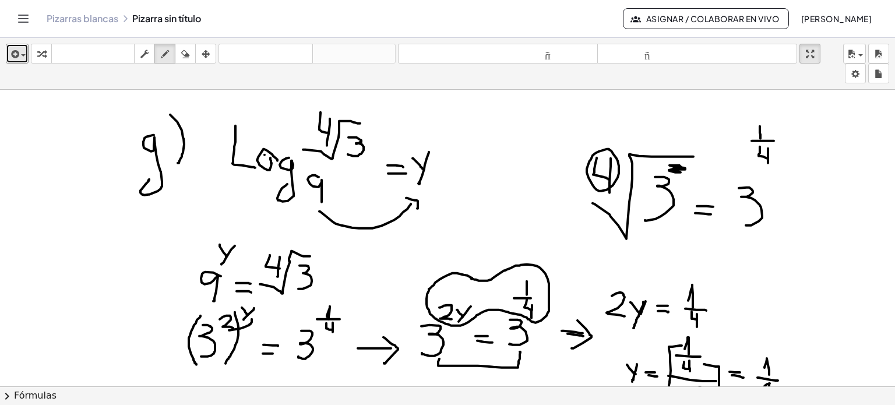
scroll to position [236, 0]
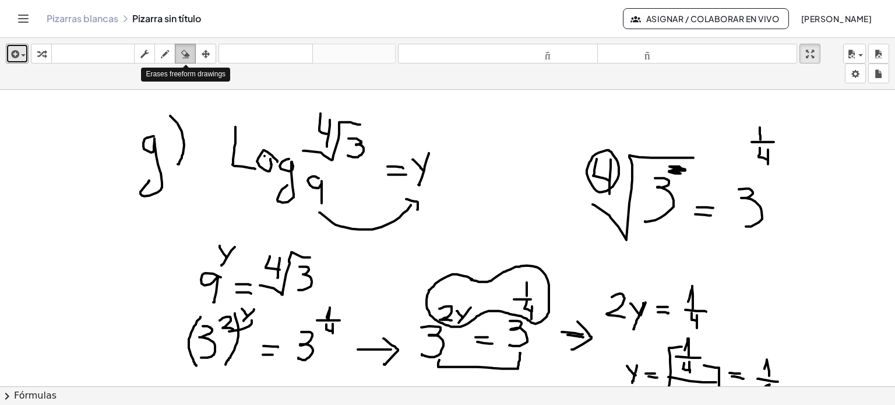
click at [187, 57] on icon "button" at bounding box center [185, 54] width 8 height 14
click at [681, 169] on div at bounding box center [447, 300] width 895 height 892
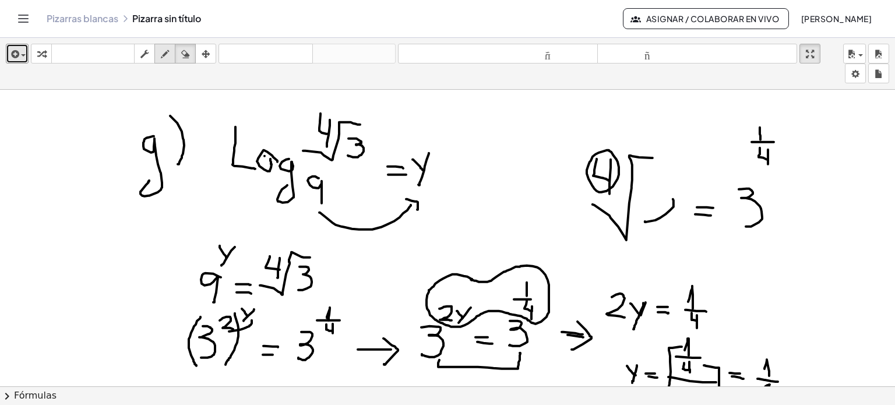
click at [164, 51] on icon "button" at bounding box center [165, 54] width 8 height 14
drag, startPoint x: 651, startPoint y: 157, endPoint x: 684, endPoint y: 160, distance: 33.9
click at [684, 160] on div at bounding box center [447, 300] width 895 height 892
drag, startPoint x: 657, startPoint y: 178, endPoint x: 656, endPoint y: 219, distance: 40.2
click at [656, 219] on div at bounding box center [447, 300] width 895 height 892
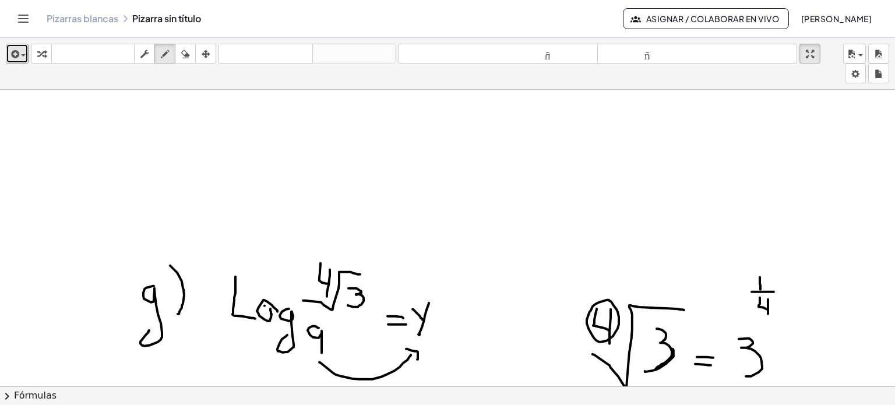
scroll to position [144, 0]
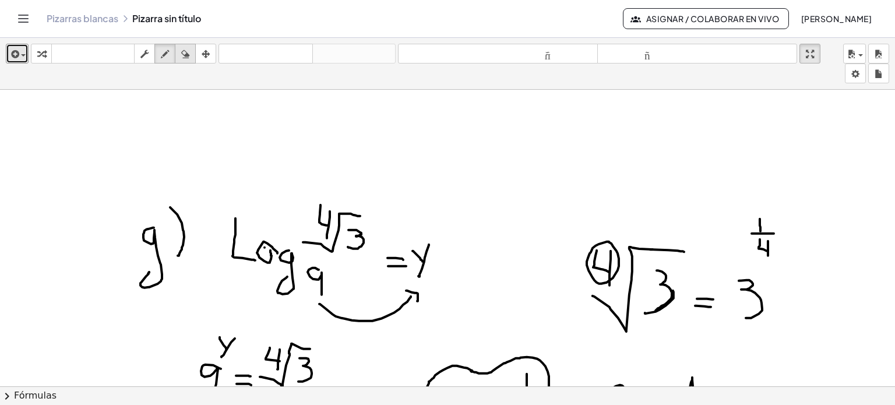
click at [187, 55] on icon "button" at bounding box center [185, 54] width 8 height 14
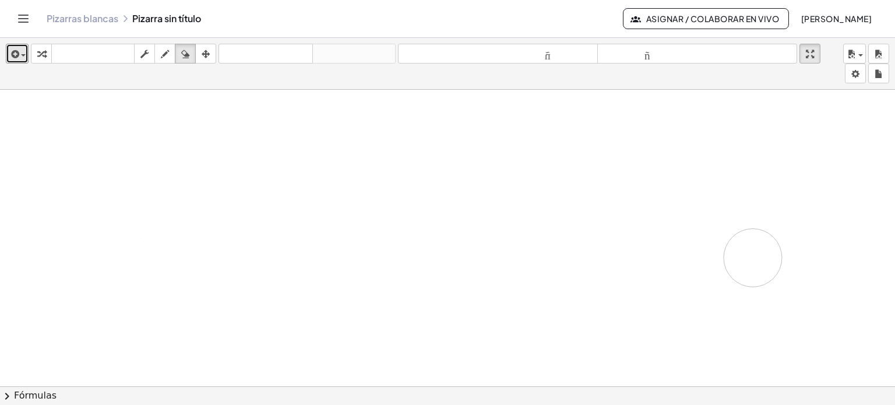
drag, startPoint x: 163, startPoint y: 143, endPoint x: 753, endPoint y: 259, distance: 601.2
click at [753, 259] on div at bounding box center [447, 392] width 895 height 892
click at [183, 54] on icon "button" at bounding box center [185, 54] width 8 height 14
click at [193, 177] on div at bounding box center [447, 392] width 895 height 892
click at [163, 58] on icon "button" at bounding box center [165, 54] width 8 height 14
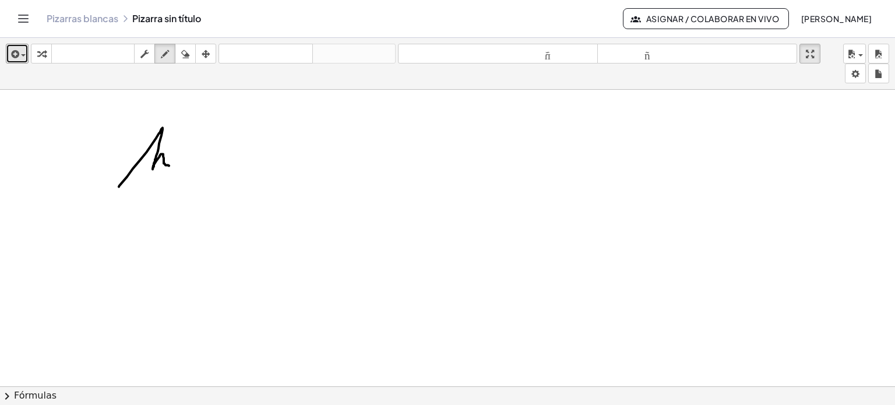
drag, startPoint x: 119, startPoint y: 186, endPoint x: 170, endPoint y: 165, distance: 55.4
click at [170, 165] on div at bounding box center [447, 392] width 895 height 892
drag, startPoint x: 181, startPoint y: 121, endPoint x: 174, endPoint y: 177, distance: 56.5
click at [174, 177] on div at bounding box center [447, 392] width 895 height 892
drag, startPoint x: 238, startPoint y: 123, endPoint x: 257, endPoint y: 159, distance: 40.4
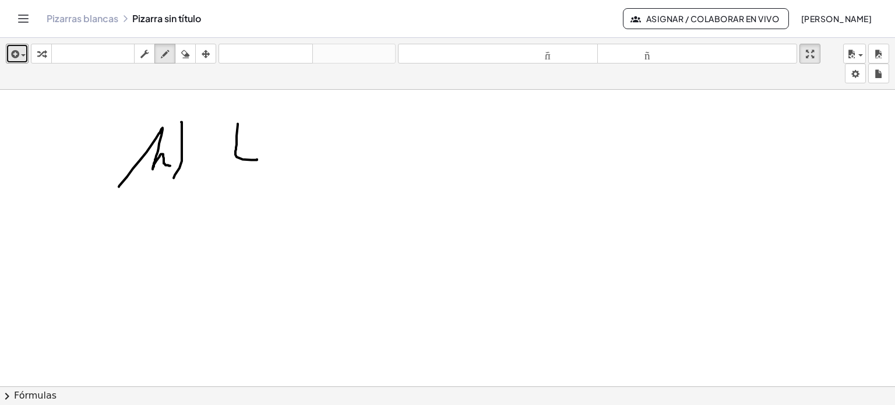
click at [257, 159] on div at bounding box center [447, 392] width 895 height 892
click at [273, 149] on div at bounding box center [447, 392] width 895 height 892
drag, startPoint x: 296, startPoint y: 148, endPoint x: 298, endPoint y: 163, distance: 14.8
click at [298, 163] on div at bounding box center [447, 392] width 895 height 892
drag, startPoint x: 315, startPoint y: 164, endPoint x: 325, endPoint y: 179, distance: 18.0
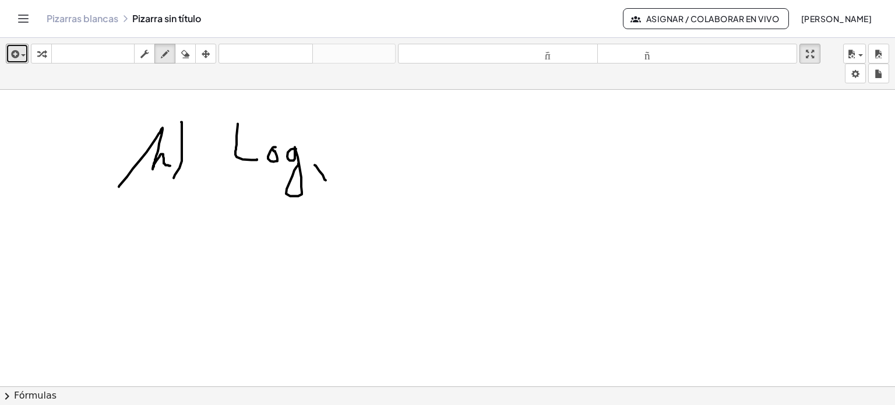
click at [325, 179] on div at bounding box center [447, 392] width 895 height 892
drag, startPoint x: 330, startPoint y: 167, endPoint x: 319, endPoint y: 186, distance: 21.4
click at [319, 186] on div at bounding box center [447, 392] width 895 height 892
click at [350, 126] on div at bounding box center [447, 392] width 895 height 892
drag, startPoint x: 359, startPoint y: 131, endPoint x: 364, endPoint y: 145, distance: 14.4
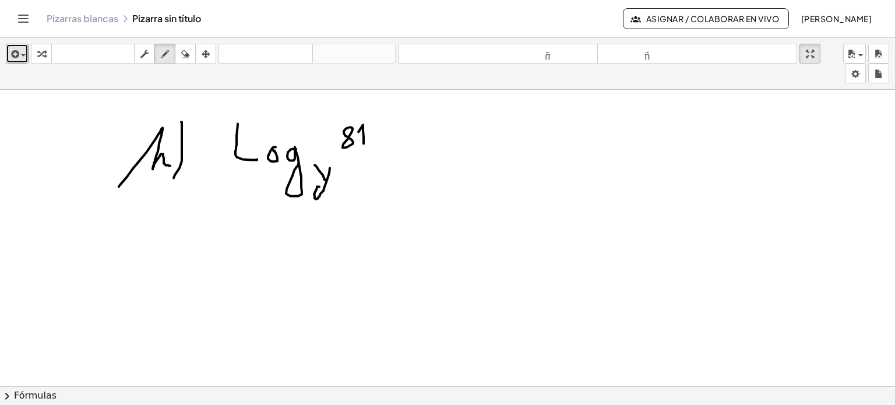
click at [364, 145] on div at bounding box center [447, 392] width 895 height 892
drag, startPoint x: 384, startPoint y: 143, endPoint x: 396, endPoint y: 145, distance: 12.3
click at [396, 145] on div at bounding box center [447, 392] width 895 height 892
drag, startPoint x: 385, startPoint y: 149, endPoint x: 403, endPoint y: 150, distance: 18.1
click at [403, 150] on div at bounding box center [447, 392] width 895 height 892
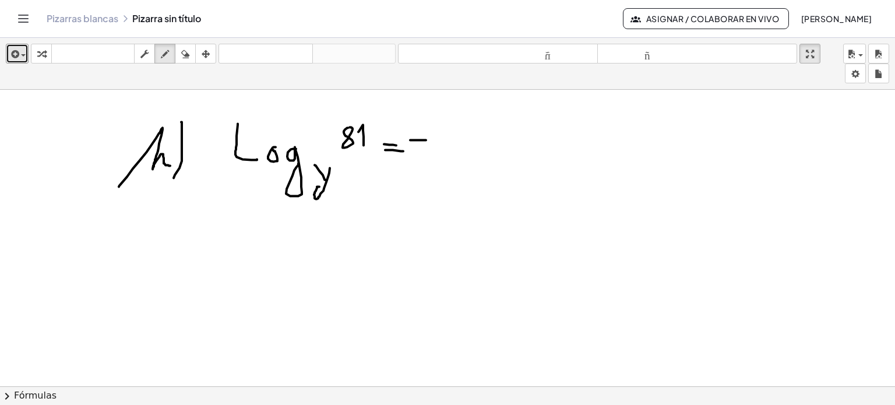
drag, startPoint x: 410, startPoint y: 139, endPoint x: 426, endPoint y: 139, distance: 15.7
click at [426, 139] on div at bounding box center [447, 392] width 895 height 892
drag, startPoint x: 439, startPoint y: 126, endPoint x: 447, endPoint y: 142, distance: 18.2
click at [447, 142] on div at bounding box center [447, 392] width 895 height 892
drag, startPoint x: 448, startPoint y: 130, endPoint x: 448, endPoint y: 150, distance: 19.8
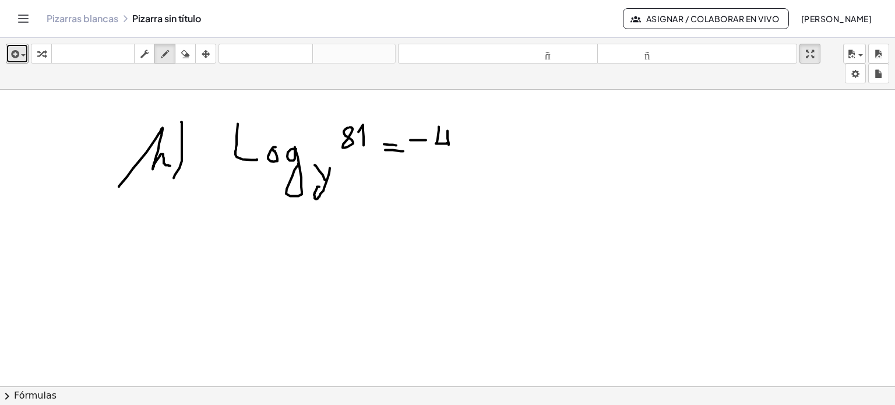
click at [448, 150] on div at bounding box center [447, 392] width 895 height 892
drag, startPoint x: 337, startPoint y: 192, endPoint x: 422, endPoint y: 153, distance: 93.6
click at [422, 153] on div at bounding box center [447, 392] width 895 height 892
drag, startPoint x: 413, startPoint y: 155, endPoint x: 426, endPoint y: 160, distance: 14.2
click at [426, 160] on div at bounding box center [447, 392] width 895 height 892
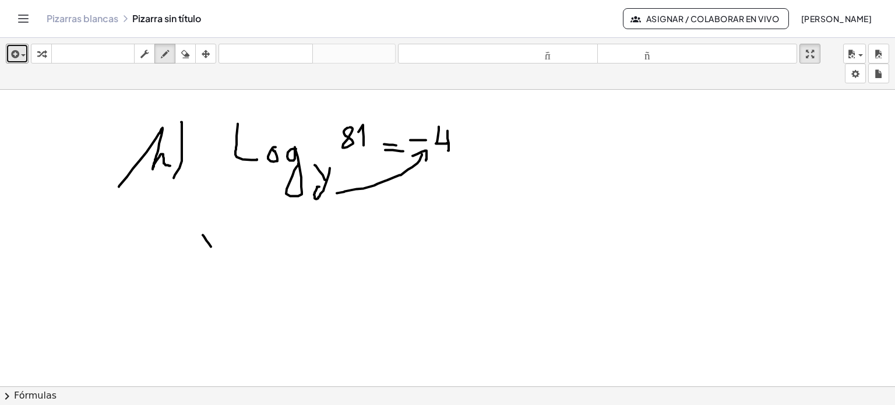
drag, startPoint x: 203, startPoint y: 234, endPoint x: 212, endPoint y: 248, distance: 16.3
click at [212, 248] on div at bounding box center [447, 392] width 895 height 892
drag, startPoint x: 217, startPoint y: 237, endPoint x: 201, endPoint y: 262, distance: 29.9
click at [201, 262] on div at bounding box center [447, 392] width 895 height 892
drag, startPoint x: 215, startPoint y: 221, endPoint x: 224, endPoint y: 221, distance: 9.3
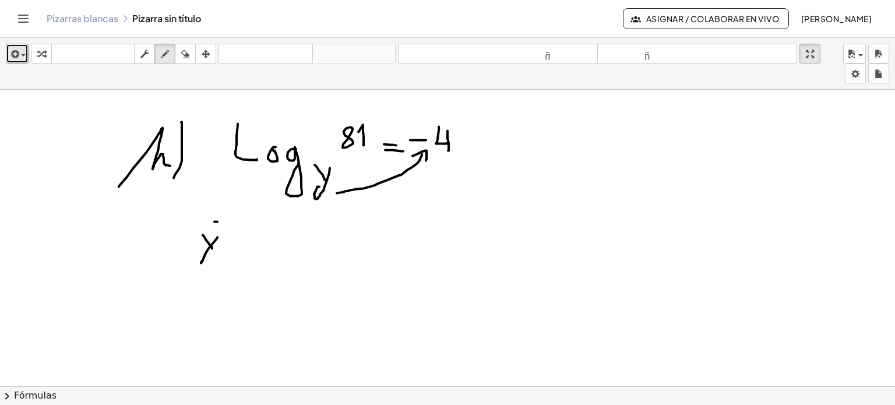
click at [224, 221] on div at bounding box center [447, 392] width 895 height 892
drag, startPoint x: 231, startPoint y: 213, endPoint x: 238, endPoint y: 220, distance: 9.9
click at [238, 220] on div at bounding box center [447, 392] width 895 height 892
drag, startPoint x: 240, startPoint y: 214, endPoint x: 239, endPoint y: 225, distance: 11.1
click at [239, 225] on div at bounding box center [447, 392] width 895 height 892
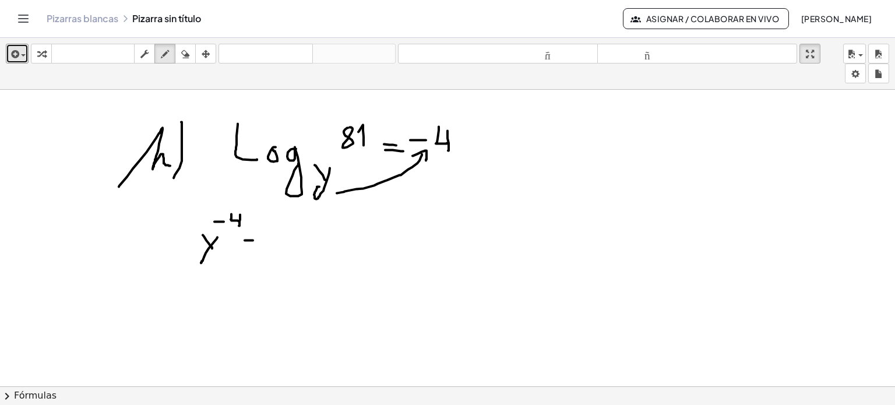
drag, startPoint x: 245, startPoint y: 240, endPoint x: 255, endPoint y: 238, distance: 10.0
click at [255, 238] on div at bounding box center [447, 392] width 895 height 892
drag, startPoint x: 243, startPoint y: 245, endPoint x: 262, endPoint y: 244, distance: 18.7
click at [262, 244] on div at bounding box center [447, 392] width 895 height 892
click at [290, 228] on div at bounding box center [447, 392] width 895 height 892
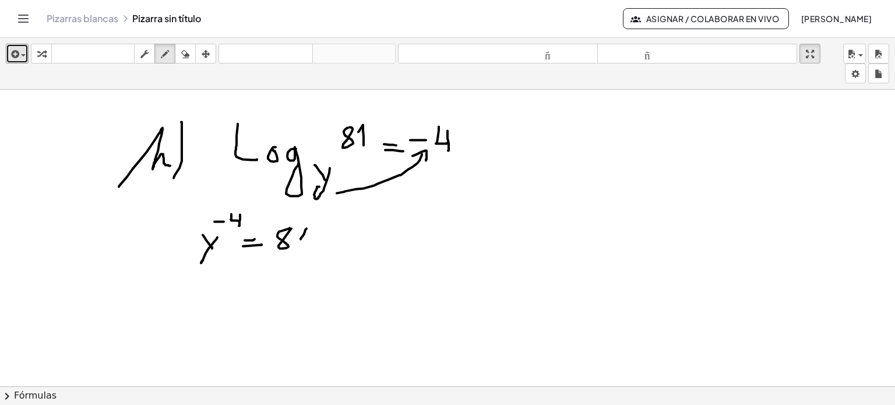
drag, startPoint x: 301, startPoint y: 238, endPoint x: 308, endPoint y: 242, distance: 8.1
click at [308, 242] on div at bounding box center [447, 392] width 895 height 892
drag, startPoint x: 435, startPoint y: 116, endPoint x: 378, endPoint y: 121, distance: 57.9
click at [378, 121] on div at bounding box center [447, 392] width 895 height 892
drag, startPoint x: 375, startPoint y: 115, endPoint x: 385, endPoint y: 121, distance: 11.5
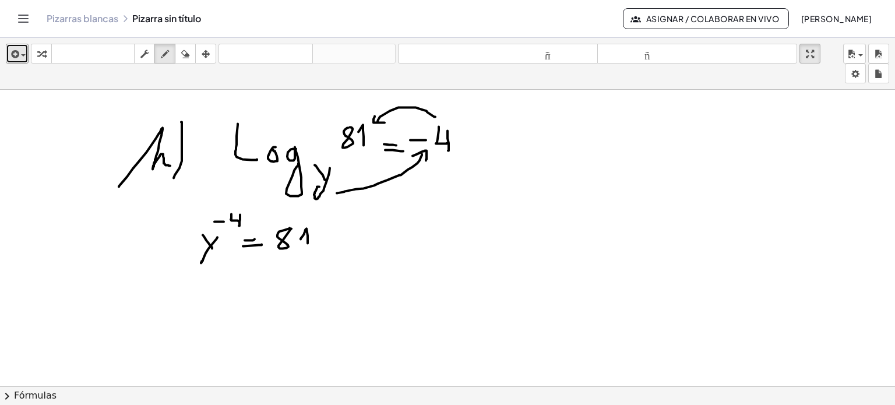
click at [385, 121] on div at bounding box center [447, 392] width 895 height 892
drag, startPoint x: 398, startPoint y: 114, endPoint x: 413, endPoint y: 114, distance: 15.2
click at [413, 114] on div at bounding box center [447, 392] width 895 height 892
drag, startPoint x: 396, startPoint y: 121, endPoint x: 410, endPoint y: 121, distance: 13.4
click at [410, 121] on div at bounding box center [447, 392] width 895 height 892
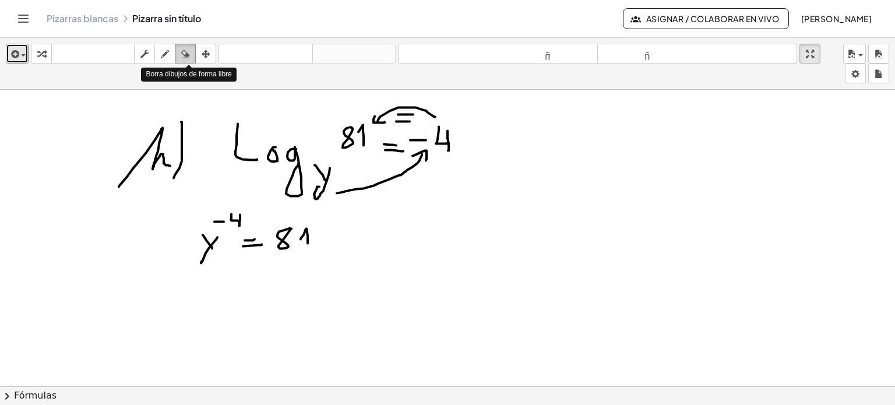
click at [184, 58] on icon "button" at bounding box center [185, 54] width 8 height 14
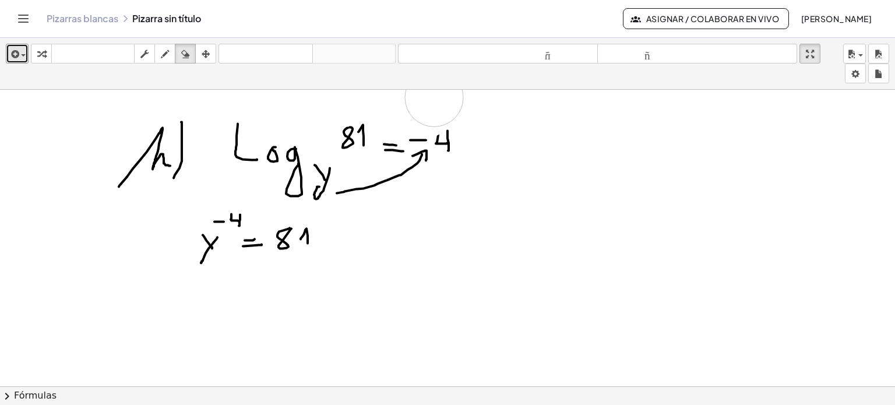
drag, startPoint x: 393, startPoint y: 107, endPoint x: 437, endPoint y: 97, distance: 44.7
click at [437, 97] on div at bounding box center [447, 392] width 895 height 892
click at [550, 216] on div at bounding box center [447, 392] width 895 height 892
drag, startPoint x: 588, startPoint y: 184, endPoint x: 592, endPoint y: 206, distance: 22.1
click at [592, 206] on div at bounding box center [447, 392] width 895 height 892
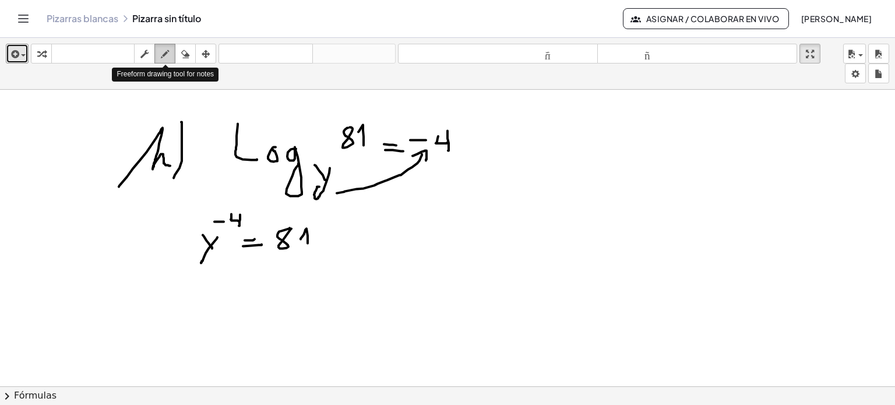
click at [167, 57] on icon "button" at bounding box center [165, 54] width 8 height 14
click at [595, 170] on div at bounding box center [447, 392] width 895 height 892
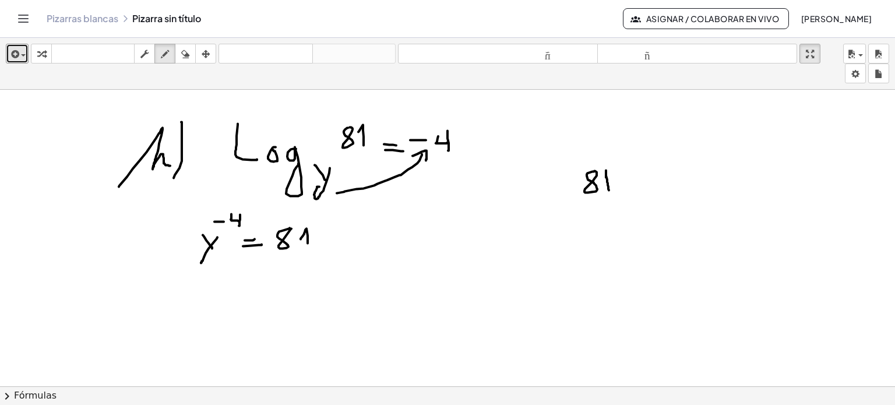
drag, startPoint x: 606, startPoint y: 177, endPoint x: 610, endPoint y: 190, distance: 13.9
click at [610, 190] on div at bounding box center [447, 392] width 895 height 892
drag, startPoint x: 628, startPoint y: 149, endPoint x: 639, endPoint y: 273, distance: 124.7
click at [639, 273] on div at bounding box center [447, 392] width 895 height 892
drag, startPoint x: 641, startPoint y: 175, endPoint x: 647, endPoint y: 193, distance: 19.0
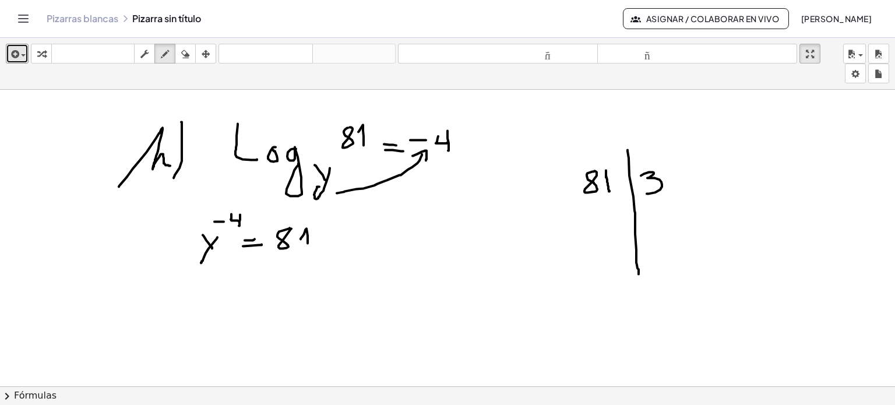
click at [647, 193] on div at bounding box center [447, 392] width 895 height 892
drag, startPoint x: 595, startPoint y: 200, endPoint x: 605, endPoint y: 220, distance: 22.4
click at [605, 220] on div at bounding box center [447, 392] width 895 height 892
drag, startPoint x: 613, startPoint y: 195, endPoint x: 624, endPoint y: 221, distance: 27.7
click at [624, 221] on div at bounding box center [447, 392] width 895 height 892
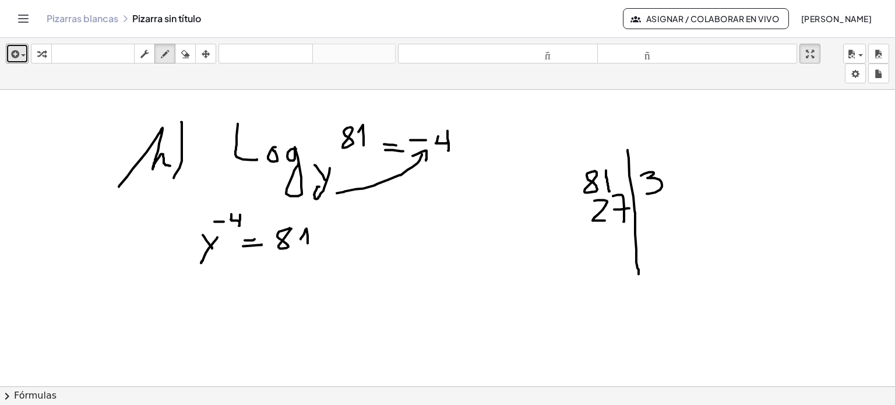
drag, startPoint x: 614, startPoint y: 209, endPoint x: 630, endPoint y: 208, distance: 15.2
click at [630, 208] on div at bounding box center [447, 392] width 895 height 892
drag, startPoint x: 651, startPoint y: 202, endPoint x: 652, endPoint y: 223, distance: 21.0
click at [652, 223] on div at bounding box center [447, 392] width 895 height 892
drag, startPoint x: 617, startPoint y: 229, endPoint x: 618, endPoint y: 262, distance: 33.2
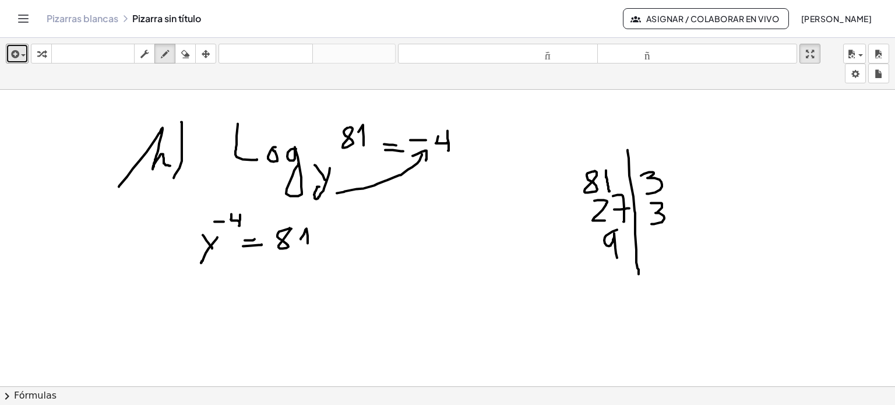
click at [618, 262] on div at bounding box center [447, 392] width 895 height 892
drag, startPoint x: 648, startPoint y: 237, endPoint x: 658, endPoint y: 256, distance: 21.4
click at [658, 256] on div at bounding box center [447, 392] width 895 height 892
drag, startPoint x: 610, startPoint y: 275, endPoint x: 622, endPoint y: 299, distance: 27.1
click at [622, 299] on div at bounding box center [447, 392] width 895 height 892
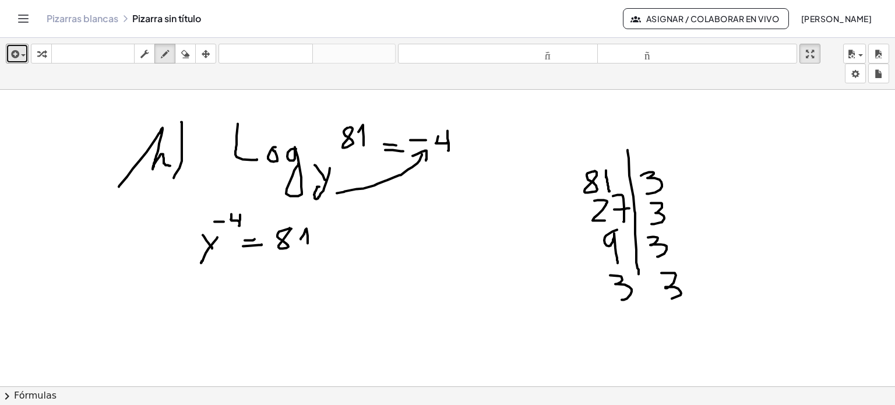
drag, startPoint x: 662, startPoint y: 272, endPoint x: 665, endPoint y: 298, distance: 25.9
click at [665, 298] on div at bounding box center [447, 392] width 895 height 892
drag, startPoint x: 630, startPoint y: 315, endPoint x: 632, endPoint y: 326, distance: 11.5
click at [632, 326] on div at bounding box center [447, 392] width 895 height 892
drag, startPoint x: 639, startPoint y: 272, endPoint x: 647, endPoint y: 315, distance: 44.4
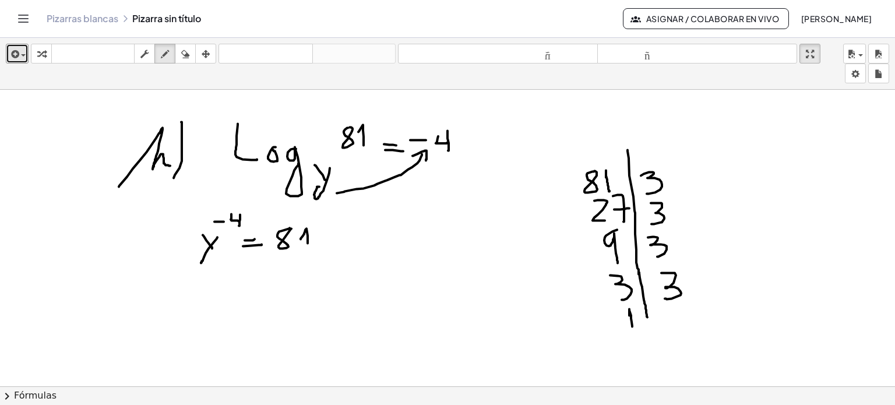
click at [647, 315] on div at bounding box center [447, 392] width 895 height 892
drag, startPoint x: 203, startPoint y: 286, endPoint x: 203, endPoint y: 307, distance: 20.4
click at [203, 307] on div at bounding box center [447, 392] width 895 height 892
drag, startPoint x: 210, startPoint y: 275, endPoint x: 217, endPoint y: 276, distance: 7.0
click at [217, 276] on div at bounding box center [447, 392] width 895 height 892
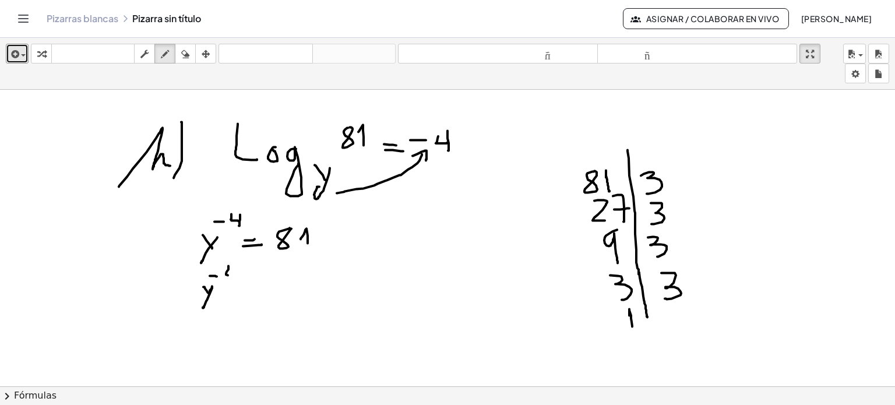
drag, startPoint x: 229, startPoint y: 265, endPoint x: 231, endPoint y: 275, distance: 9.6
click at [231, 275] on div at bounding box center [447, 392] width 895 height 892
drag, startPoint x: 233, startPoint y: 268, endPoint x: 229, endPoint y: 284, distance: 16.8
click at [229, 284] on div at bounding box center [447, 392] width 895 height 892
drag, startPoint x: 238, startPoint y: 290, endPoint x: 249, endPoint y: 290, distance: 11.7
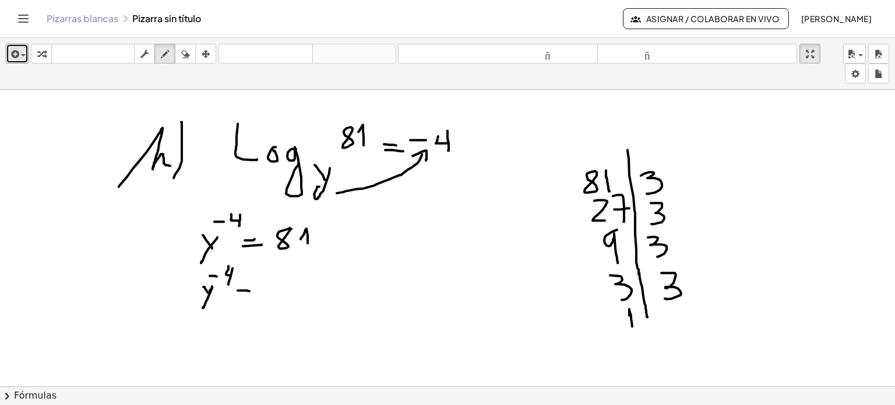
click at [249, 290] on div at bounding box center [447, 392] width 895 height 892
drag, startPoint x: 238, startPoint y: 299, endPoint x: 249, endPoint y: 299, distance: 11.7
click at [249, 299] on div at bounding box center [447, 392] width 895 height 892
drag, startPoint x: 266, startPoint y: 280, endPoint x: 266, endPoint y: 303, distance: 22.2
click at [266, 303] on div at bounding box center [447, 392] width 895 height 892
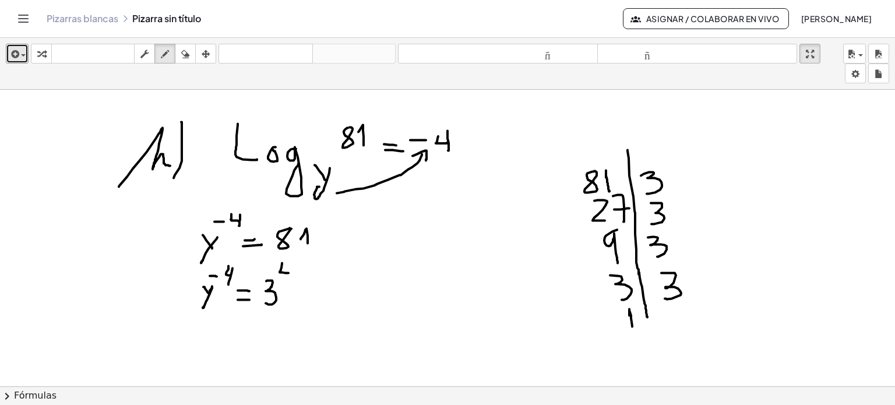
drag, startPoint x: 282, startPoint y: 262, endPoint x: 289, endPoint y: 272, distance: 12.1
click at [289, 272] on div at bounding box center [447, 392] width 895 height 892
drag, startPoint x: 289, startPoint y: 260, endPoint x: 287, endPoint y: 280, distance: 20.5
click at [287, 280] on div at bounding box center [447, 392] width 895 height 892
click at [438, 310] on div at bounding box center [447, 392] width 895 height 892
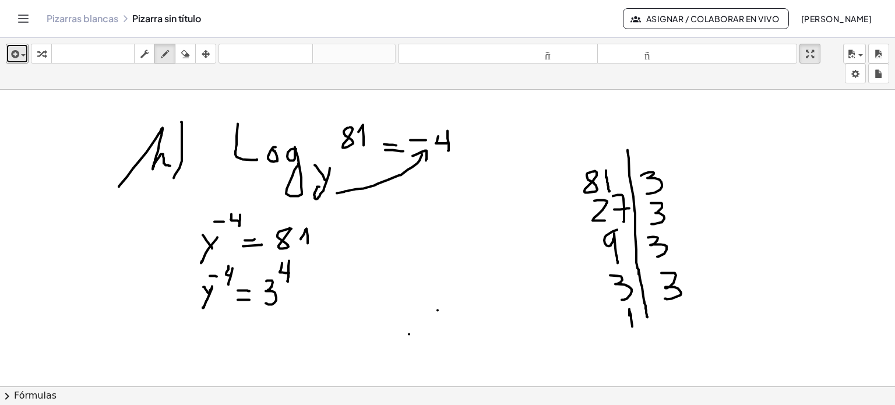
click at [409, 333] on div at bounding box center [447, 392] width 895 height 892
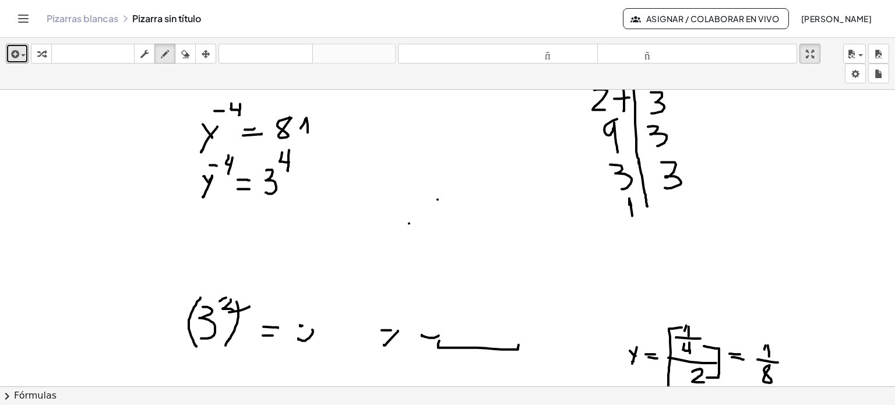
scroll to position [263, 0]
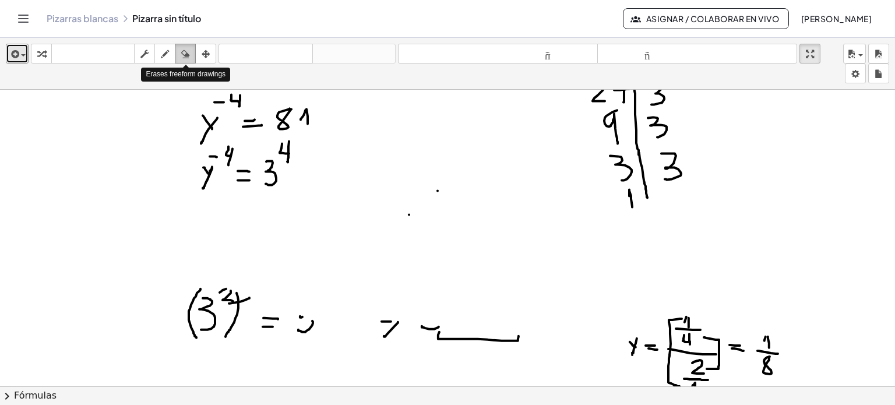
click at [189, 53] on icon "button" at bounding box center [185, 54] width 8 height 14
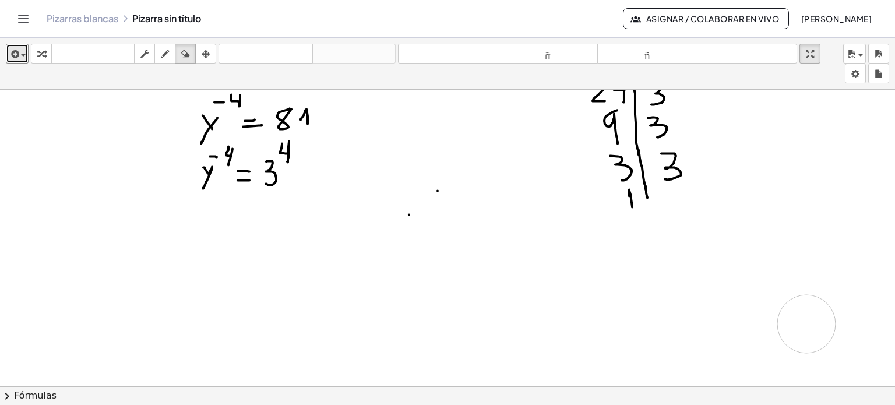
drag, startPoint x: 222, startPoint y: 262, endPoint x: 813, endPoint y: 317, distance: 593.0
click at [813, 317] on div at bounding box center [447, 272] width 895 height 892
click at [172, 54] on div "button" at bounding box center [164, 54] width 15 height 14
drag, startPoint x: 195, startPoint y: 238, endPoint x: 203, endPoint y: 249, distance: 13.4
click at [203, 249] on div at bounding box center [447, 272] width 895 height 892
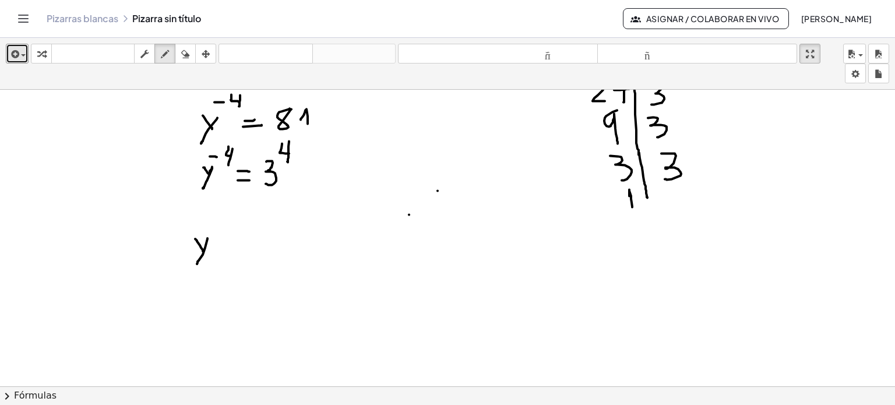
drag, startPoint x: 208, startPoint y: 237, endPoint x: 196, endPoint y: 264, distance: 29.2
click at [196, 264] on div at bounding box center [447, 272] width 895 height 892
drag, startPoint x: 205, startPoint y: 219, endPoint x: 213, endPoint y: 219, distance: 8.2
click at [213, 219] on div at bounding box center [447, 272] width 895 height 892
drag, startPoint x: 221, startPoint y: 212, endPoint x: 223, endPoint y: 223, distance: 11.2
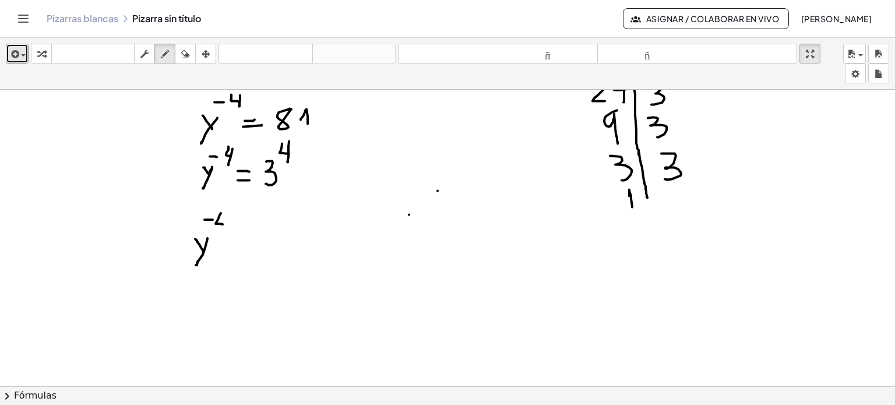
click at [223, 223] on div at bounding box center [447, 272] width 895 height 892
drag, startPoint x: 229, startPoint y: 212, endPoint x: 223, endPoint y: 228, distance: 17.3
click at [223, 228] on div at bounding box center [447, 272] width 895 height 892
drag, startPoint x: 195, startPoint y: 203, endPoint x: 192, endPoint y: 272, distance: 68.8
click at [192, 272] on div at bounding box center [447, 272] width 895 height 892
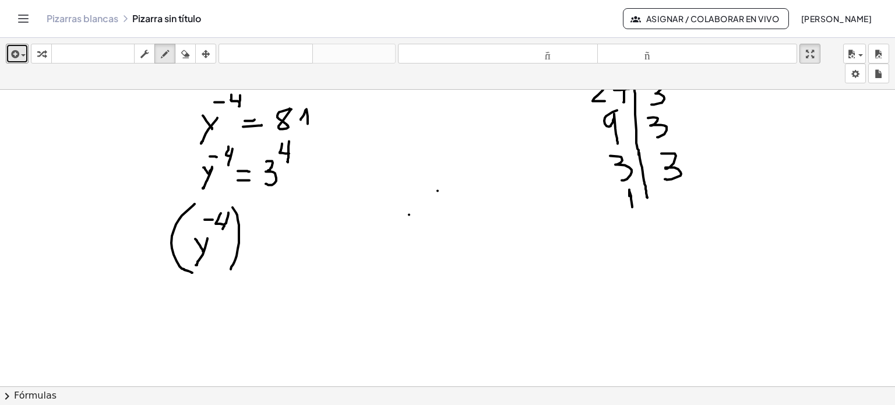
drag, startPoint x: 233, startPoint y: 206, endPoint x: 230, endPoint y: 268, distance: 61.8
click at [230, 268] on div at bounding box center [447, 272] width 895 height 892
drag, startPoint x: 242, startPoint y: 208, endPoint x: 248, endPoint y: 208, distance: 6.4
click at [248, 208] on div at bounding box center [447, 272] width 895 height 892
drag, startPoint x: 259, startPoint y: 199, endPoint x: 257, endPoint y: 209, distance: 10.6
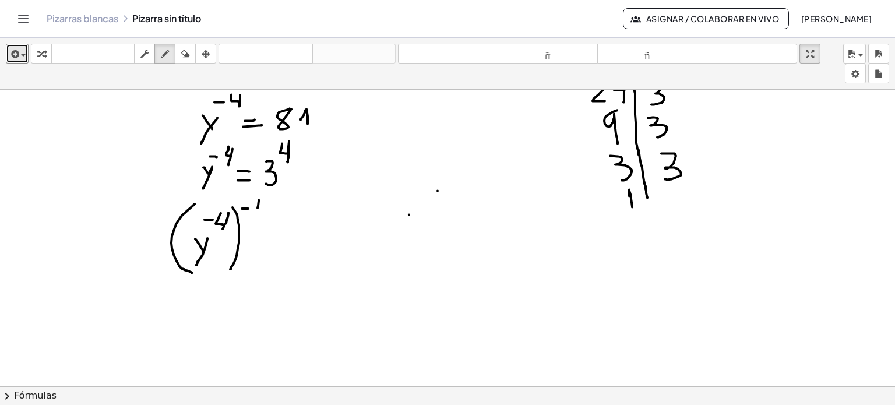
click at [257, 209] on div at bounding box center [447, 272] width 895 height 892
drag, startPoint x: 252, startPoint y: 212, endPoint x: 260, endPoint y: 214, distance: 8.3
click at [260, 214] on div at bounding box center [447, 272] width 895 height 892
drag, startPoint x: 254, startPoint y: 216, endPoint x: 260, endPoint y: 226, distance: 11.5
click at [260, 226] on div at bounding box center [447, 272] width 895 height 892
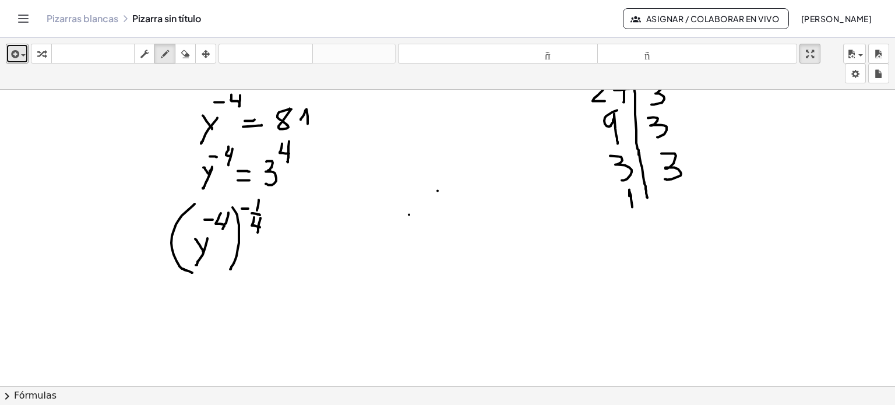
drag, startPoint x: 261, startPoint y: 217, endPoint x: 258, endPoint y: 233, distance: 16.0
click at [258, 233] on div at bounding box center [447, 272] width 895 height 892
drag, startPoint x: 277, startPoint y: 251, endPoint x: 300, endPoint y: 251, distance: 22.7
click at [300, 251] on div at bounding box center [447, 272] width 895 height 892
drag, startPoint x: 276, startPoint y: 261, endPoint x: 293, endPoint y: 260, distance: 17.5
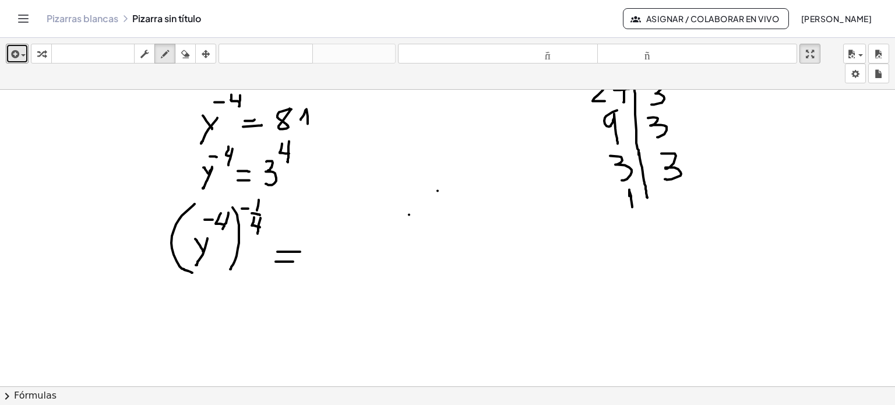
click at [293, 260] on div at bounding box center [447, 272] width 895 height 892
drag, startPoint x: 322, startPoint y: 238, endPoint x: 325, endPoint y: 259, distance: 21.2
click at [325, 259] on div at bounding box center [447, 272] width 895 height 892
drag, startPoint x: 349, startPoint y: 208, endPoint x: 354, endPoint y: 217, distance: 11.0
click at [354, 217] on div at bounding box center [447, 272] width 895 height 892
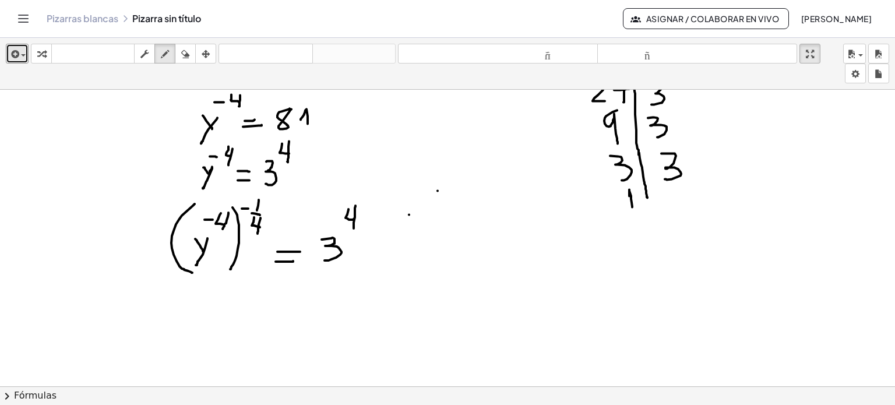
drag, startPoint x: 356, startPoint y: 205, endPoint x: 353, endPoint y: 227, distance: 22.3
click at [353, 227] on div at bounding box center [447, 272] width 895 height 892
drag, startPoint x: 330, startPoint y: 200, endPoint x: 333, endPoint y: 265, distance: 65.4
click at [333, 265] on div at bounding box center [447, 272] width 895 height 892
drag, startPoint x: 361, startPoint y: 202, endPoint x: 357, endPoint y: 261, distance: 59.0
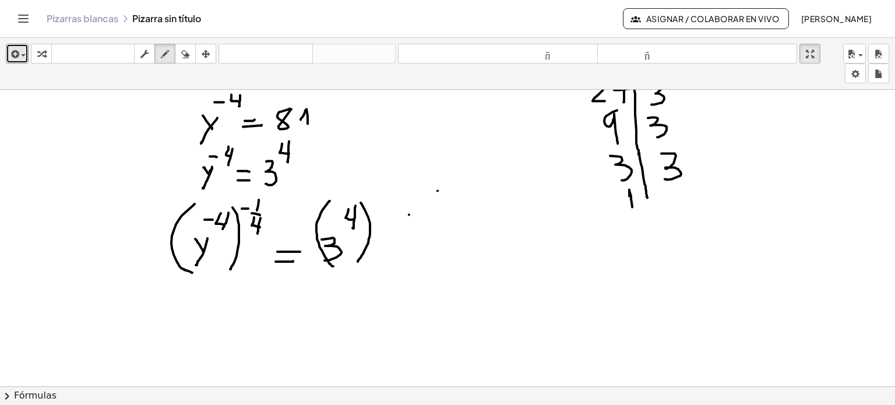
click at [357, 261] on div at bounding box center [447, 272] width 895 height 892
drag, startPoint x: 372, startPoint y: 209, endPoint x: 381, endPoint y: 209, distance: 9.3
click at [381, 209] on div at bounding box center [447, 272] width 895 height 892
drag, startPoint x: 389, startPoint y: 205, endPoint x: 395, endPoint y: 209, distance: 6.8
click at [395, 209] on div at bounding box center [447, 272] width 895 height 892
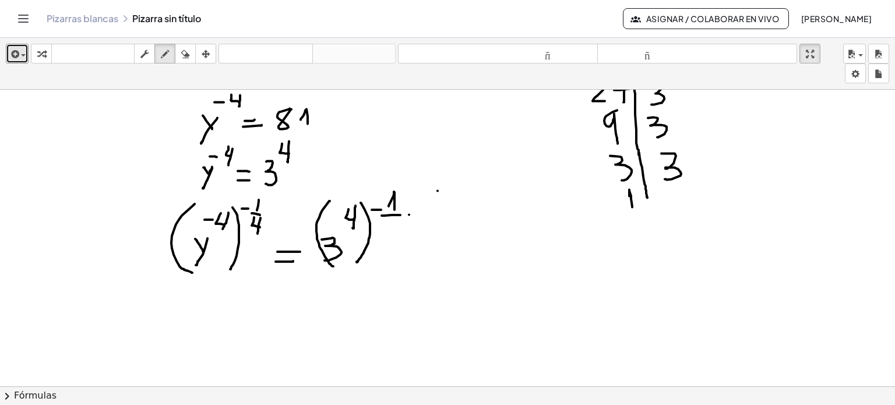
drag, startPoint x: 382, startPoint y: 215, endPoint x: 404, endPoint y: 214, distance: 22.2
click at [404, 214] on div at bounding box center [447, 272] width 895 height 892
drag, startPoint x: 391, startPoint y: 219, endPoint x: 399, endPoint y: 226, distance: 10.7
click at [399, 226] on div at bounding box center [447, 272] width 895 height 892
drag, startPoint x: 399, startPoint y: 219, endPoint x: 399, endPoint y: 235, distance: 16.3
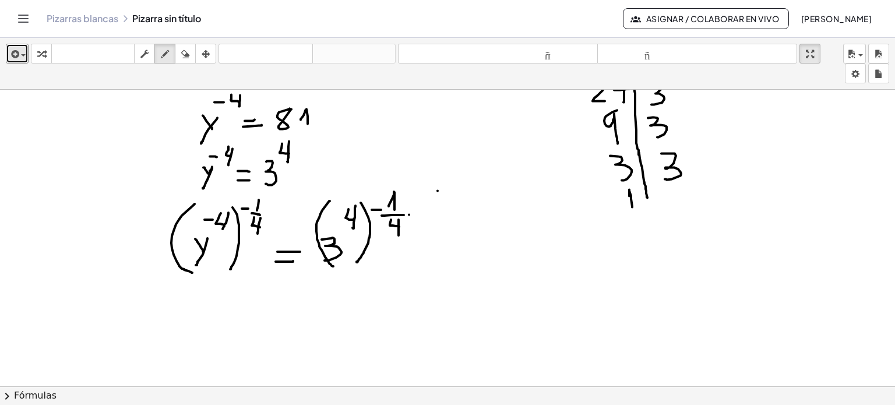
click at [399, 235] on div at bounding box center [447, 272] width 895 height 892
drag, startPoint x: 212, startPoint y: 200, endPoint x: 227, endPoint y: 231, distance: 34.9
click at [227, 231] on div at bounding box center [447, 272] width 895 height 892
drag, startPoint x: 249, startPoint y: 212, endPoint x: 264, endPoint y: 233, distance: 25.9
click at [264, 233] on div at bounding box center [447, 272] width 895 height 892
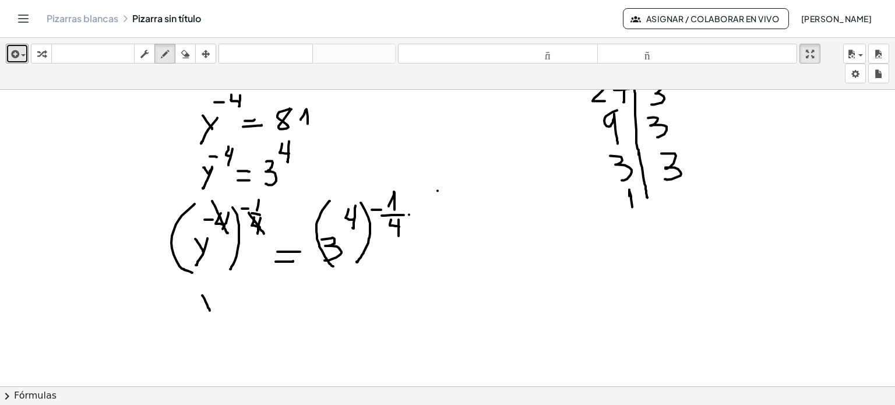
drag, startPoint x: 202, startPoint y: 294, endPoint x: 212, endPoint y: 312, distance: 20.3
click at [212, 312] on div at bounding box center [447, 272] width 895 height 892
drag, startPoint x: 219, startPoint y: 298, endPoint x: 204, endPoint y: 326, distance: 31.8
click at [204, 326] on div at bounding box center [447, 272] width 895 height 892
drag, startPoint x: 229, startPoint y: 286, endPoint x: 236, endPoint y: 288, distance: 7.2
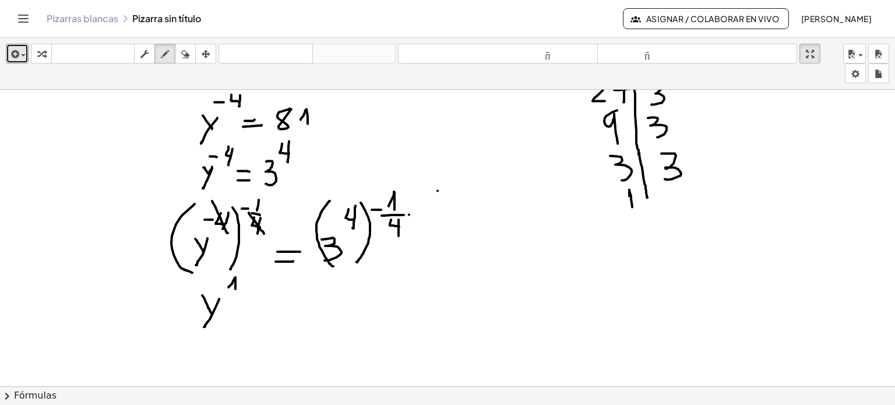
click at [236, 288] on div at bounding box center [447, 272] width 895 height 892
click at [185, 58] on icon "button" at bounding box center [185, 54] width 8 height 14
drag, startPoint x: 232, startPoint y: 277, endPoint x: 238, endPoint y: 281, distance: 6.8
click at [238, 281] on div at bounding box center [447, 272] width 895 height 892
click at [277, 322] on div at bounding box center [447, 272] width 895 height 892
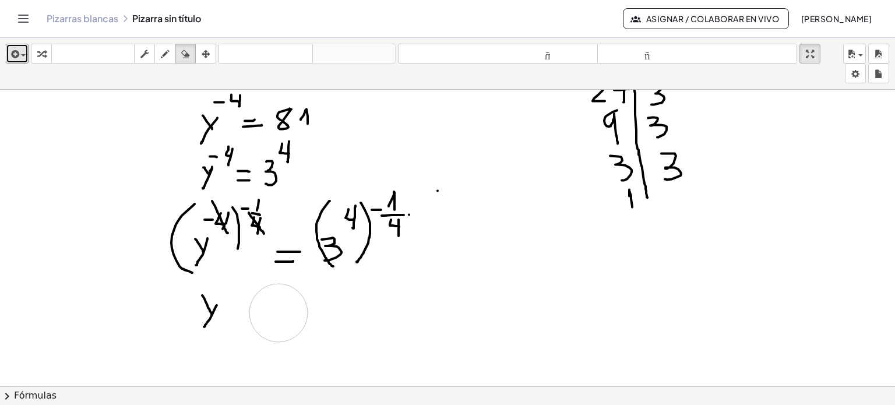
drag, startPoint x: 267, startPoint y: 312, endPoint x: 280, endPoint y: 312, distance: 13.4
click at [280, 312] on div at bounding box center [447, 272] width 895 height 892
click at [166, 52] on icon "button" at bounding box center [165, 54] width 8 height 14
drag, startPoint x: 272, startPoint y: 315, endPoint x: 289, endPoint y: 315, distance: 16.9
click at [289, 315] on div at bounding box center [447, 272] width 895 height 892
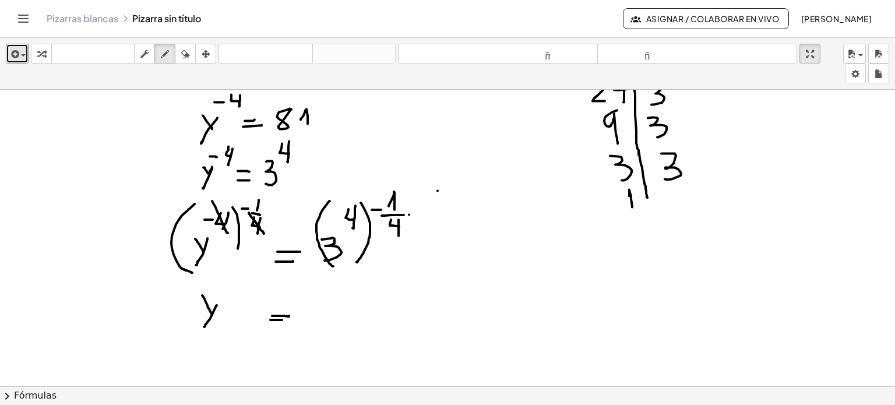
drag, startPoint x: 270, startPoint y: 319, endPoint x: 291, endPoint y: 318, distance: 21.0
click at [291, 318] on div at bounding box center [447, 272] width 895 height 892
drag, startPoint x: 339, startPoint y: 188, endPoint x: 361, endPoint y: 233, distance: 49.8
click at [361, 233] on div at bounding box center [447, 272] width 895 height 892
click at [378, 219] on div at bounding box center [447, 272] width 895 height 892
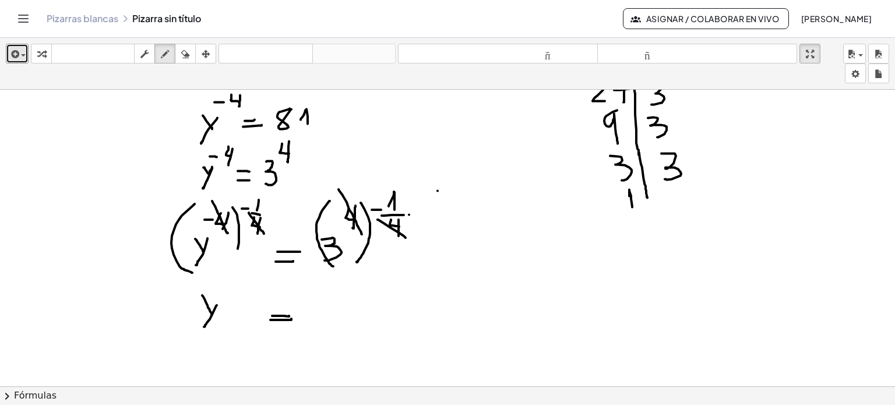
drag, startPoint x: 378, startPoint y: 219, endPoint x: 410, endPoint y: 240, distance: 38.3
click at [410, 240] on div at bounding box center [447, 272] width 895 height 892
drag, startPoint x: 315, startPoint y: 297, endPoint x: 319, endPoint y: 319, distance: 22.6
click at [319, 319] on div at bounding box center [447, 272] width 895 height 892
click at [335, 285] on div at bounding box center [447, 272] width 895 height 892
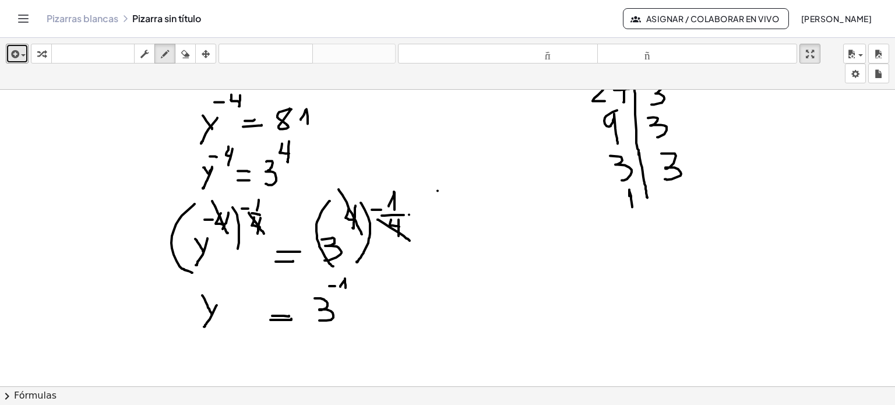
drag, startPoint x: 340, startPoint y: 286, endPoint x: 346, endPoint y: 289, distance: 6.0
click at [346, 289] on div at bounding box center [447, 272] width 895 height 892
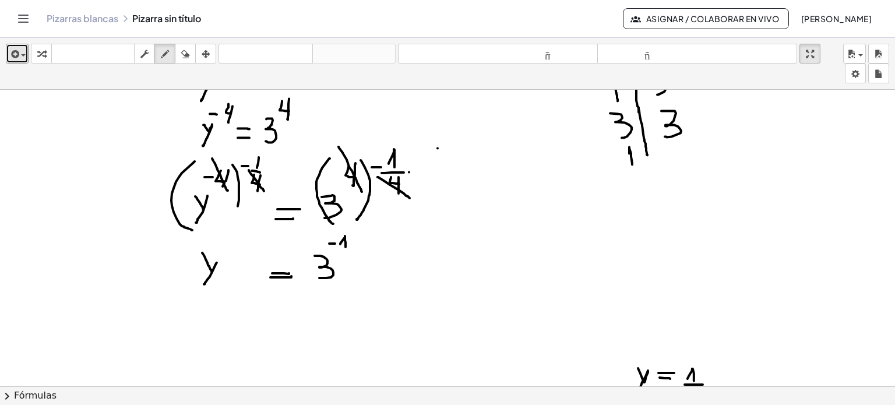
scroll to position [306, 0]
drag, startPoint x: 206, startPoint y: 312, endPoint x: 217, endPoint y: 324, distance: 15.7
click at [217, 324] on div at bounding box center [447, 230] width 895 height 892
drag, startPoint x: 221, startPoint y: 310, endPoint x: 212, endPoint y: 334, distance: 26.0
click at [212, 334] on div at bounding box center [447, 230] width 895 height 892
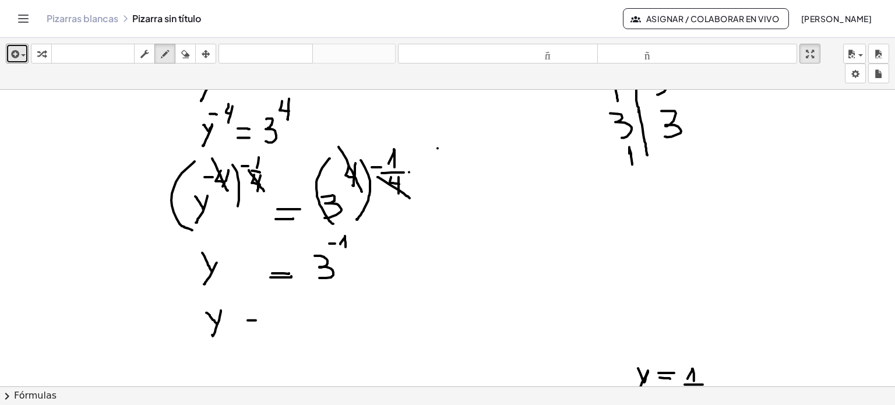
drag, startPoint x: 248, startPoint y: 319, endPoint x: 257, endPoint y: 319, distance: 9.3
click at [257, 319] on div at bounding box center [447, 230] width 895 height 892
drag, startPoint x: 247, startPoint y: 323, endPoint x: 259, endPoint y: 324, distance: 12.3
click at [259, 324] on div at bounding box center [447, 230] width 895 height 892
drag, startPoint x: 289, startPoint y: 312, endPoint x: 294, endPoint y: 316, distance: 6.3
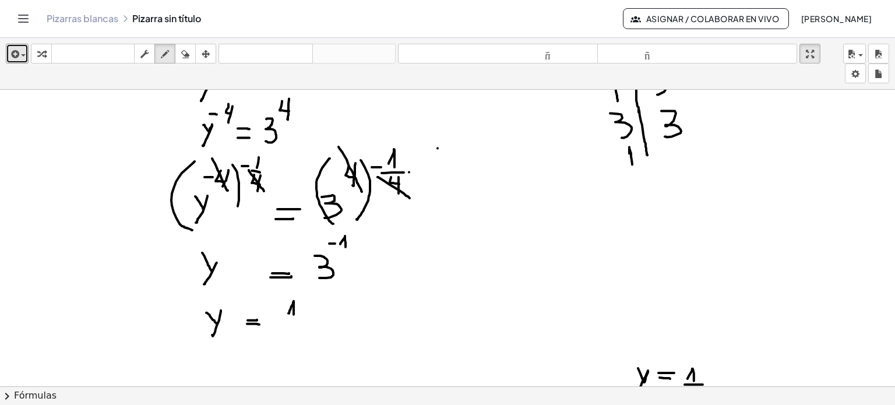
click at [294, 316] on div at bounding box center [447, 230] width 895 height 892
drag, startPoint x: 273, startPoint y: 322, endPoint x: 305, endPoint y: 325, distance: 32.3
click at [305, 325] on div at bounding box center [447, 230] width 895 height 892
drag, startPoint x: 282, startPoint y: 333, endPoint x: 277, endPoint y: 355, distance: 22.2
click at [277, 355] on div at bounding box center [447, 230] width 895 height 892
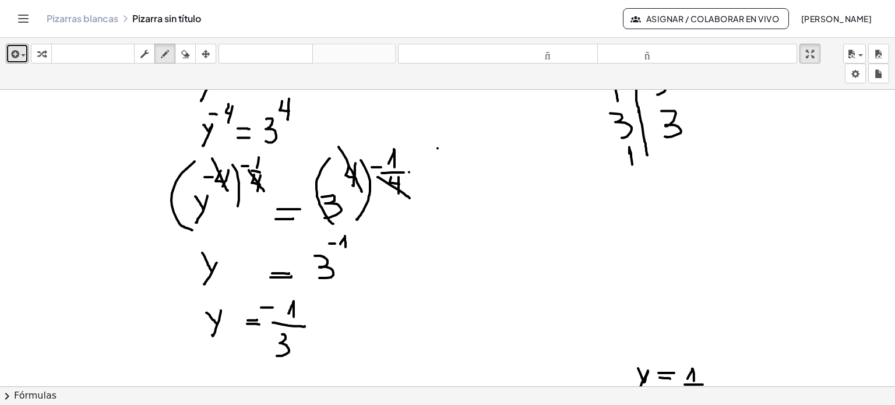
drag, startPoint x: 261, startPoint y: 307, endPoint x: 275, endPoint y: 307, distance: 14.0
click at [275, 307] on div at bounding box center [447, 230] width 895 height 892
drag, startPoint x: 270, startPoint y: 300, endPoint x: 268, endPoint y: 309, distance: 9.6
click at [268, 309] on div at bounding box center [447, 230] width 895 height 892
drag, startPoint x: 261, startPoint y: 315, endPoint x: 271, endPoint y: 316, distance: 9.9
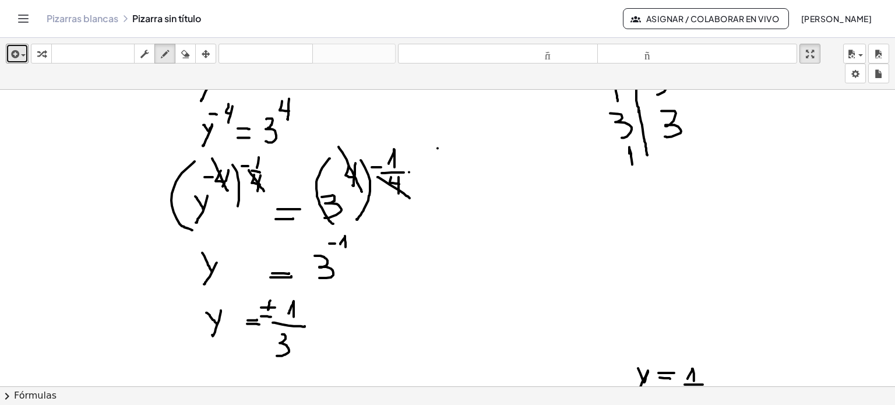
click at [271, 316] on div at bounding box center [447, 230] width 895 height 892
drag, startPoint x: 269, startPoint y: 301, endPoint x: 268, endPoint y: 310, distance: 8.8
click at [268, 310] on div at bounding box center [447, 230] width 895 height 892
drag, startPoint x: 555, startPoint y: 215, endPoint x: 555, endPoint y: 236, distance: 21.6
click at [555, 236] on div at bounding box center [447, 230] width 895 height 892
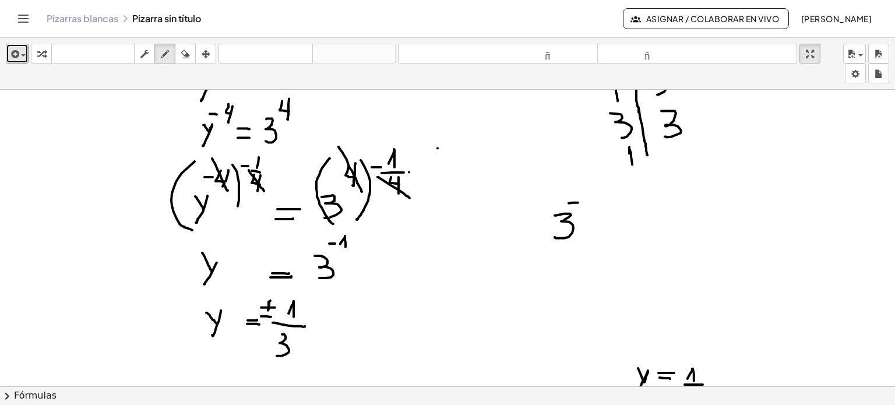
drag, startPoint x: 569, startPoint y: 202, endPoint x: 578, endPoint y: 201, distance: 9.4
click at [578, 201] on div at bounding box center [447, 230] width 895 height 892
drag, startPoint x: 582, startPoint y: 194, endPoint x: 588, endPoint y: 201, distance: 8.3
click at [588, 201] on div at bounding box center [447, 230] width 895 height 892
drag, startPoint x: 589, startPoint y: 192, endPoint x: 588, endPoint y: 212, distance: 19.3
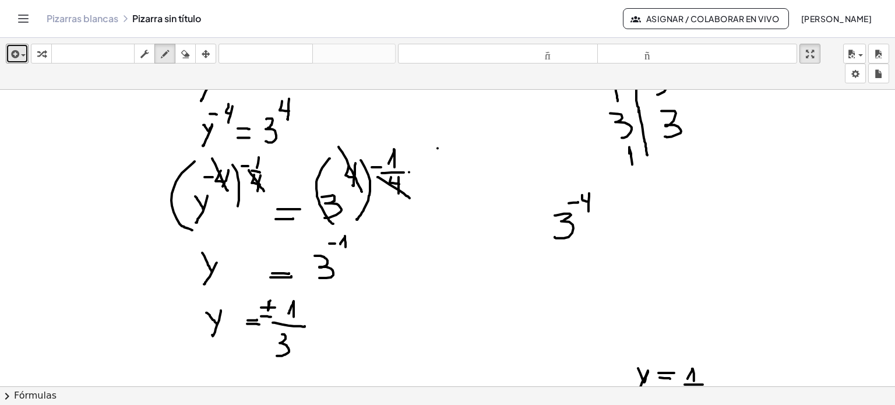
click at [588, 212] on div at bounding box center [447, 230] width 895 height 892
drag, startPoint x: 602, startPoint y: 227, endPoint x: 614, endPoint y: 227, distance: 12.2
click at [614, 227] on div at bounding box center [447, 230] width 895 height 892
drag, startPoint x: 602, startPoint y: 232, endPoint x: 615, endPoint y: 232, distance: 12.8
click at [615, 232] on div at bounding box center [447, 230] width 895 height 892
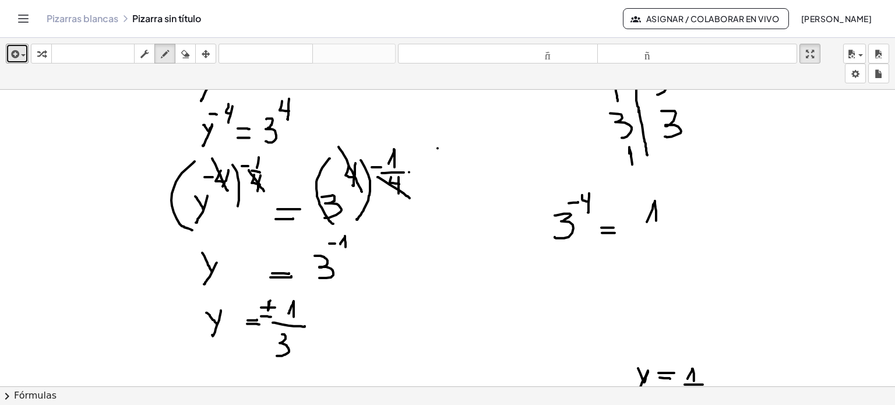
drag, startPoint x: 647, startPoint y: 221, endPoint x: 655, endPoint y: 220, distance: 8.2
click at [655, 220] on div at bounding box center [447, 230] width 895 height 892
drag, startPoint x: 629, startPoint y: 230, endPoint x: 685, endPoint y: 229, distance: 56.0
click at [685, 229] on div at bounding box center [447, 230] width 895 height 892
drag, startPoint x: 647, startPoint y: 244, endPoint x: 642, endPoint y: 265, distance: 21.5
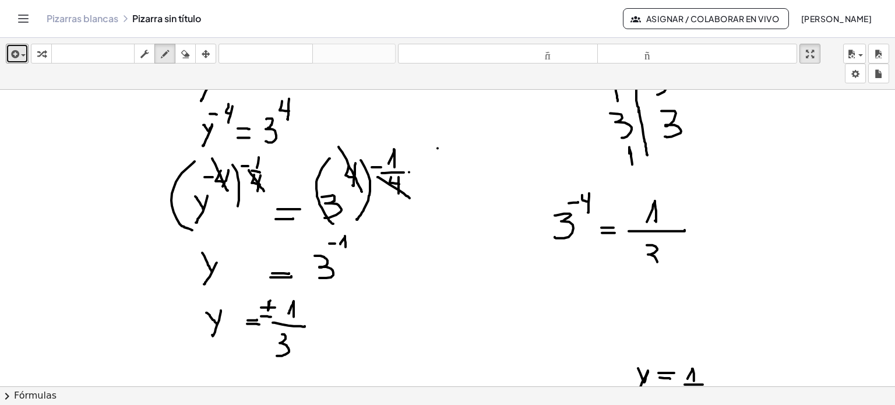
click at [642, 265] on div at bounding box center [447, 230] width 895 height 892
drag, startPoint x: 660, startPoint y: 237, endPoint x: 669, endPoint y: 243, distance: 10.5
click at [669, 243] on div at bounding box center [447, 230] width 895 height 892
drag, startPoint x: 669, startPoint y: 236, endPoint x: 669, endPoint y: 246, distance: 9.9
click at [669, 246] on div at bounding box center [447, 230] width 895 height 892
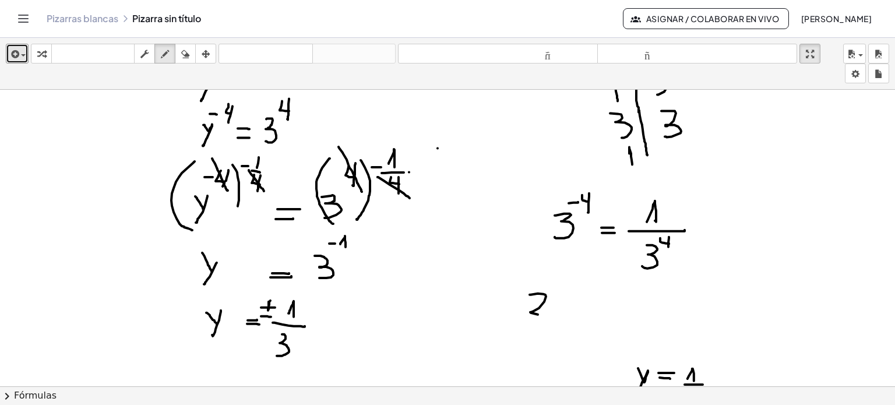
drag, startPoint x: 530, startPoint y: 294, endPoint x: 549, endPoint y: 315, distance: 28.9
click at [549, 315] on div at bounding box center [447, 230] width 895 height 892
drag, startPoint x: 540, startPoint y: 283, endPoint x: 550, endPoint y: 282, distance: 10.6
click at [550, 282] on div at bounding box center [447, 230] width 895 height 892
drag, startPoint x: 555, startPoint y: 276, endPoint x: 554, endPoint y: 289, distance: 12.3
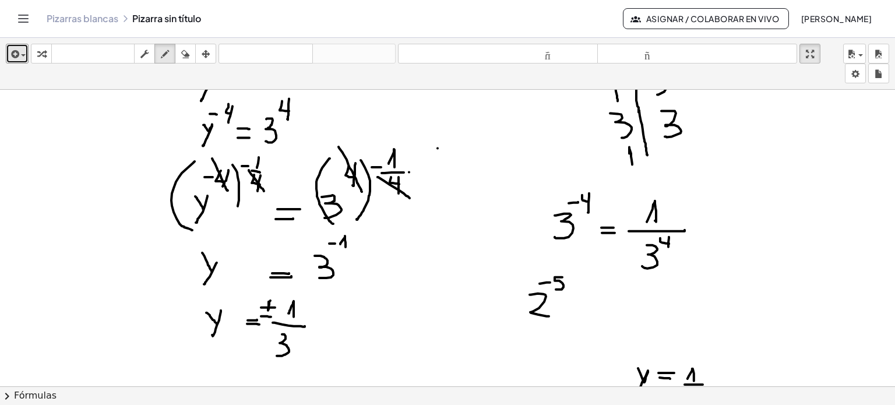
click at [554, 289] on div at bounding box center [447, 230] width 895 height 892
drag, startPoint x: 564, startPoint y: 305, endPoint x: 574, endPoint y: 305, distance: 9.3
click at [574, 305] on div at bounding box center [447, 230] width 895 height 892
drag, startPoint x: 561, startPoint y: 311, endPoint x: 573, endPoint y: 311, distance: 12.2
click at [573, 311] on div at bounding box center [447, 230] width 895 height 892
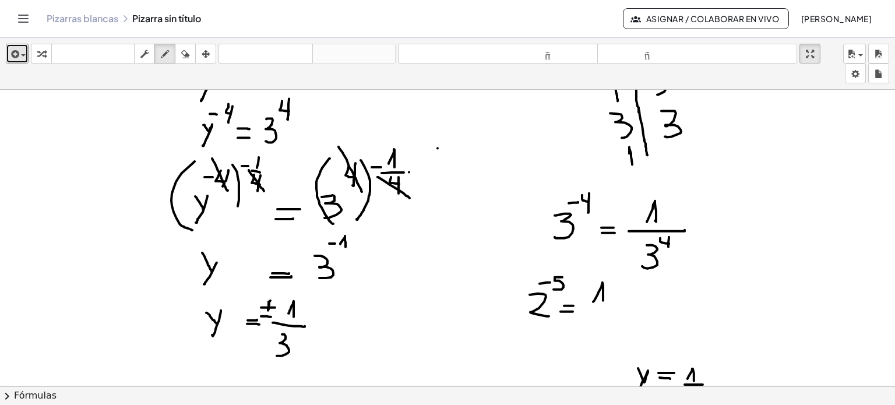
drag, startPoint x: 593, startPoint y: 301, endPoint x: 603, endPoint y: 304, distance: 10.5
click at [603, 304] on div at bounding box center [447, 230] width 895 height 892
drag, startPoint x: 590, startPoint y: 311, endPoint x: 616, endPoint y: 311, distance: 25.6
click at [616, 311] on div at bounding box center [447, 230] width 895 height 892
drag, startPoint x: 591, startPoint y: 324, endPoint x: 600, endPoint y: 342, distance: 20.6
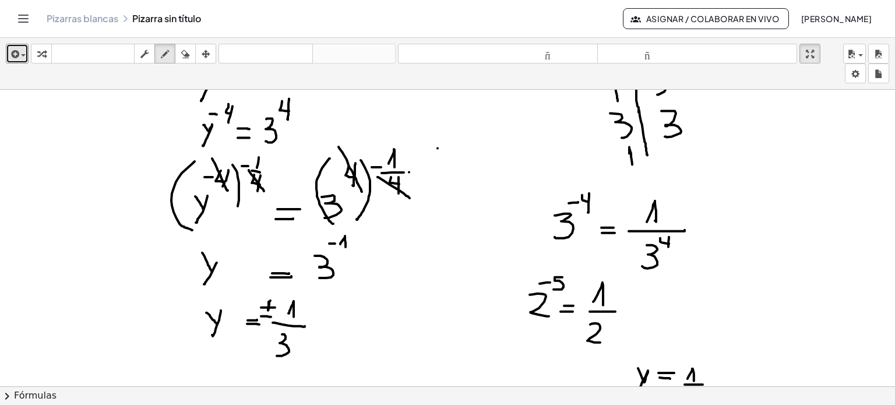
click at [600, 342] on div at bounding box center [447, 230] width 895 height 892
drag, startPoint x: 604, startPoint y: 314, endPoint x: 604, endPoint y: 325, distance: 11.7
click at [604, 325] on div at bounding box center [447, 230] width 895 height 892
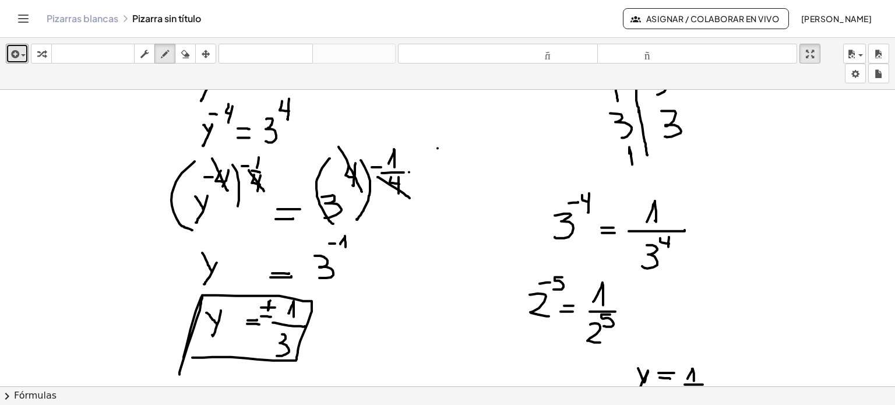
drag, startPoint x: 202, startPoint y: 294, endPoint x: 192, endPoint y: 357, distance: 63.2
click at [192, 357] on div at bounding box center [447, 230] width 895 height 892
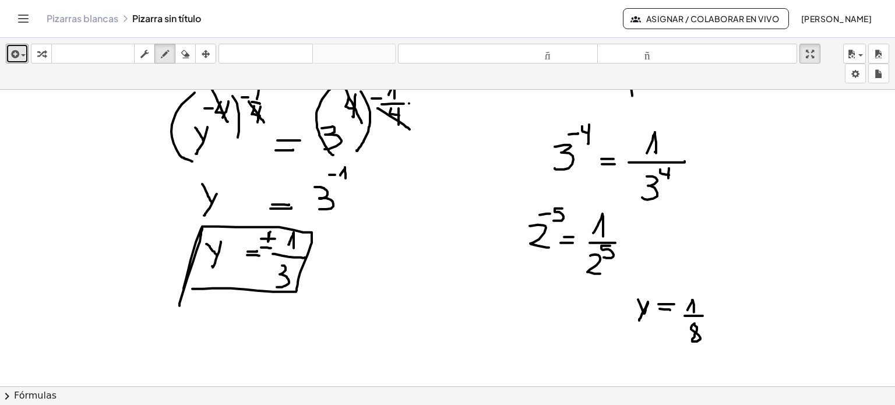
scroll to position [381, 0]
